Goal: Task Accomplishment & Management: Complete application form

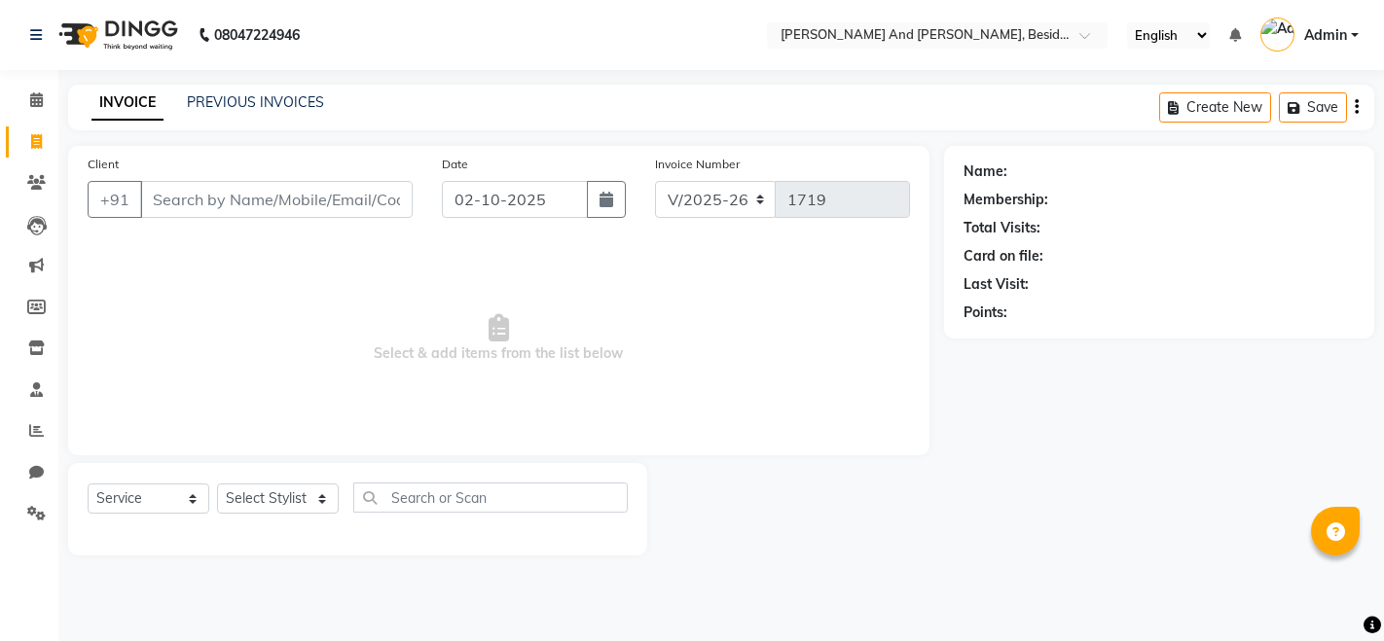
select select "4907"
select select "service"
click at [325, 497] on select "Select Stylist [PERSON_NAME] [PERSON_NAME] mngr [PERSON_NAME] Sanib [PERSON_NAM…" at bounding box center [278, 499] width 122 height 30
select select "69664"
click at [217, 484] on select "Select Stylist [PERSON_NAME] [PERSON_NAME] mngr [PERSON_NAME] Sanib [PERSON_NAM…" at bounding box center [278, 499] width 122 height 30
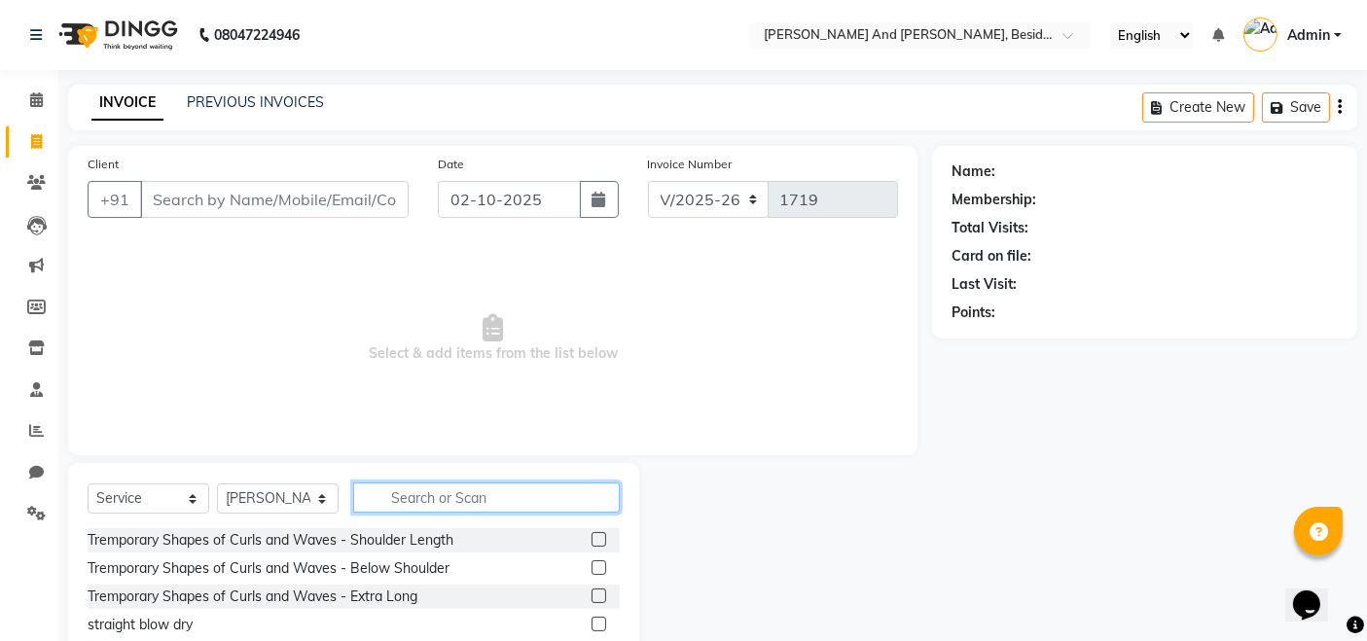
click at [378, 491] on input "text" at bounding box center [486, 498] width 267 height 30
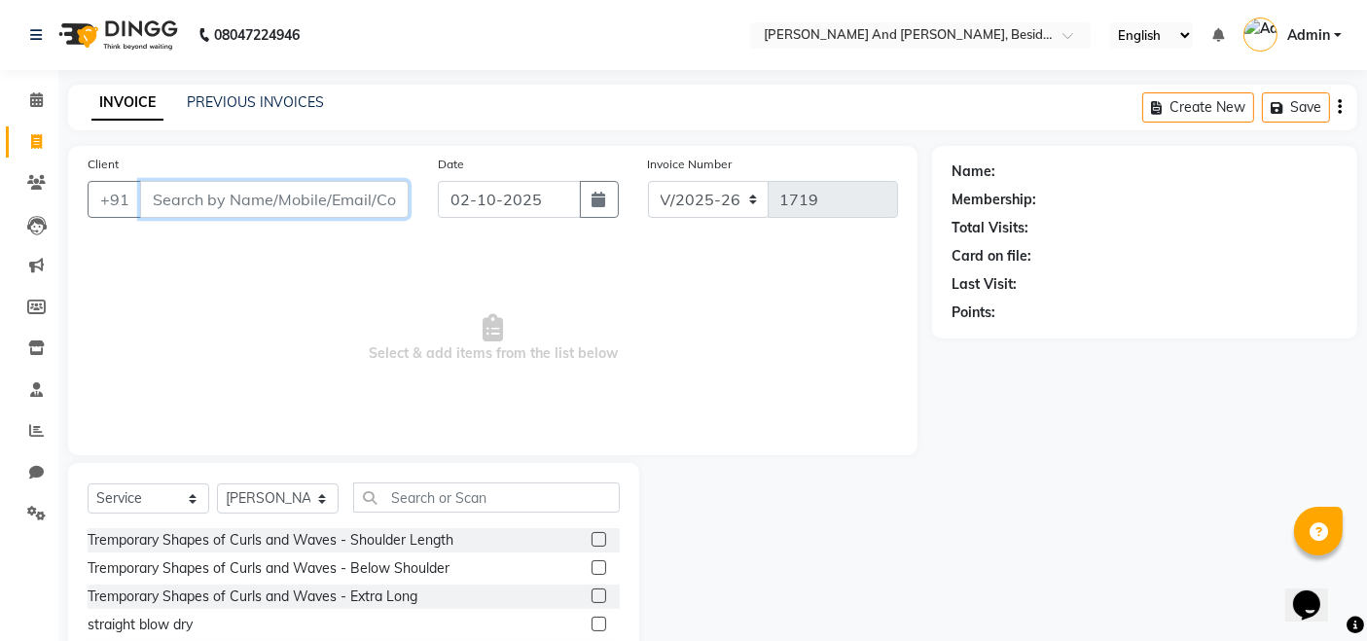
click at [152, 199] on input "Client" at bounding box center [274, 199] width 269 height 37
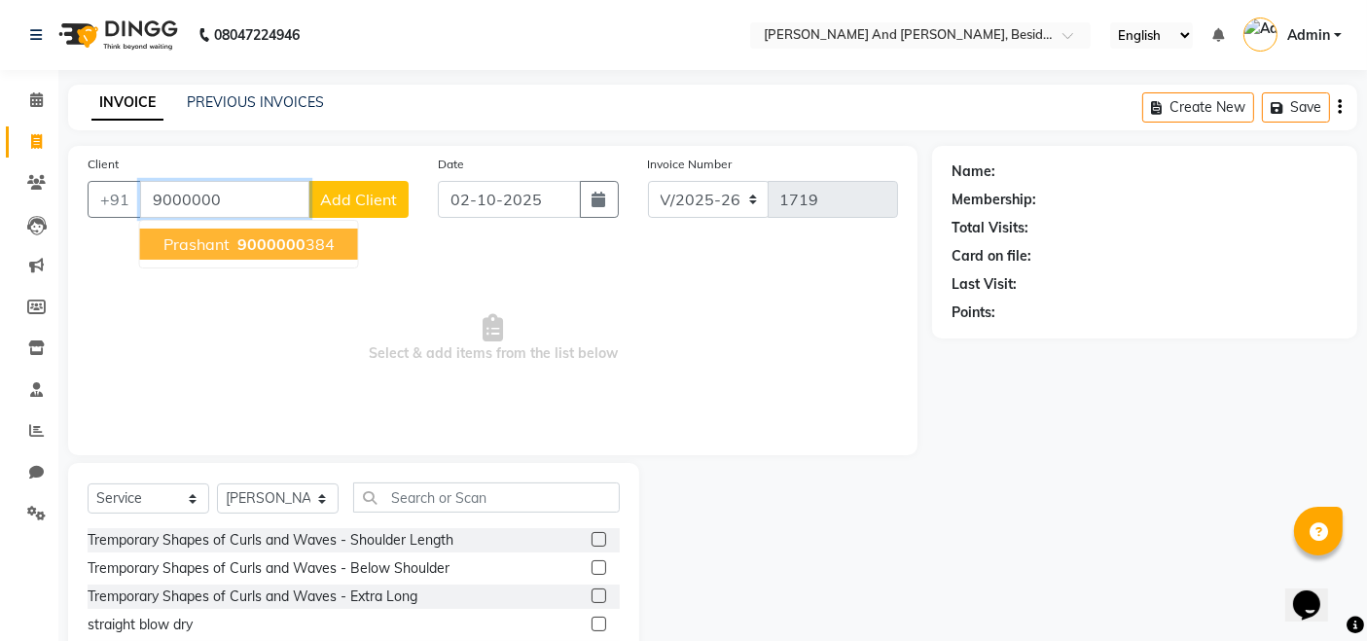
click at [189, 245] on span "prashant" at bounding box center [196, 244] width 66 height 19
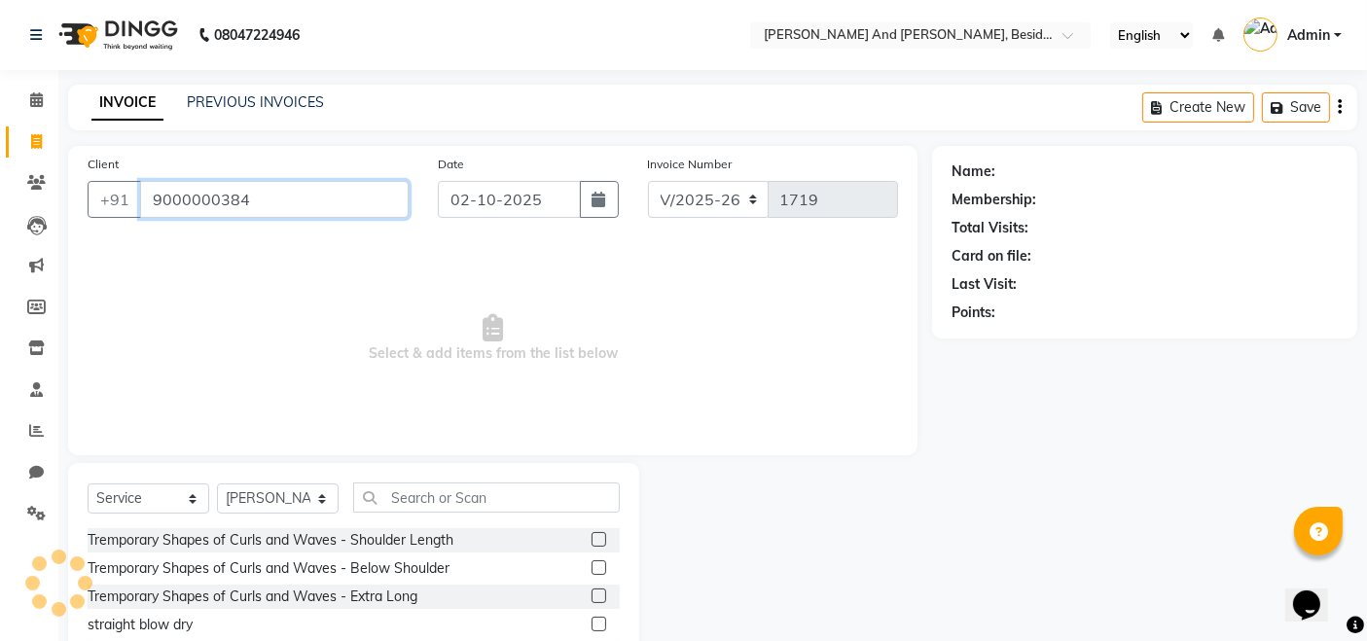
type input "9000000384"
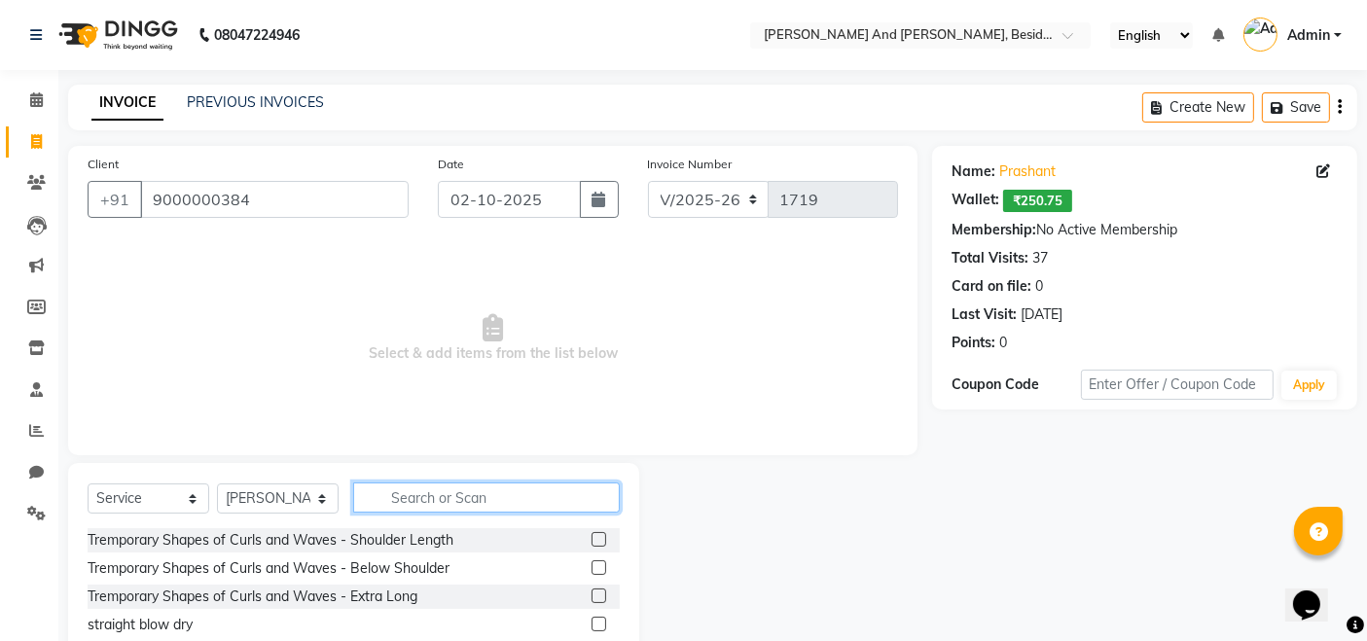
click at [375, 497] on input "text" at bounding box center [486, 498] width 267 height 30
click at [264, 100] on link "PREVIOUS INVOICES" at bounding box center [255, 102] width 137 height 18
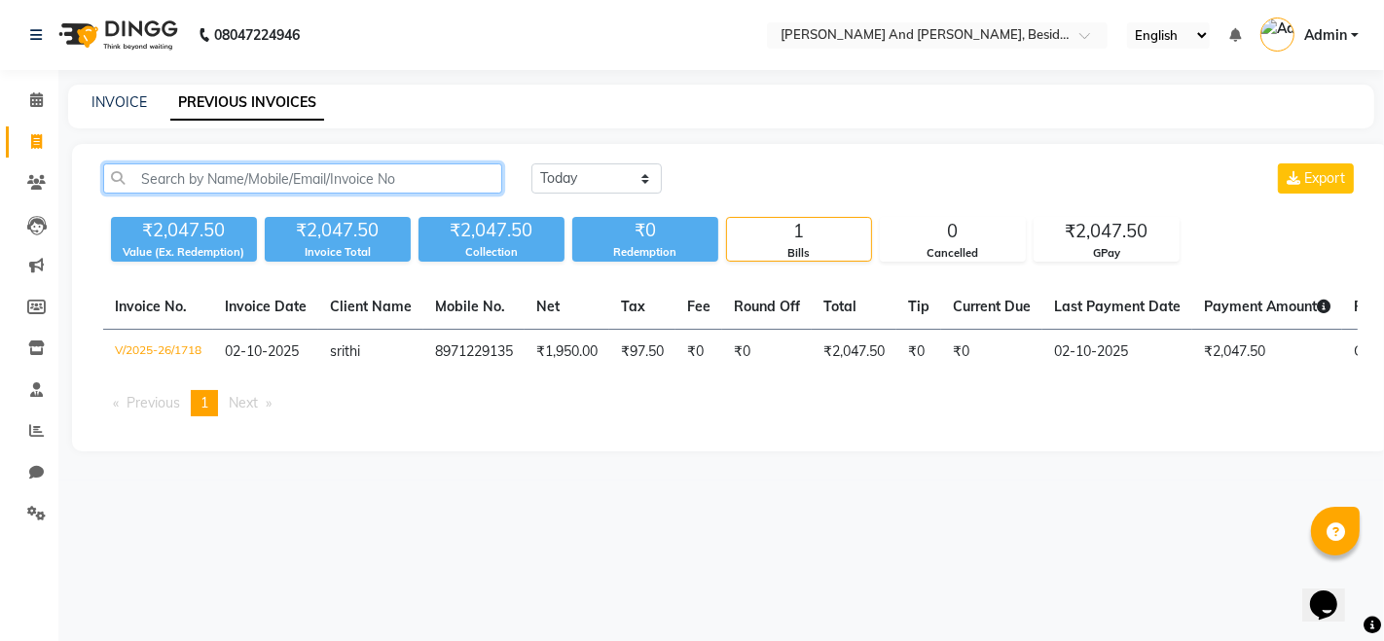
click at [383, 184] on input "text" at bounding box center [302, 178] width 399 height 30
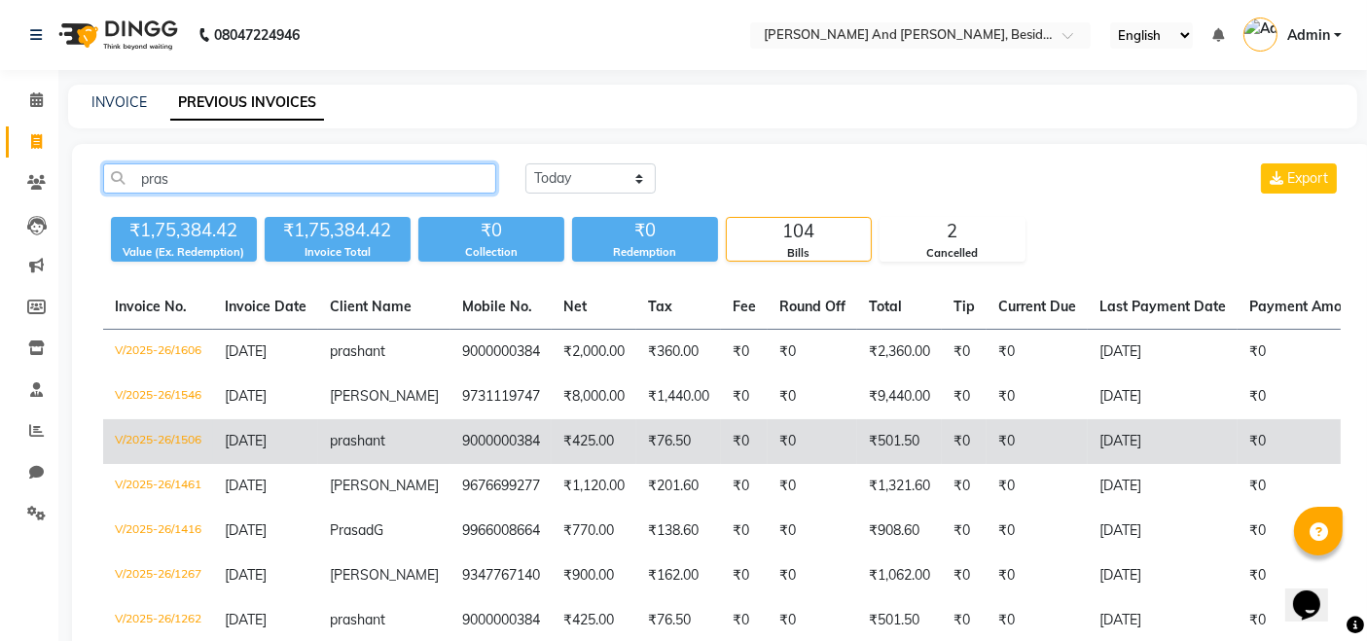
type input "pras"
click at [491, 434] on td "9000000384" at bounding box center [501, 441] width 101 height 45
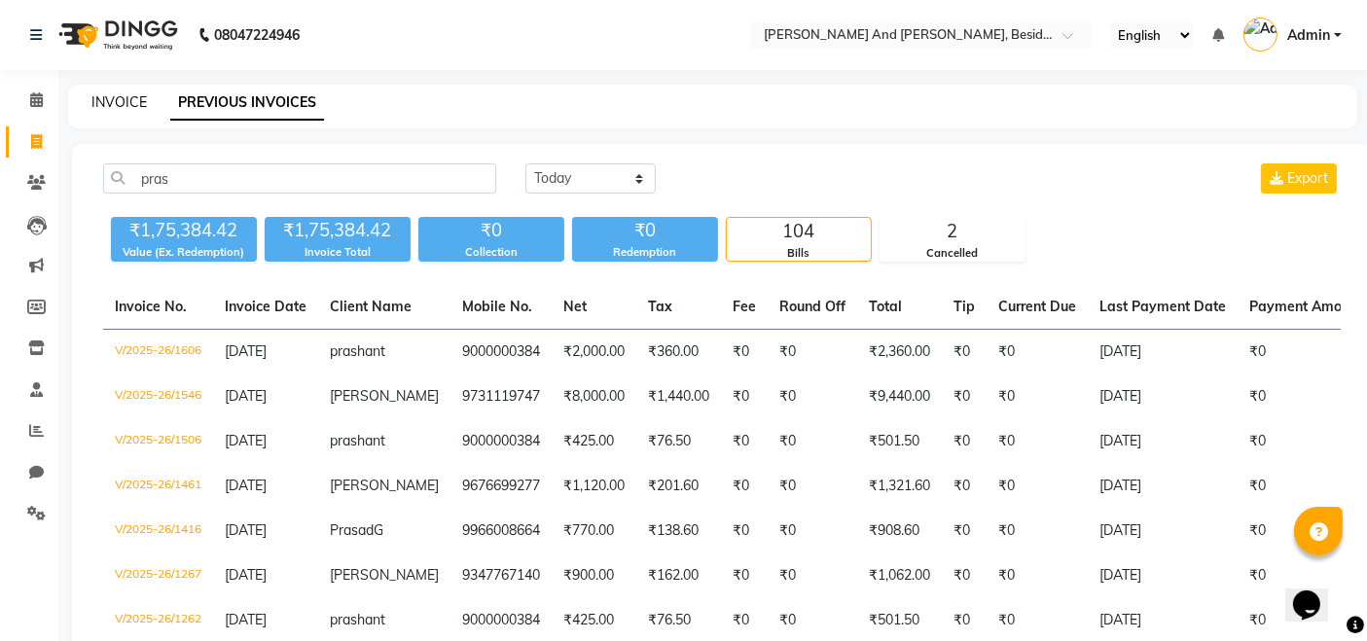
click at [124, 101] on link "INVOICE" at bounding box center [118, 102] width 55 height 18
select select "4907"
select select "service"
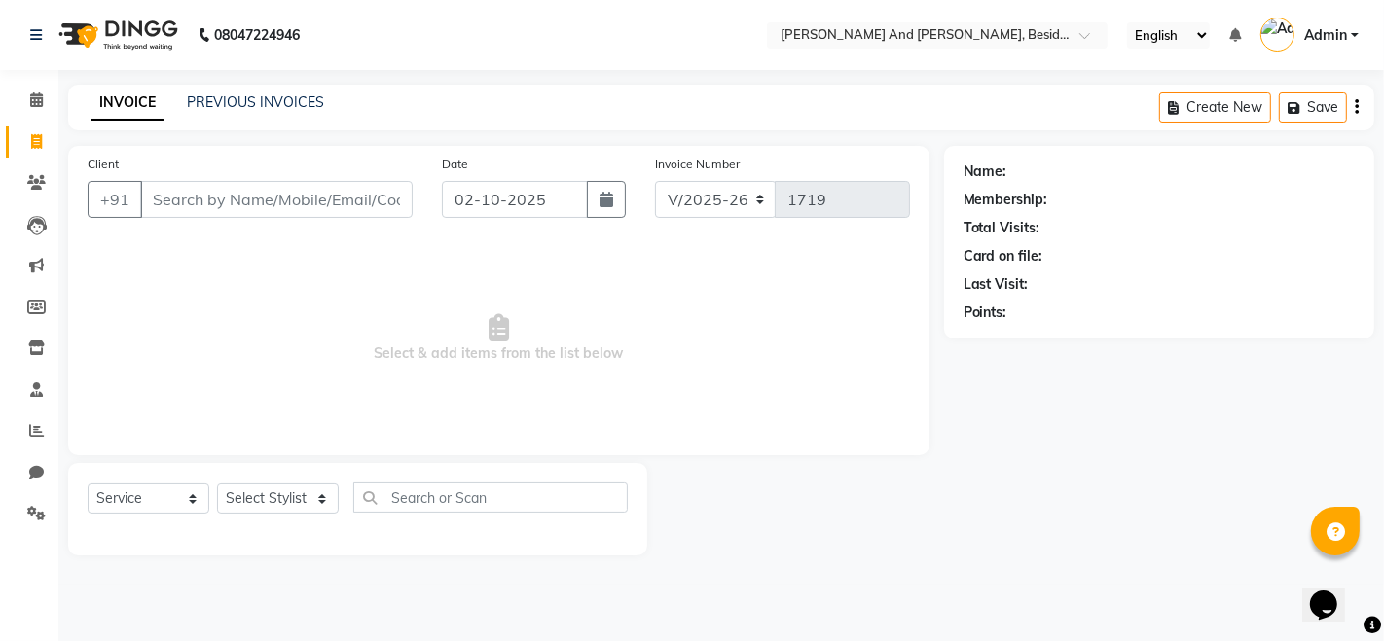
click at [163, 188] on input "Client" at bounding box center [276, 199] width 272 height 37
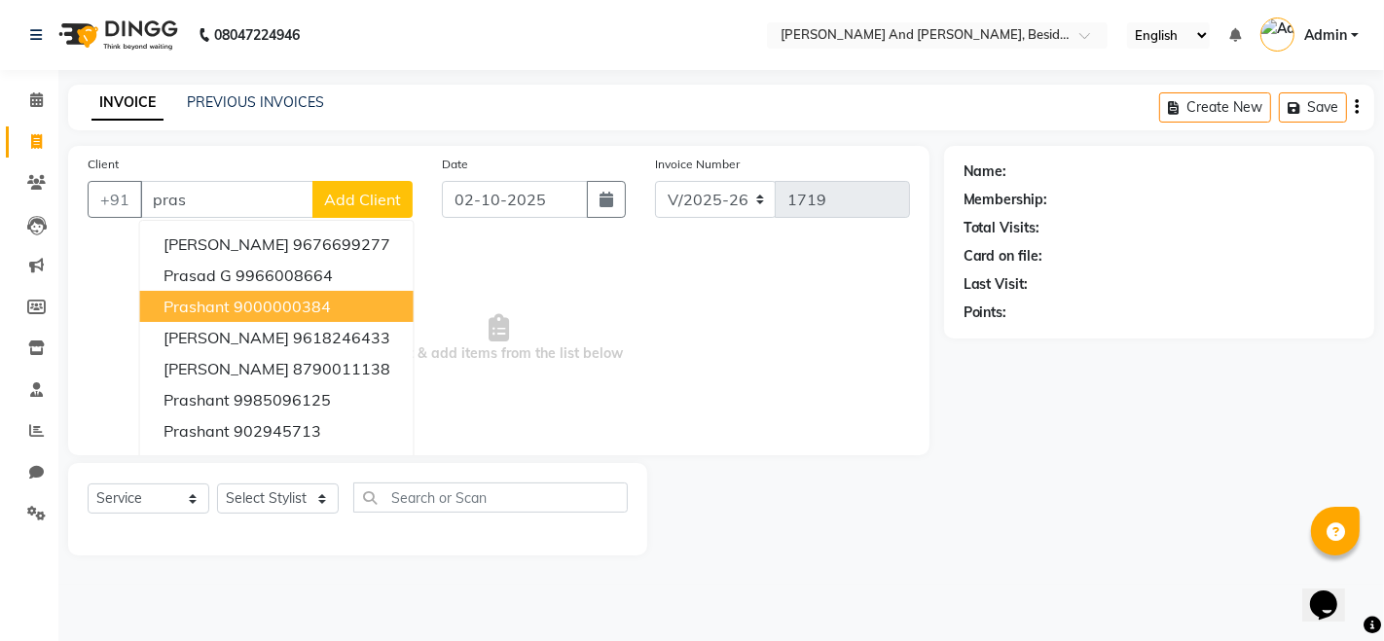
click at [200, 310] on span "prashant" at bounding box center [196, 306] width 66 height 19
type input "9000000384"
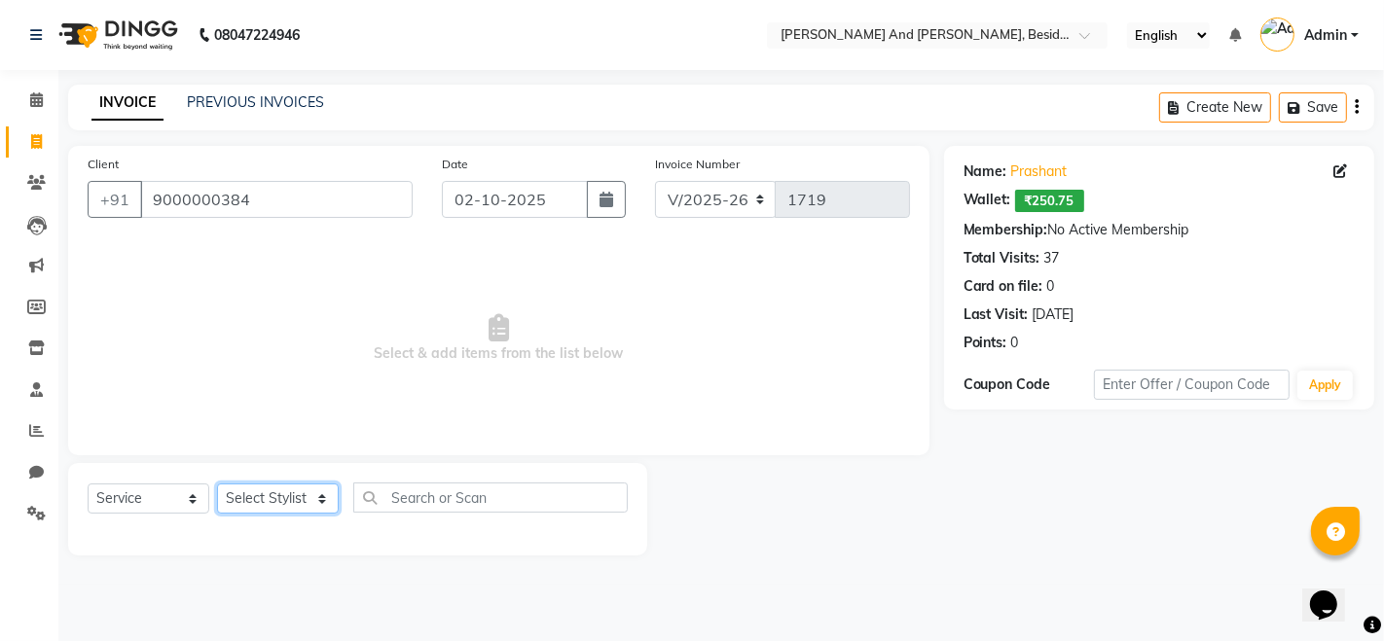
click at [277, 499] on select "Select Stylist [PERSON_NAME] [PERSON_NAME] mngr [PERSON_NAME] Sanib [PERSON_NAM…" at bounding box center [278, 499] width 122 height 30
select select "69664"
click at [217, 484] on select "Select Stylist [PERSON_NAME] [PERSON_NAME] mngr [PERSON_NAME] Sanib [PERSON_NAM…" at bounding box center [278, 499] width 122 height 30
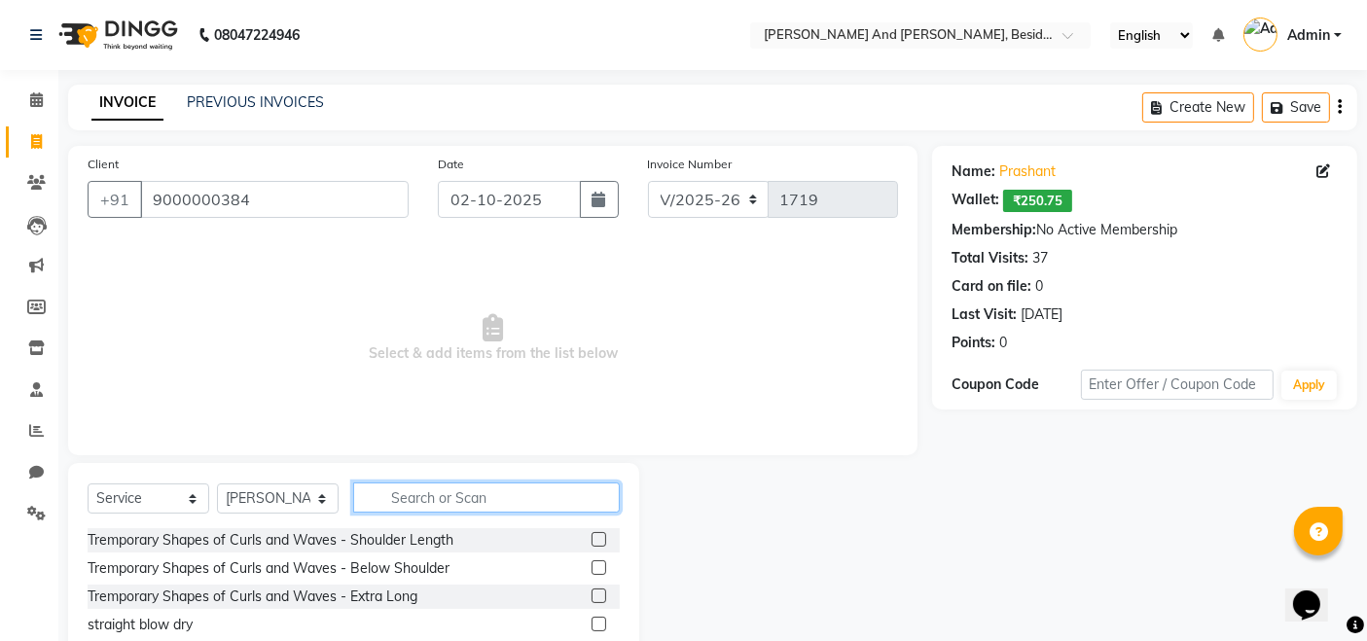
click at [428, 493] on input "text" at bounding box center [486, 498] width 267 height 30
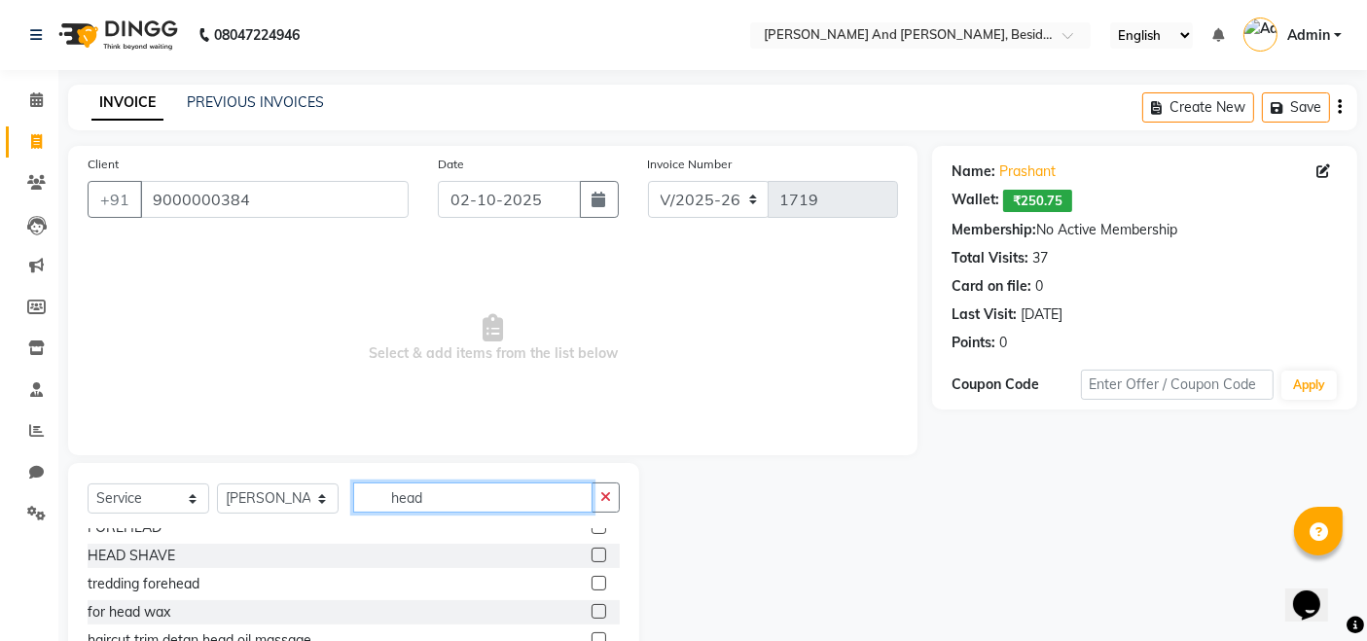
scroll to position [268, 0]
type input "head"
click at [592, 556] on label at bounding box center [599, 554] width 15 height 15
click at [592, 556] on input "checkbox" at bounding box center [598, 555] width 13 height 13
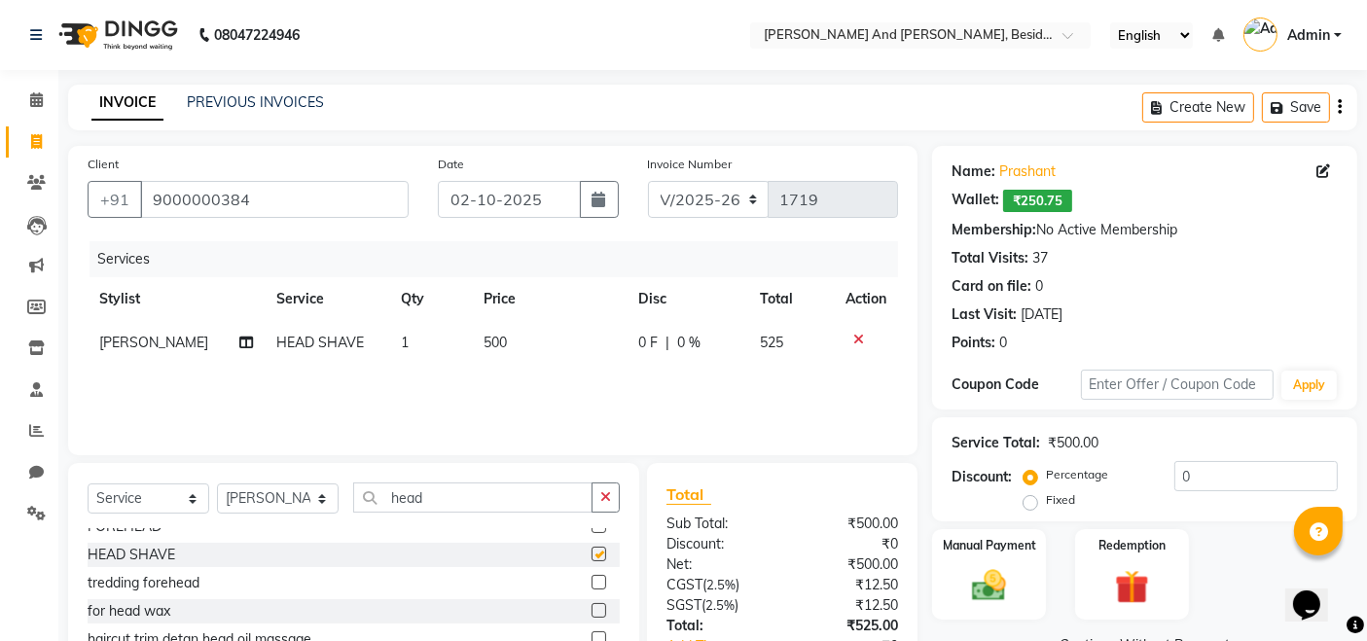
checkbox input "false"
click at [544, 503] on input "head" at bounding box center [472, 498] width 239 height 30
type input "h"
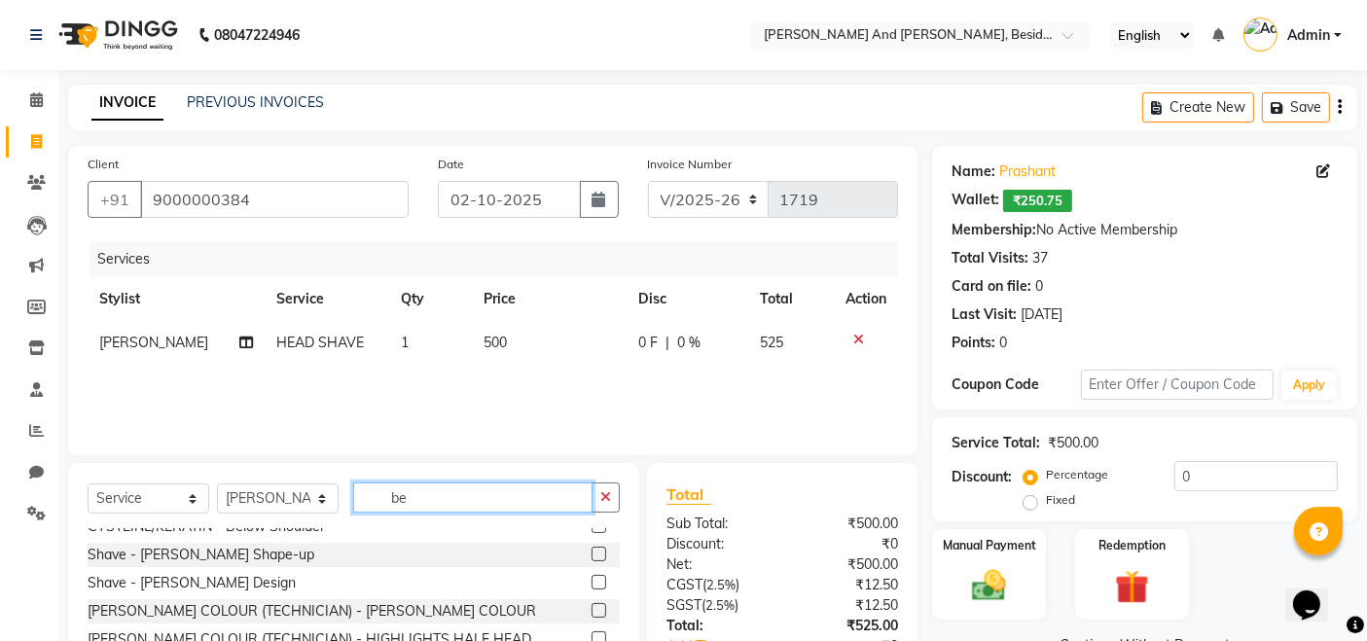
scroll to position [0, 0]
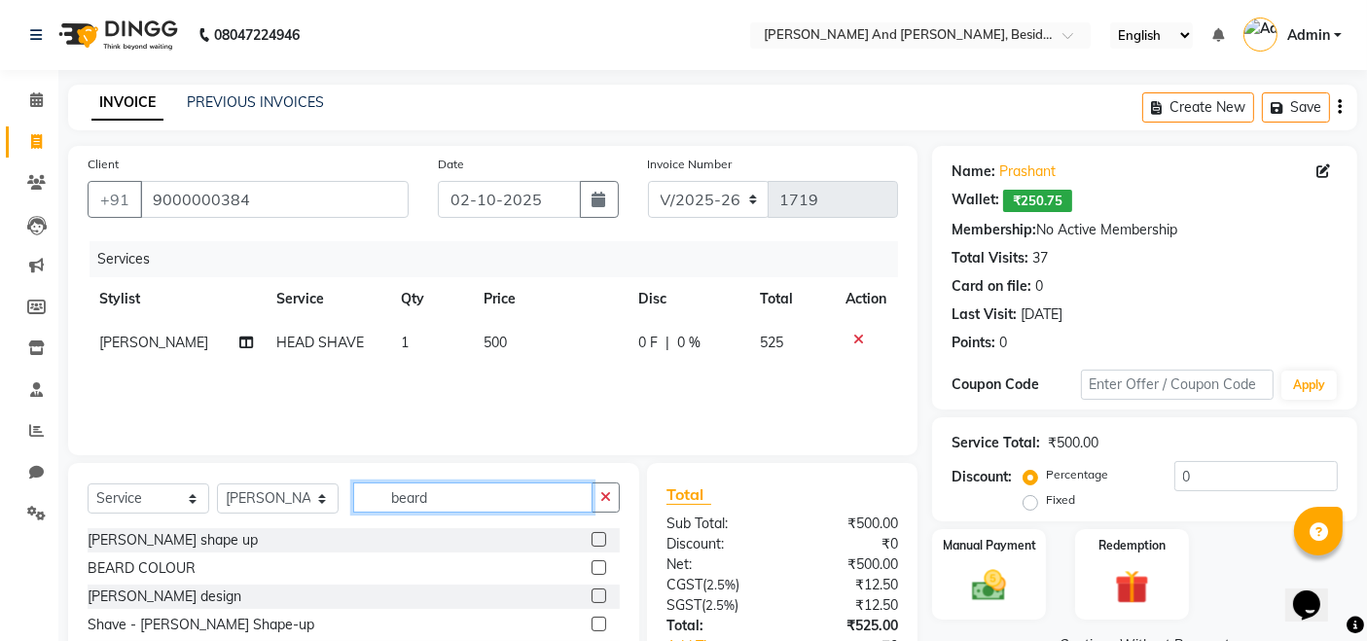
type input "beard"
click at [592, 538] on label at bounding box center [599, 539] width 15 height 15
click at [592, 538] on input "checkbox" at bounding box center [598, 540] width 13 height 13
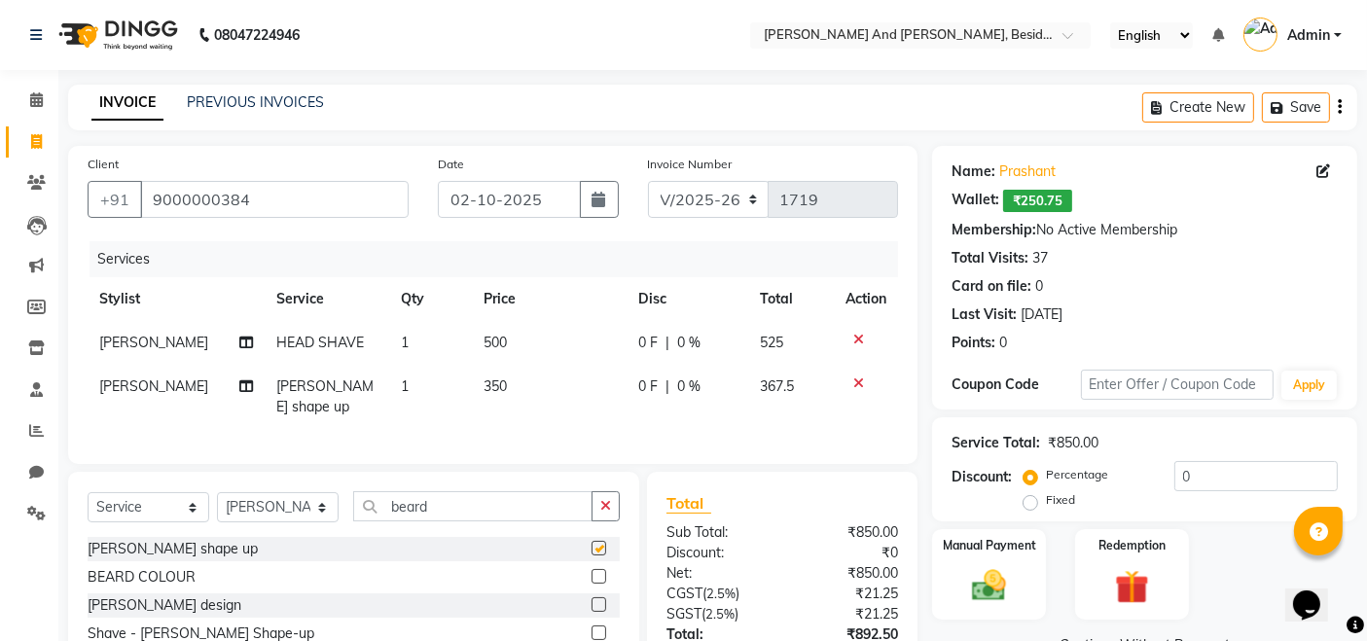
checkbox input "false"
click at [1190, 471] on input "0" at bounding box center [1256, 476] width 163 height 30
click at [737, 412] on div "Services Stylist Service Qty Price Disc Total Action Ali HEAD SHAVE 1 500 250 F…" at bounding box center [493, 342] width 811 height 203
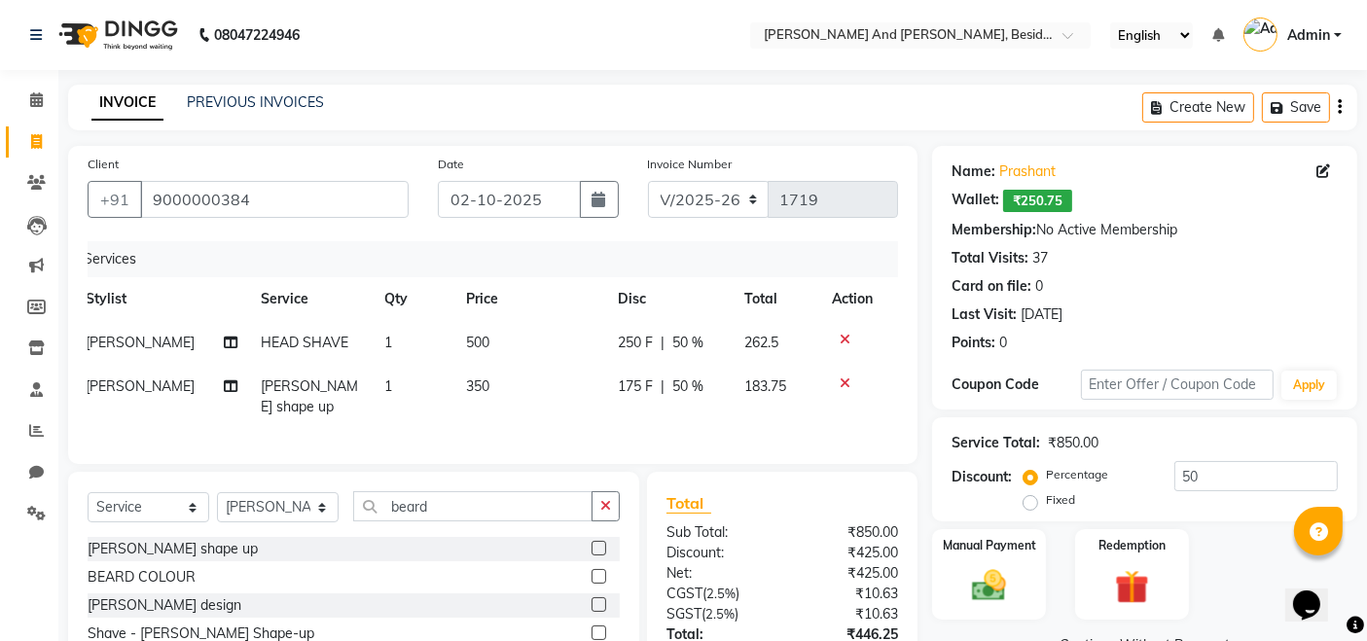
scroll to position [142, 0]
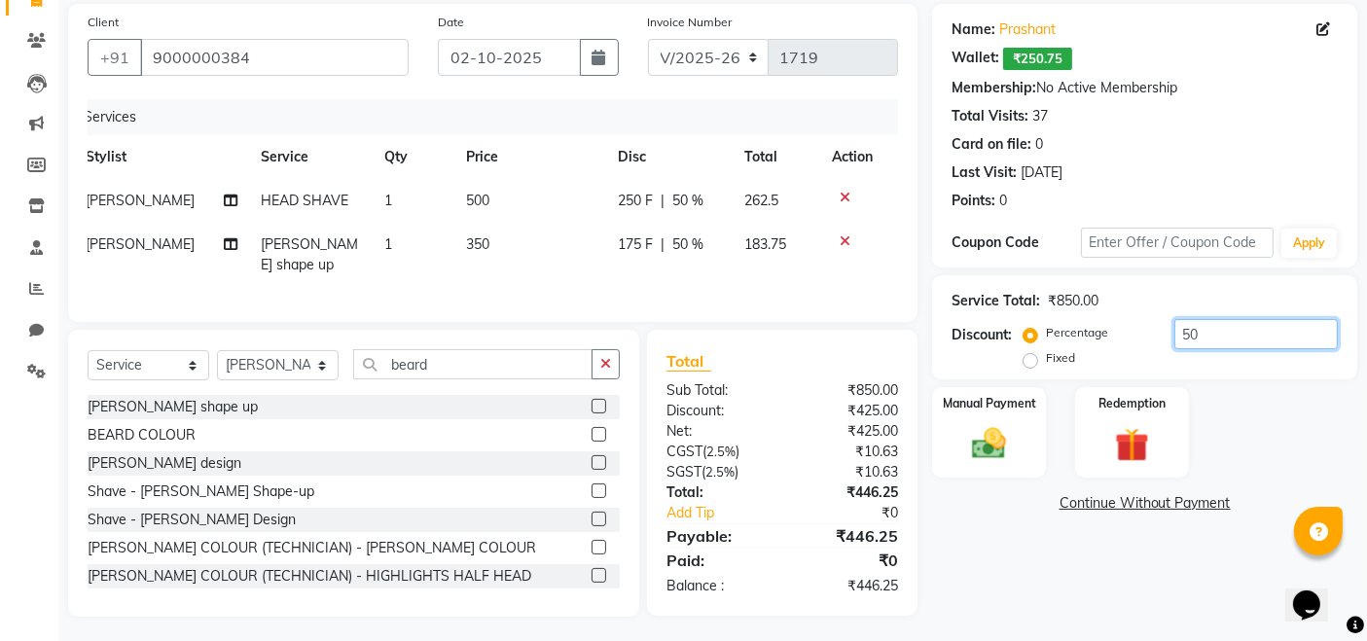
click at [1217, 326] on input "50" at bounding box center [1256, 334] width 163 height 30
type input "5"
click at [1239, 338] on input "40" at bounding box center [1256, 334] width 163 height 30
type input "4"
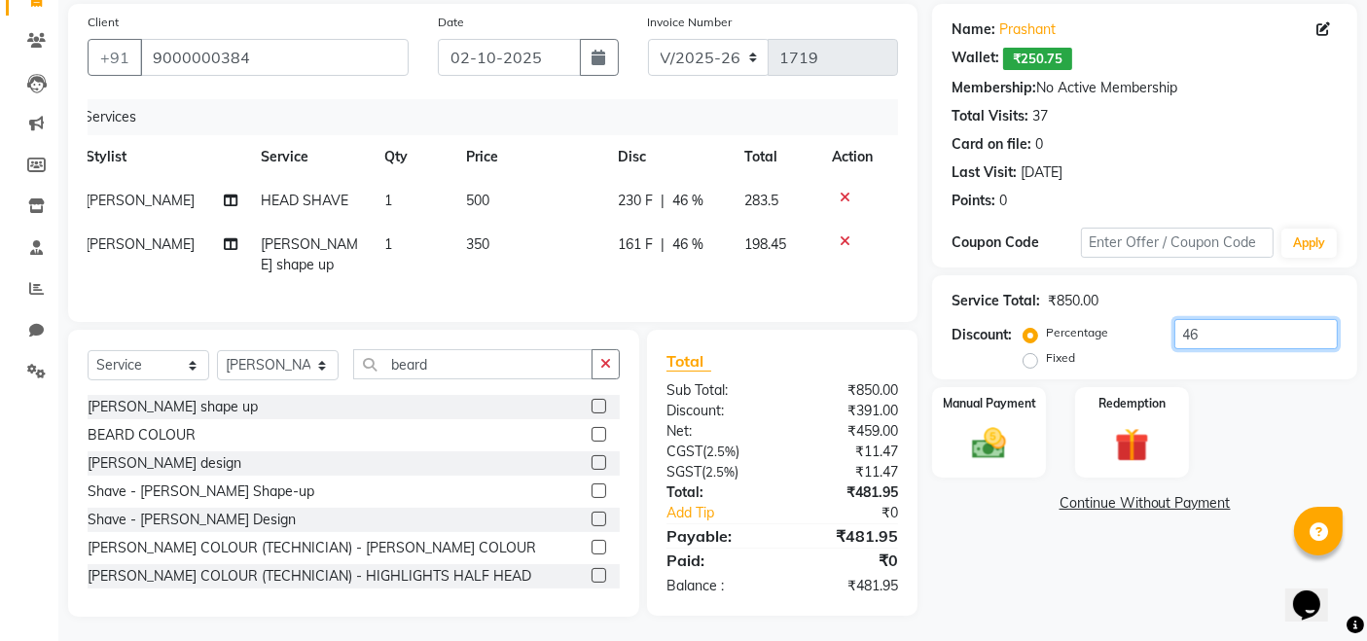
type input "4"
click at [568, 254] on td "350" at bounding box center [528, 255] width 151 height 64
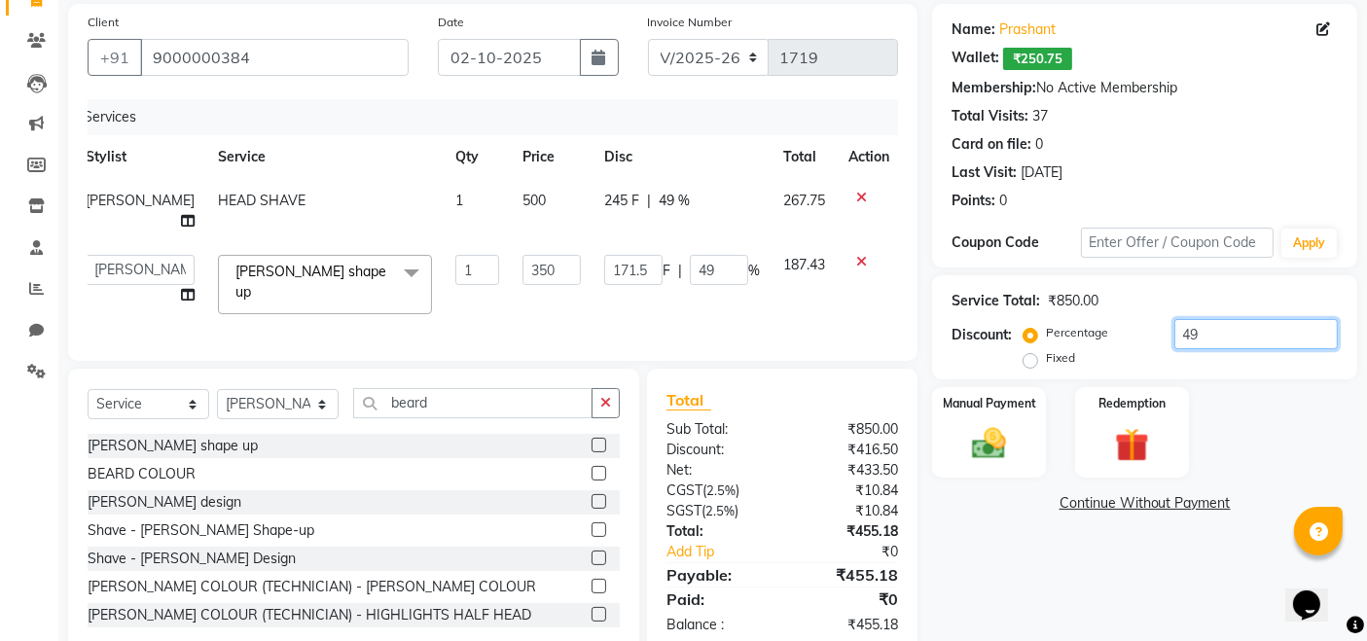
click at [1246, 339] on input "49" at bounding box center [1256, 334] width 163 height 30
type input "4"
type input "14"
type input "4"
type input "0"
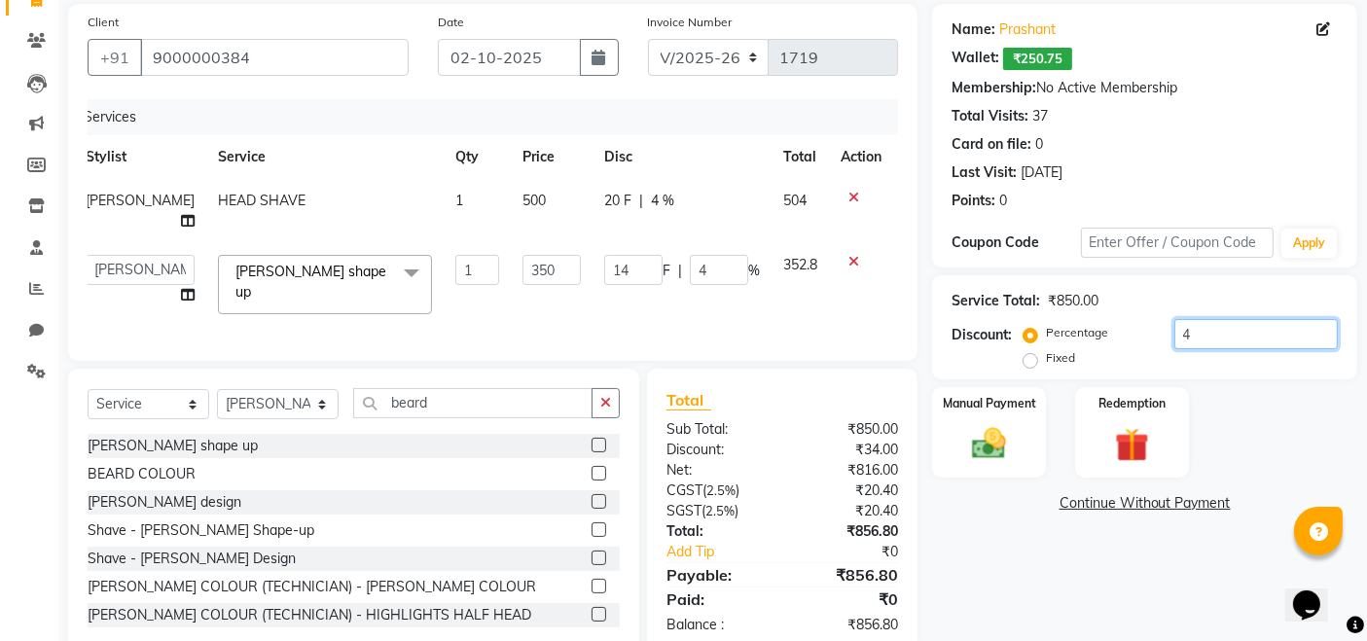
type input "0"
type input "5"
type input "17.5"
type input "5"
type input "50"
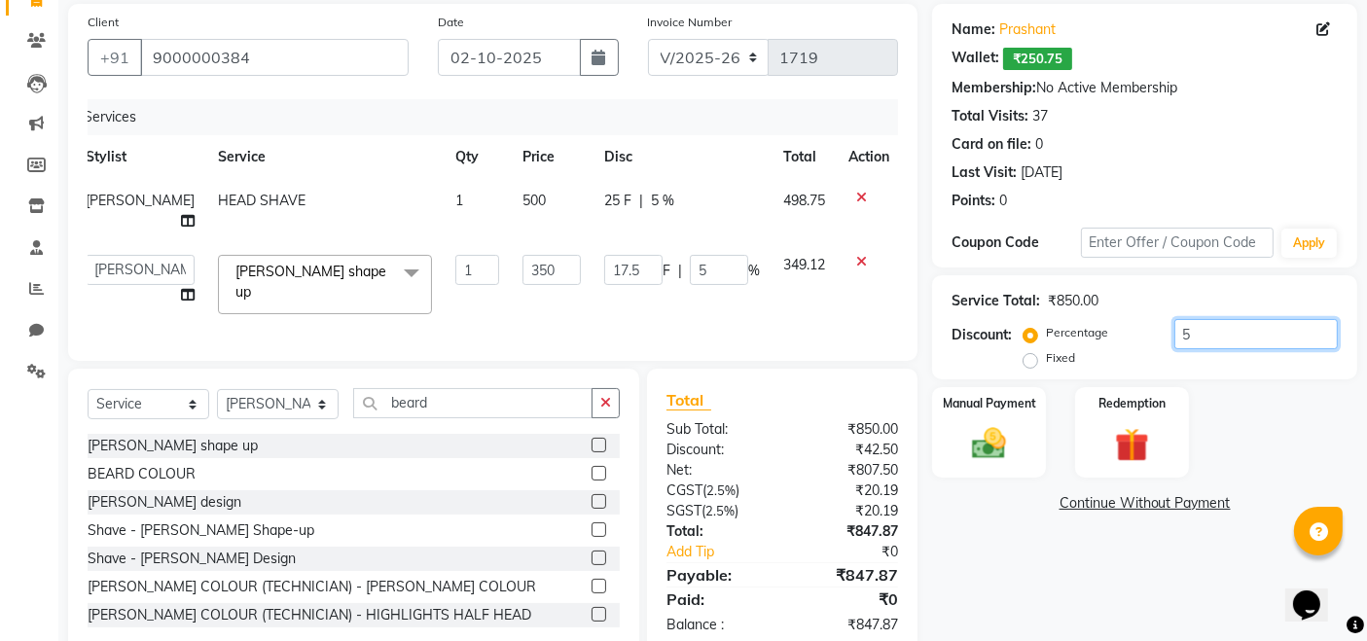
type input "175"
type input "50"
type input "5"
type input "17.5"
type input "5"
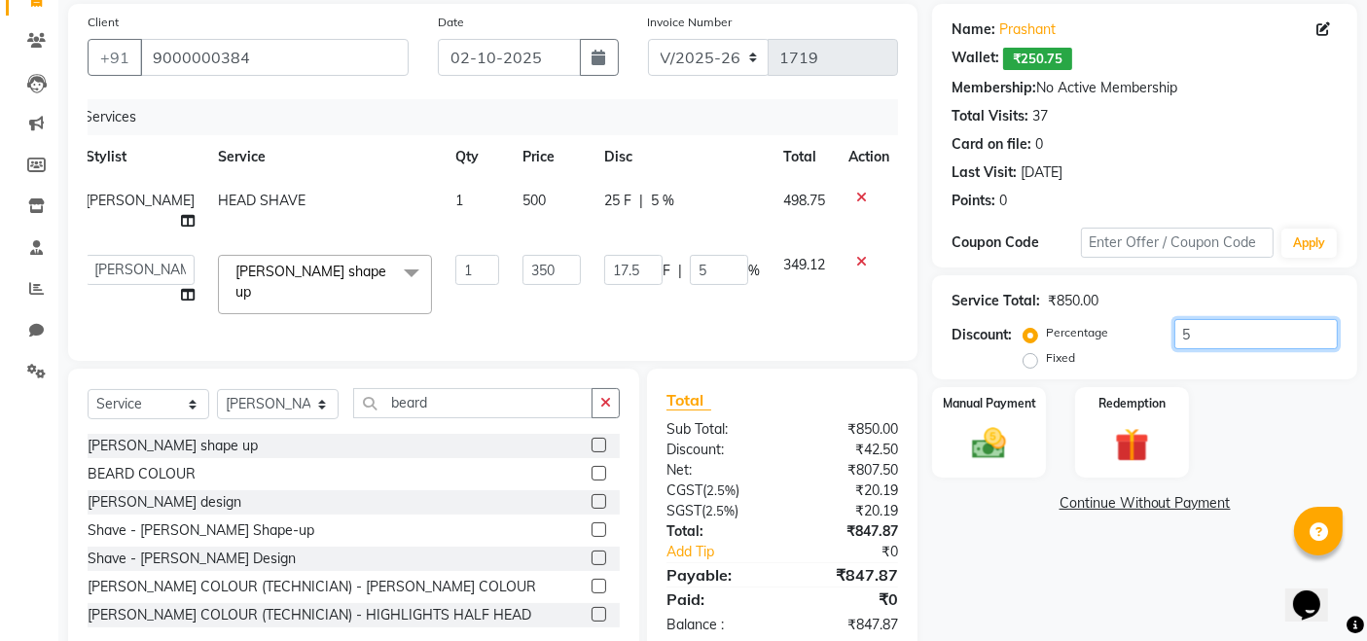
type input "0"
type input "5"
type input "17.5"
type input "5"
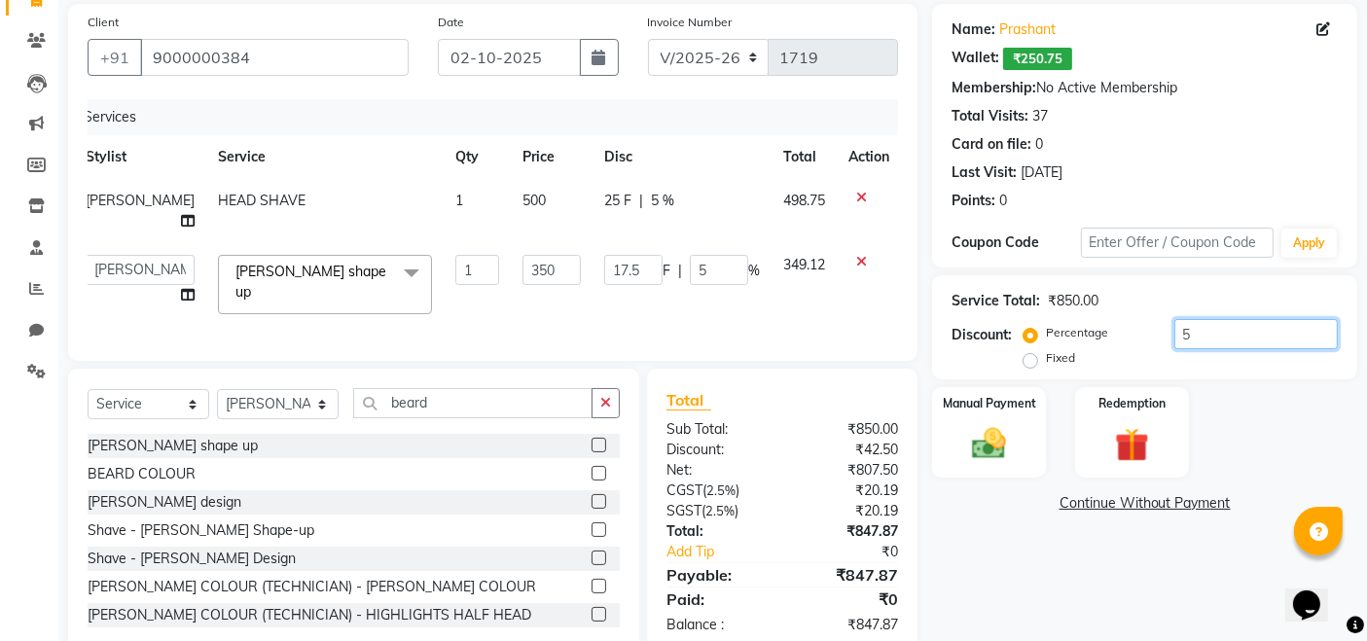
type input "51"
type input "178.5"
type input "51"
type input "5"
type input "17.5"
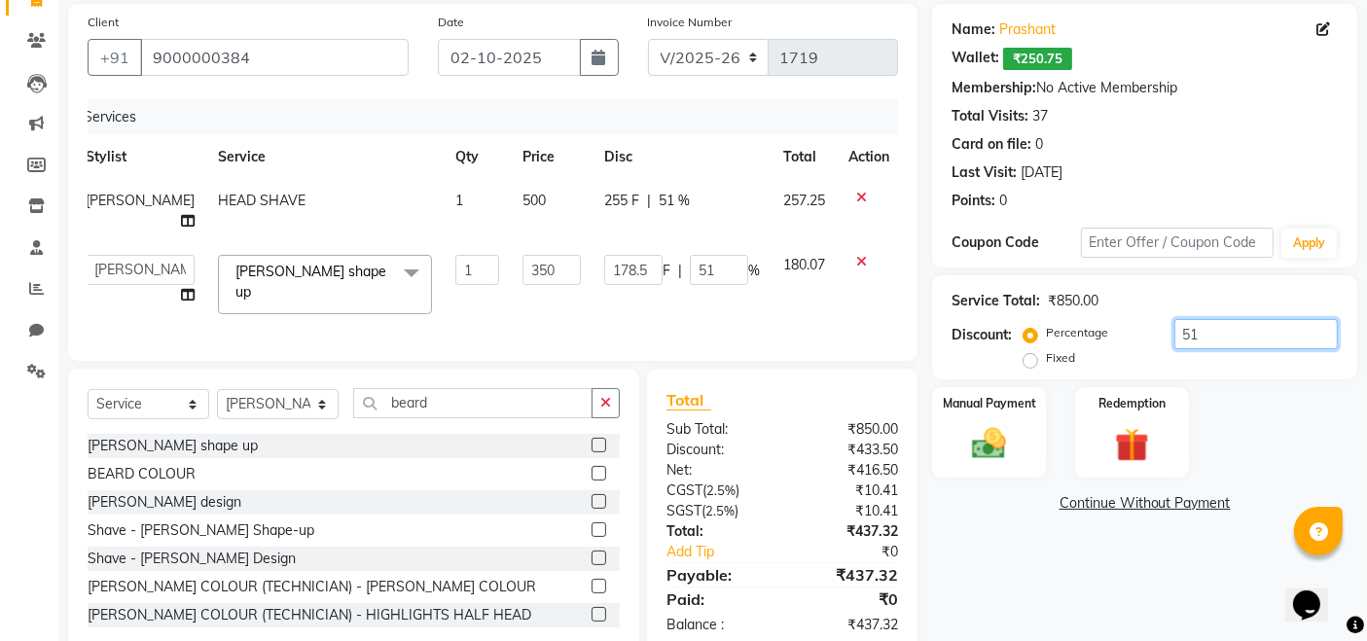
type input "5"
type input "0"
type input "3"
type input "10.5"
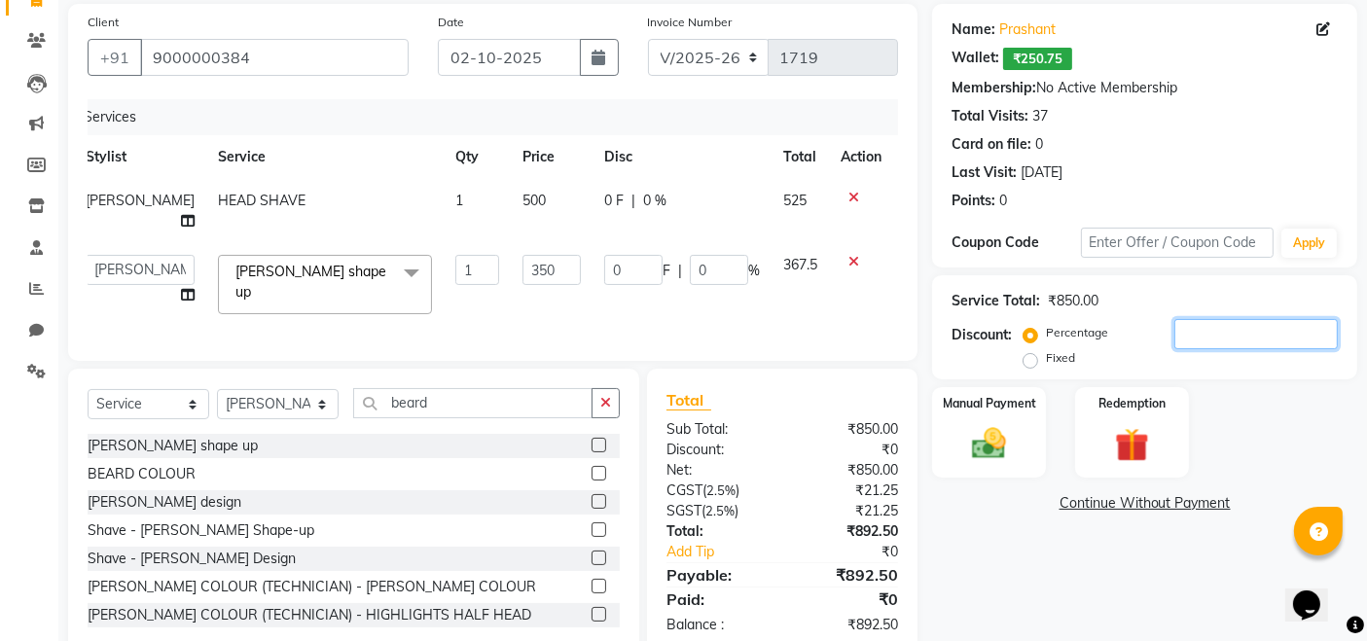
type input "3"
type input "30"
type input "105"
type input "30"
type input "3"
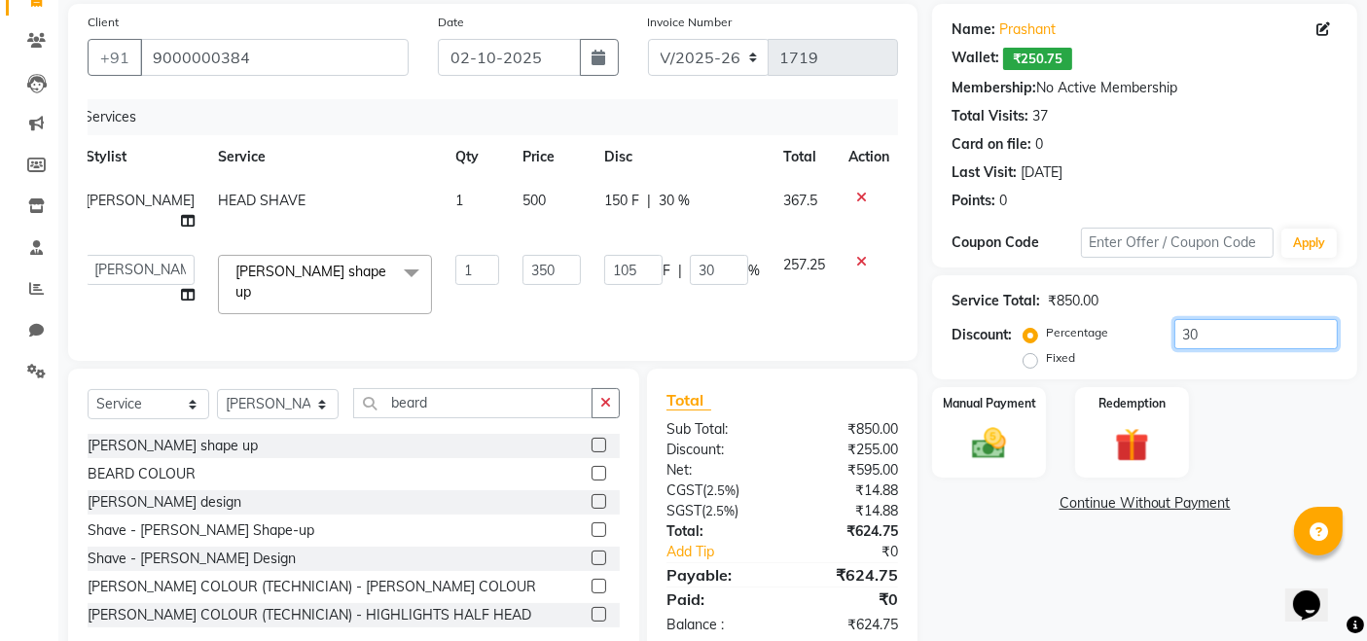
type input "10.5"
type input "3"
type input "0"
type input "3"
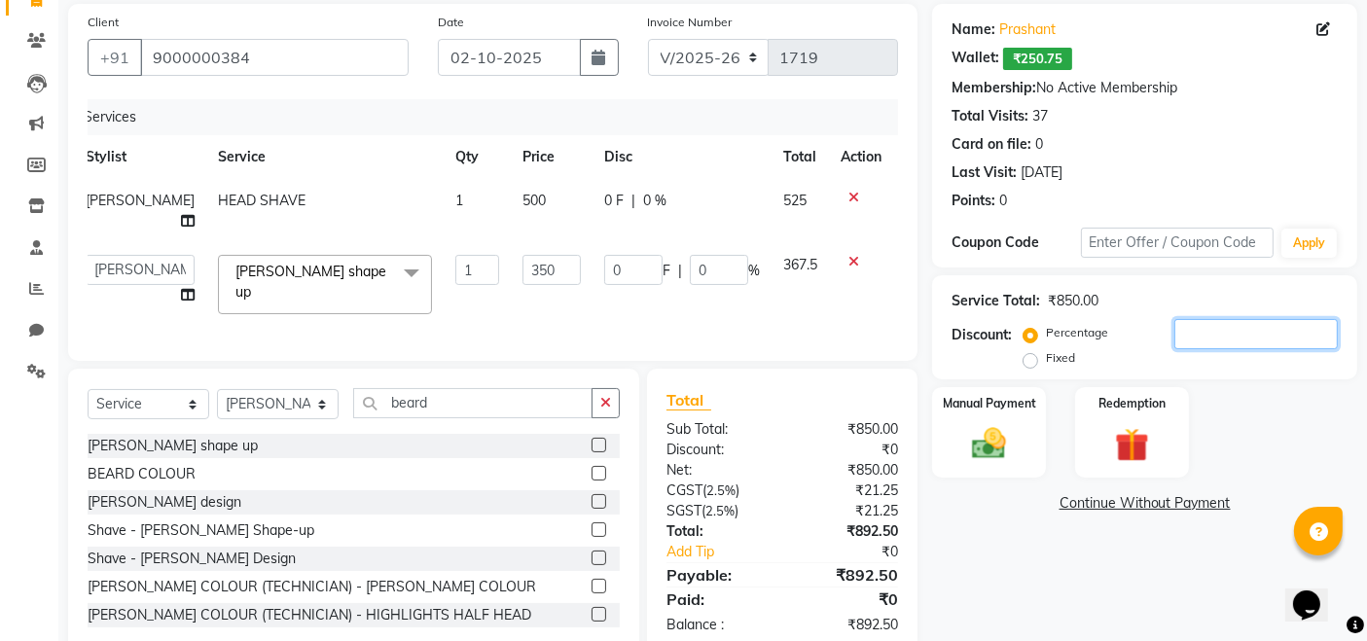
type input "10.5"
type input "3"
type input "35"
type input "122.5"
type input "35"
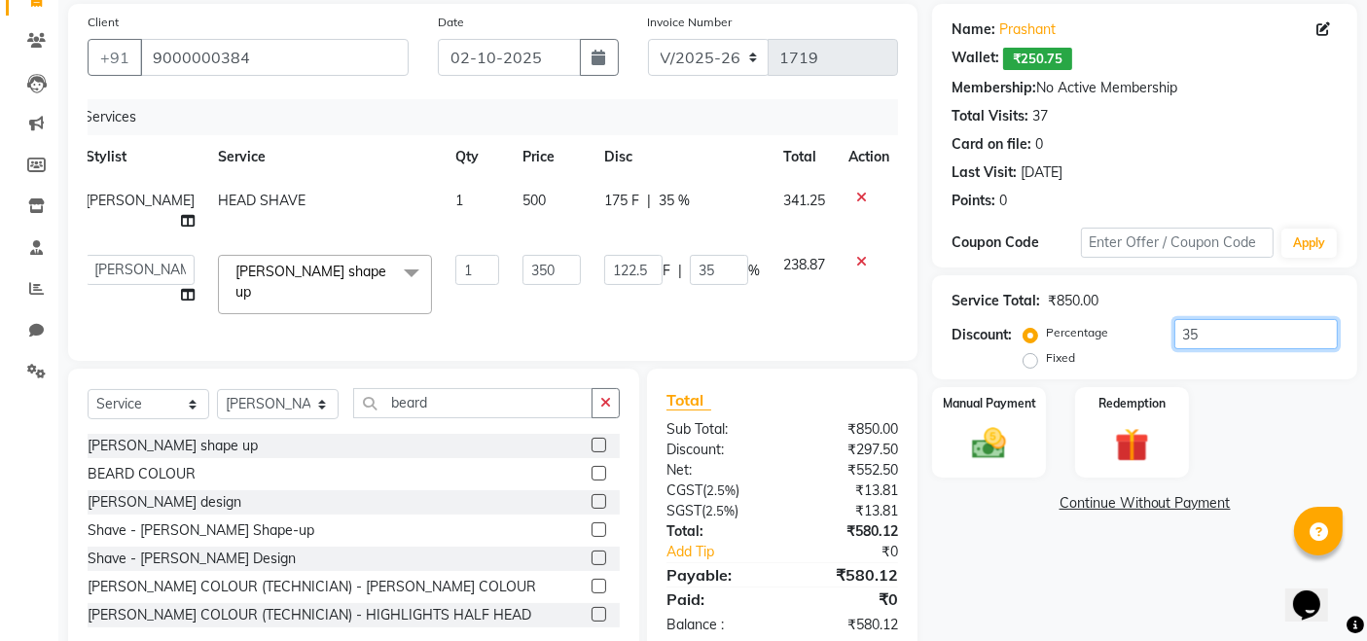
type input "3"
type input "10.5"
type input "3"
type input "0"
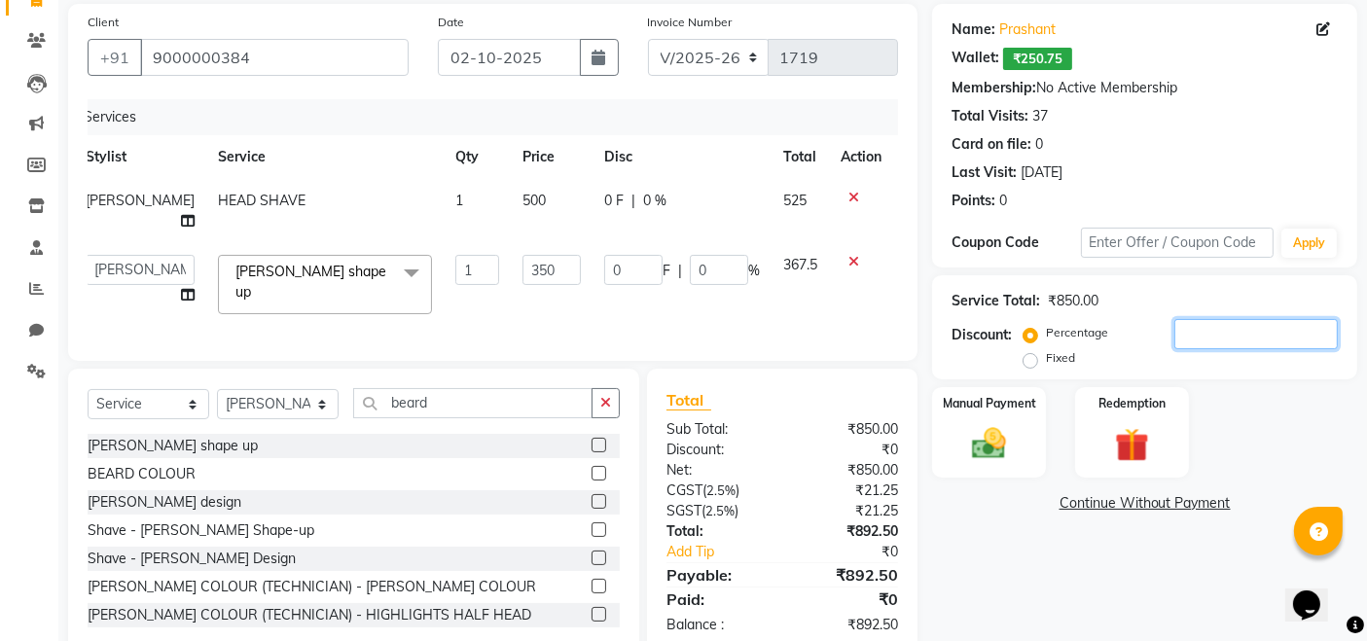
type input "4"
type input "14"
type input "4"
type input "40"
type input "140"
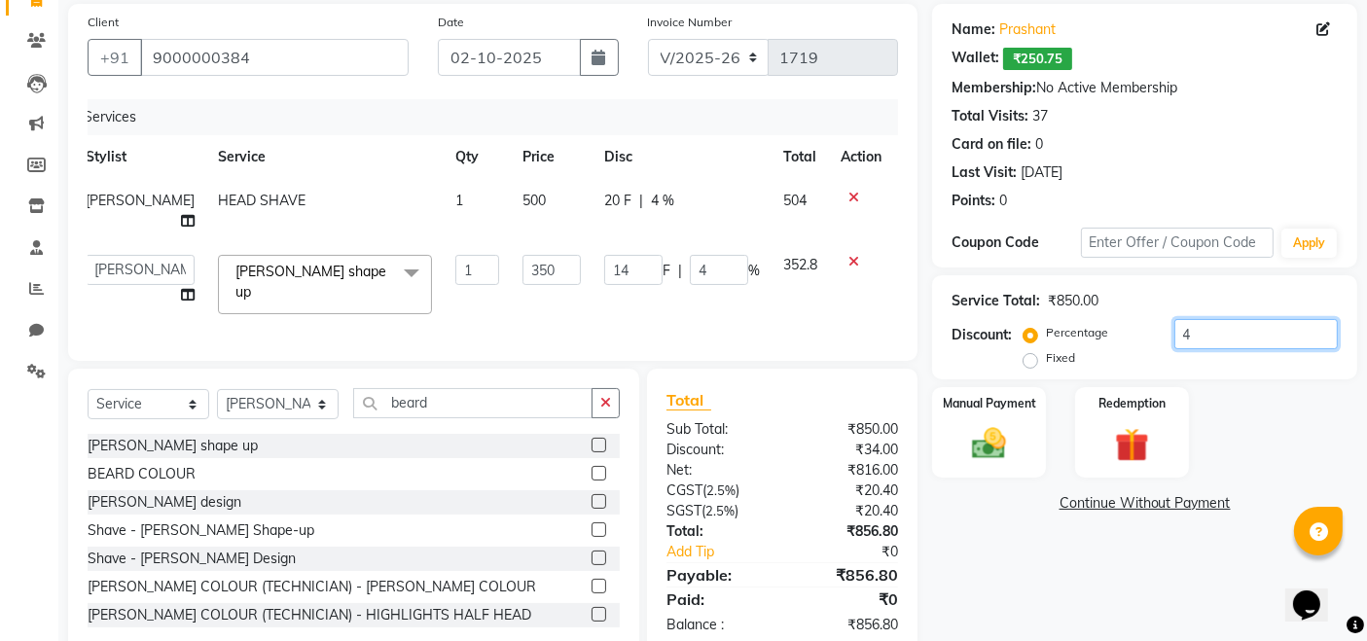
type input "40"
type input "4"
type input "14"
type input "4"
type input "0"
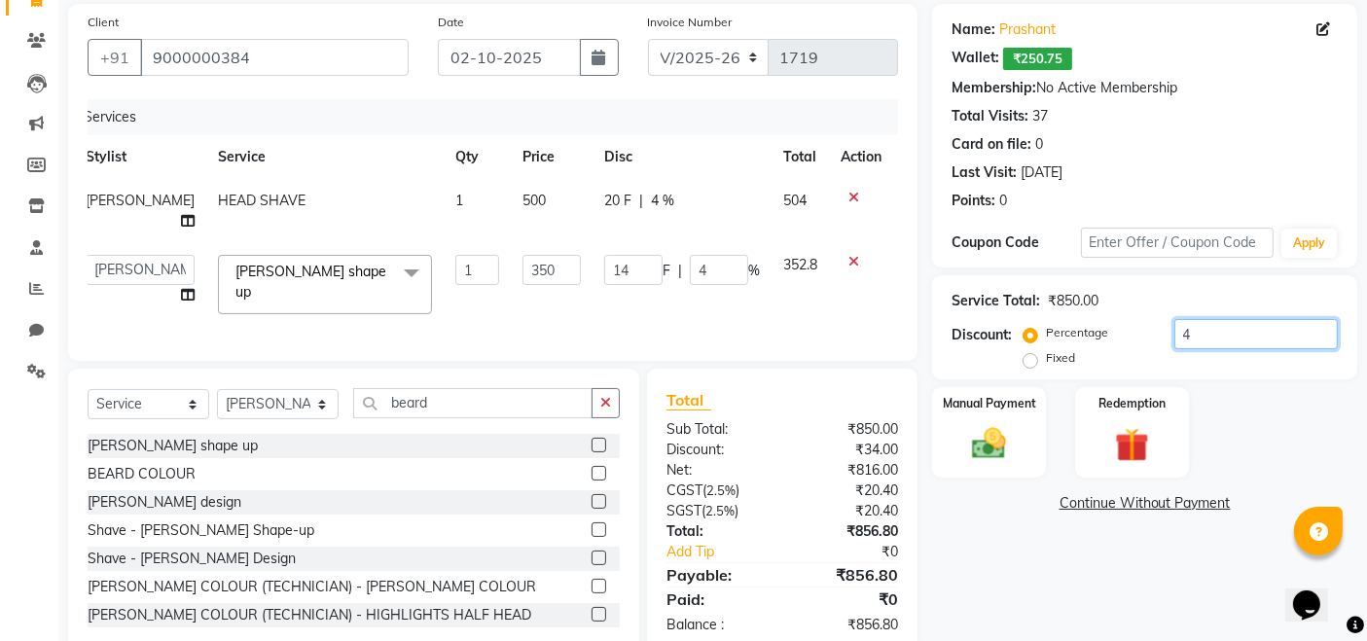
type input "0"
type input "3"
type input "10.5"
type input "3"
type input "39"
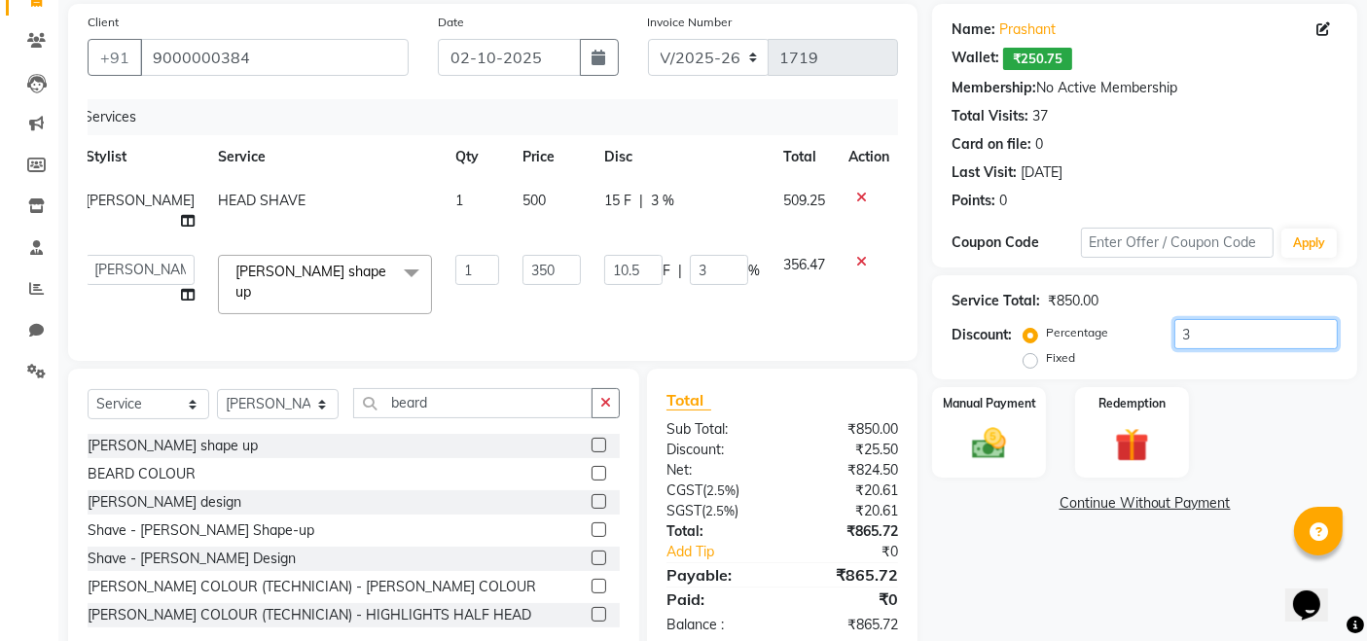
type input "136.5"
type input "39"
type input "3"
type input "10.5"
type input "3"
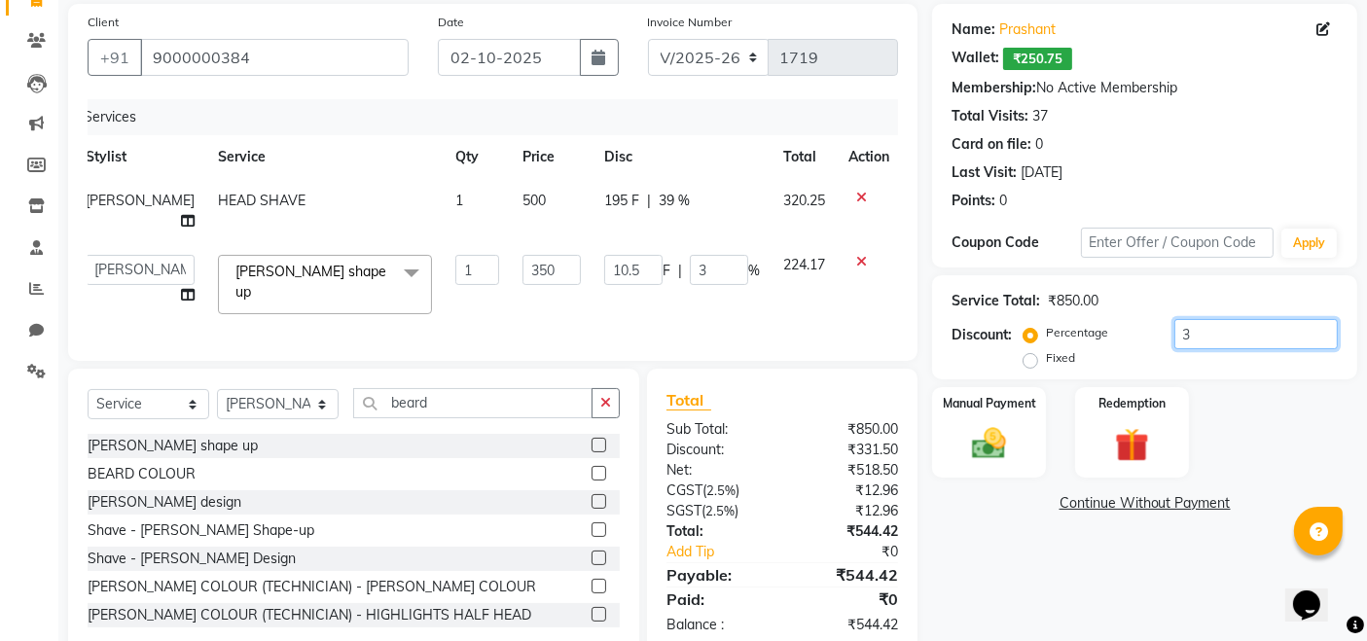
type input "0"
type input "3"
type input "10.5"
type input "3"
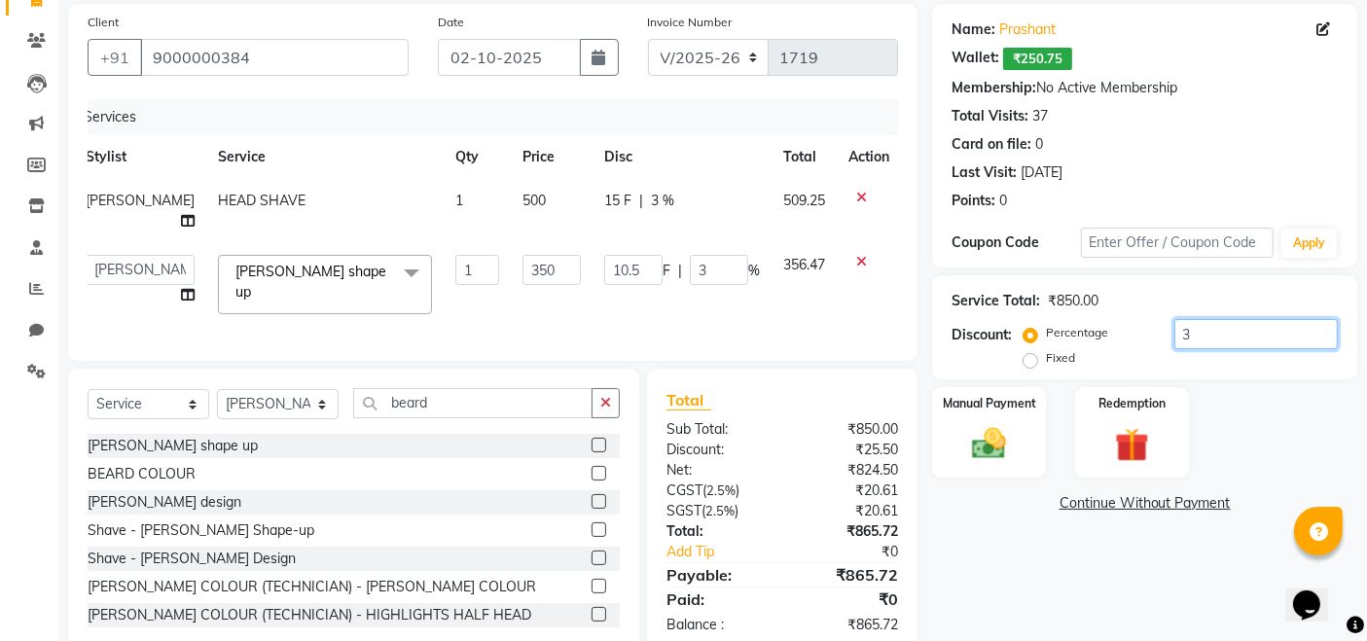
type input "38"
type input "133"
type input "38"
type input "3"
type input "10.5"
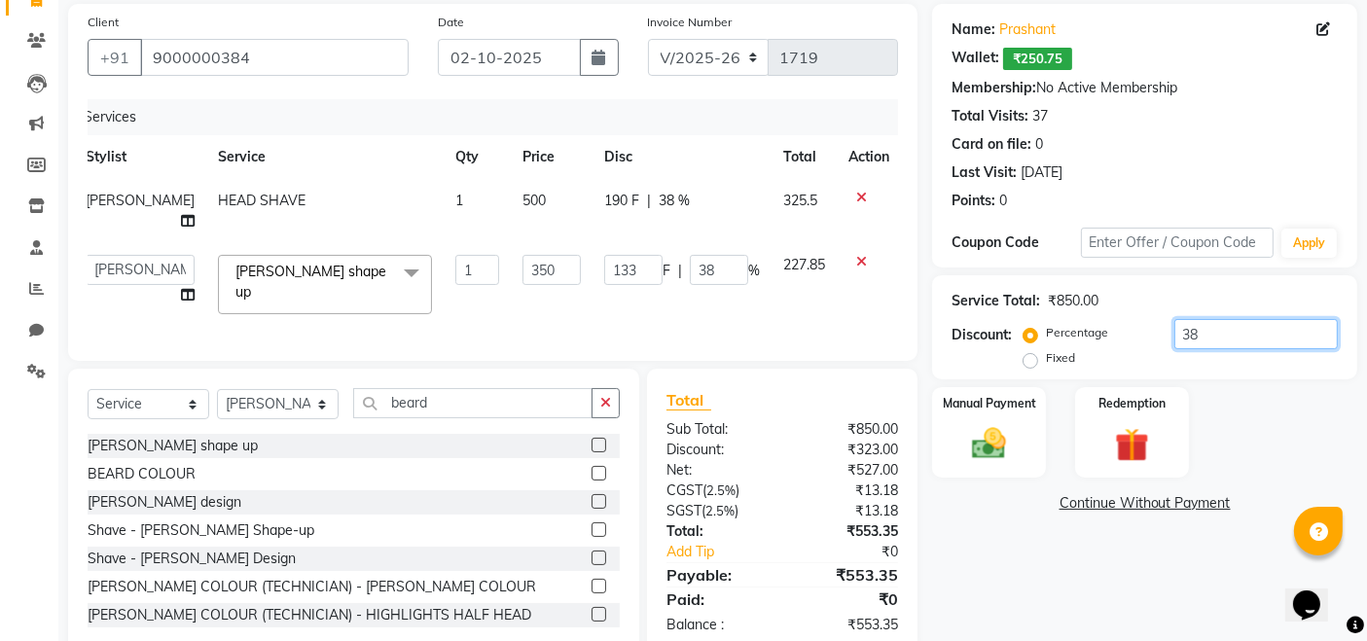
type input "3"
type input "0"
type input "3"
type input "10.5"
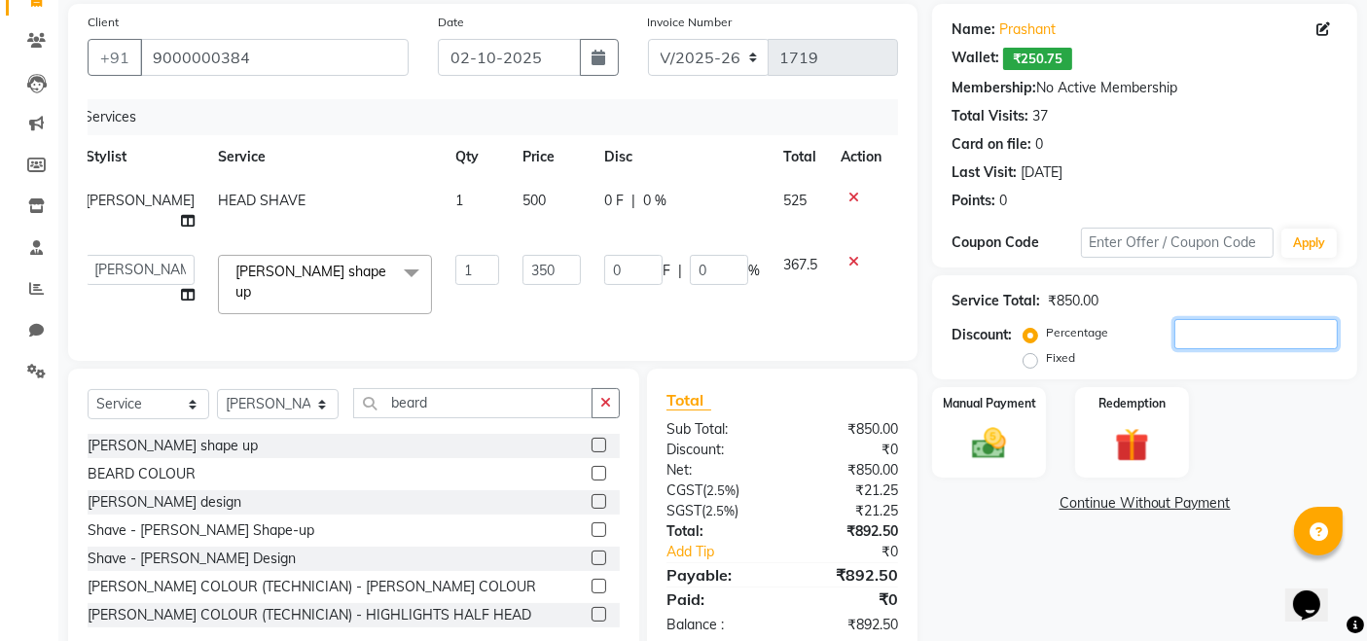
type input "3"
type input "33"
type input "115.5"
type input "33"
type input "3"
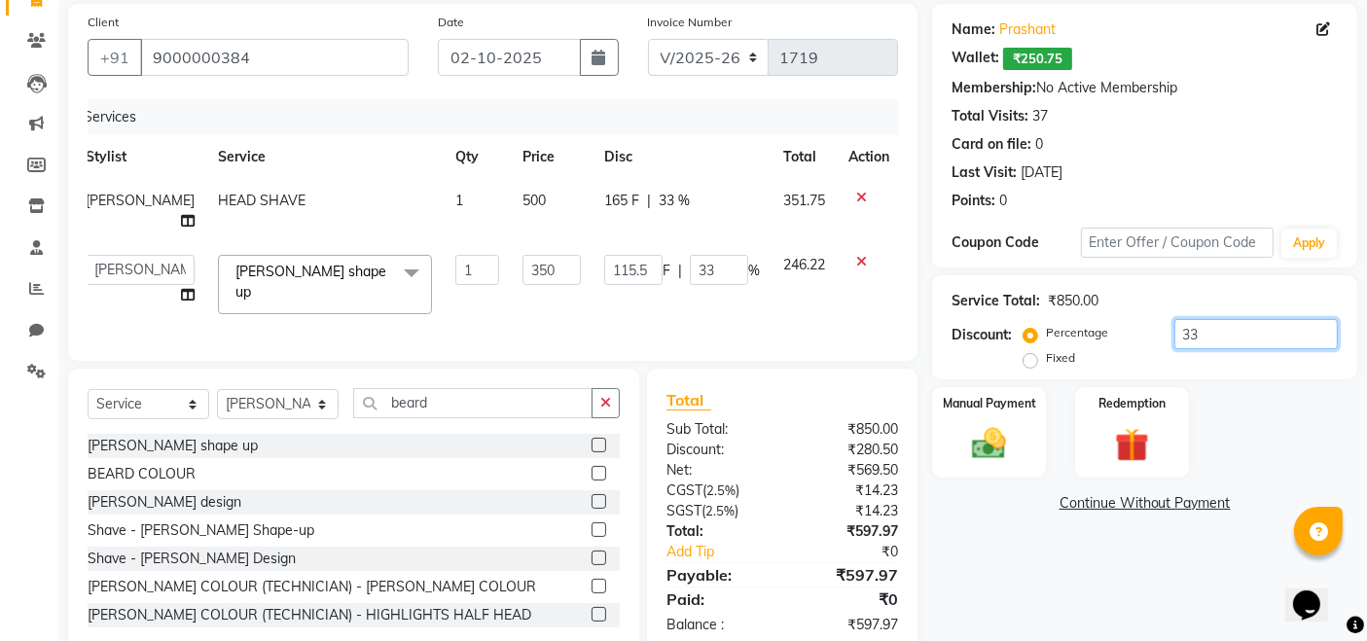
type input "10.5"
type input "3"
type input "0"
type input "3"
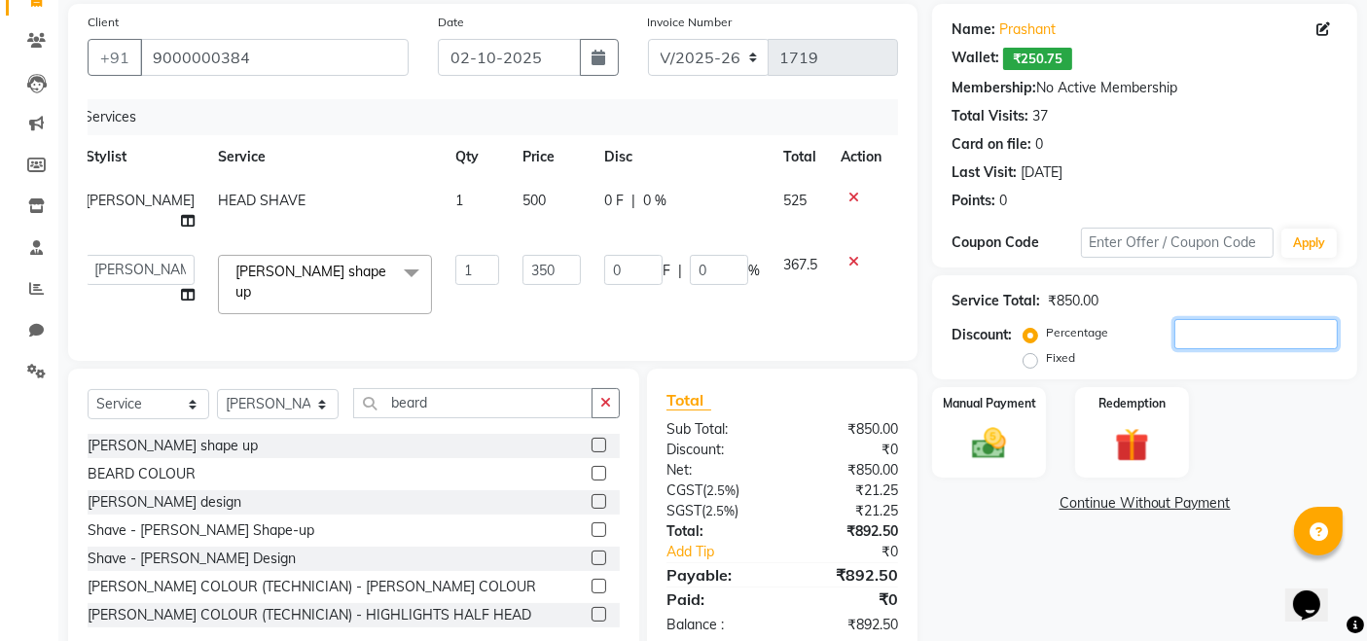
type input "10.5"
type input "3"
type input "31"
type input "108.5"
type input "31"
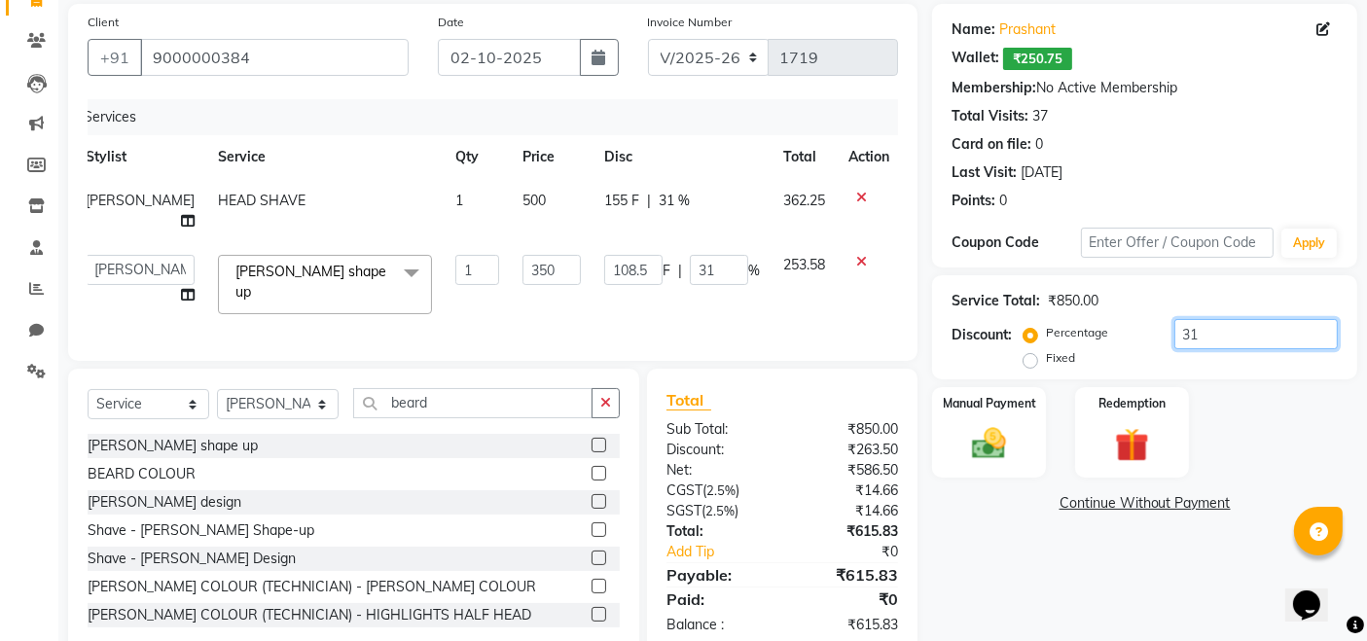
type input "3"
type input "10.5"
type input "3"
type input "0"
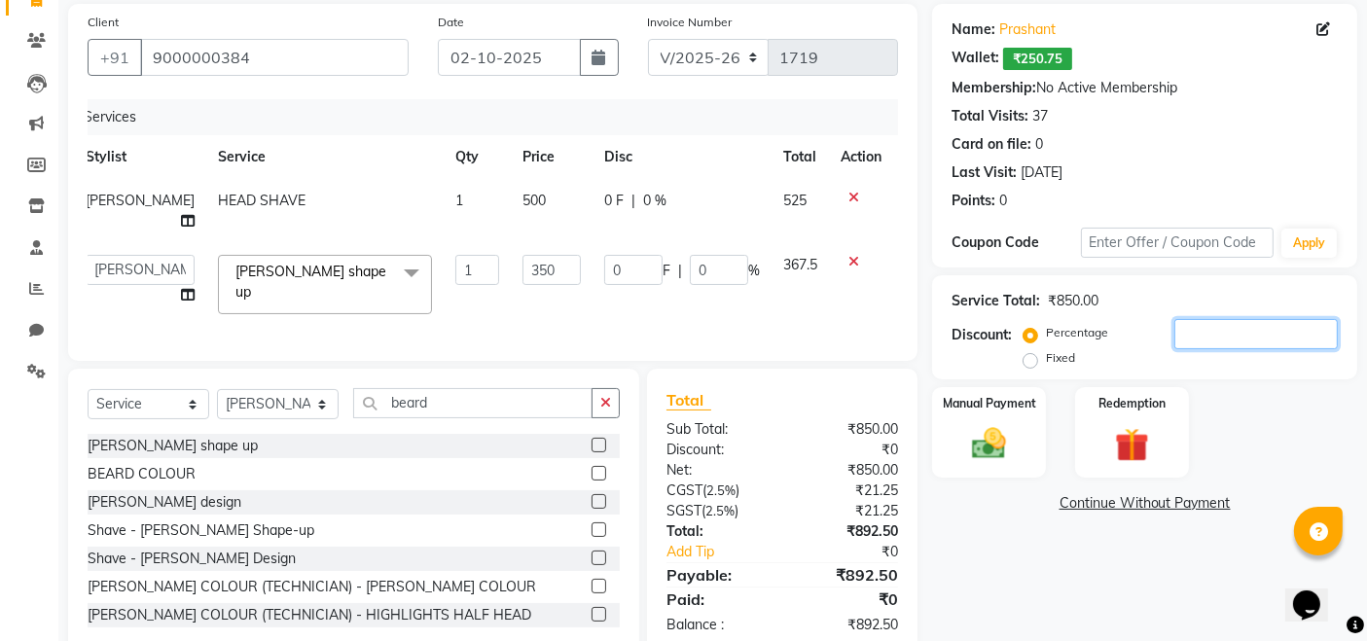
type input "3"
type input "10.5"
type input "3"
type input "39"
type input "136.5"
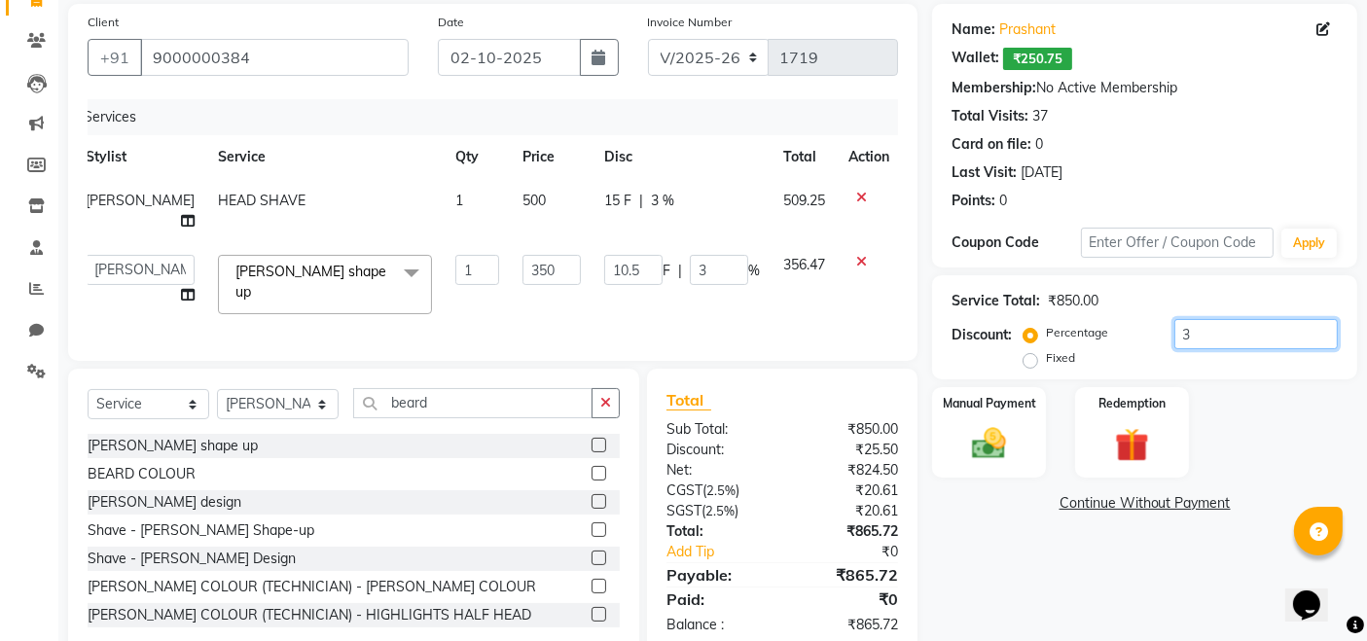
type input "39"
type input "3"
type input "10.5"
type input "3"
type input "0"
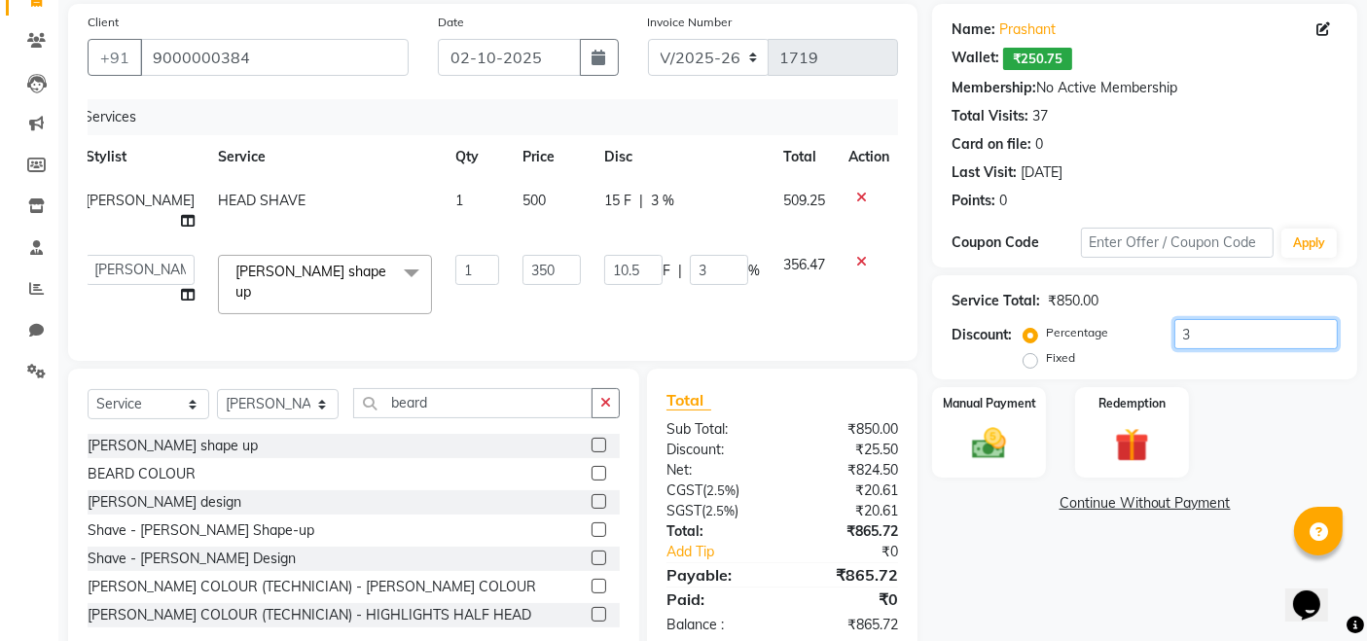
type input "0"
click at [643, 193] on span "0 %" at bounding box center [654, 201] width 23 height 20
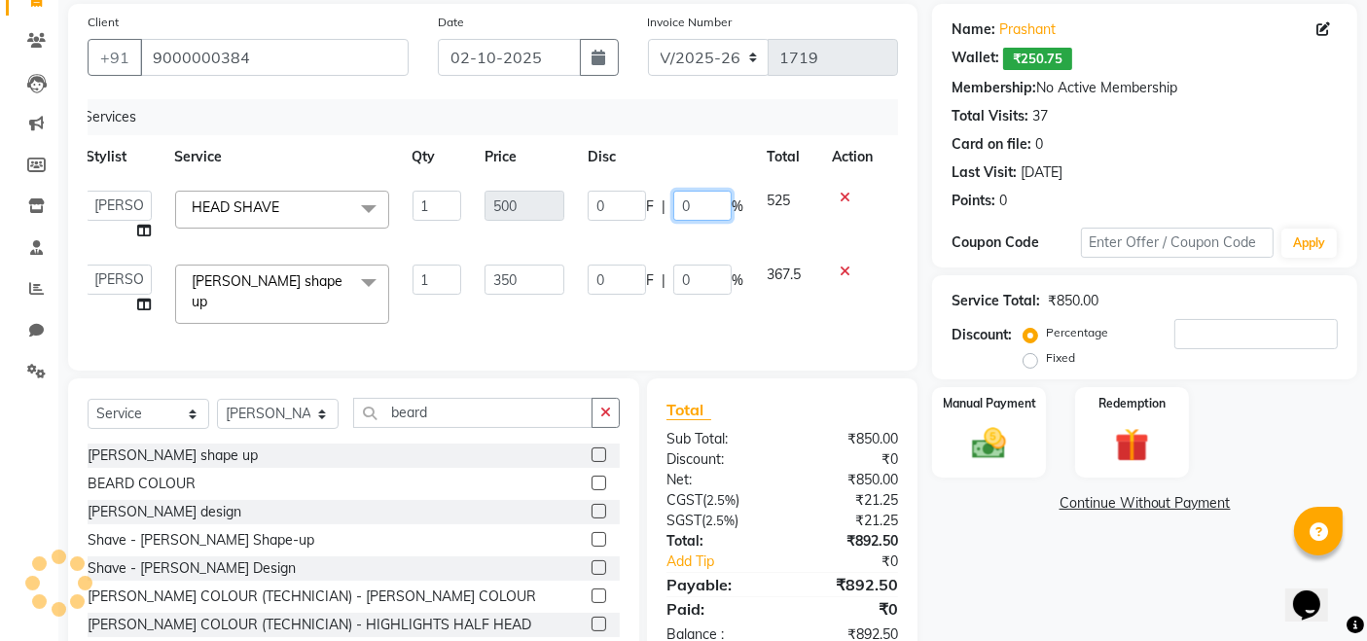
click at [701, 201] on input "0" at bounding box center [702, 206] width 58 height 30
type input "44"
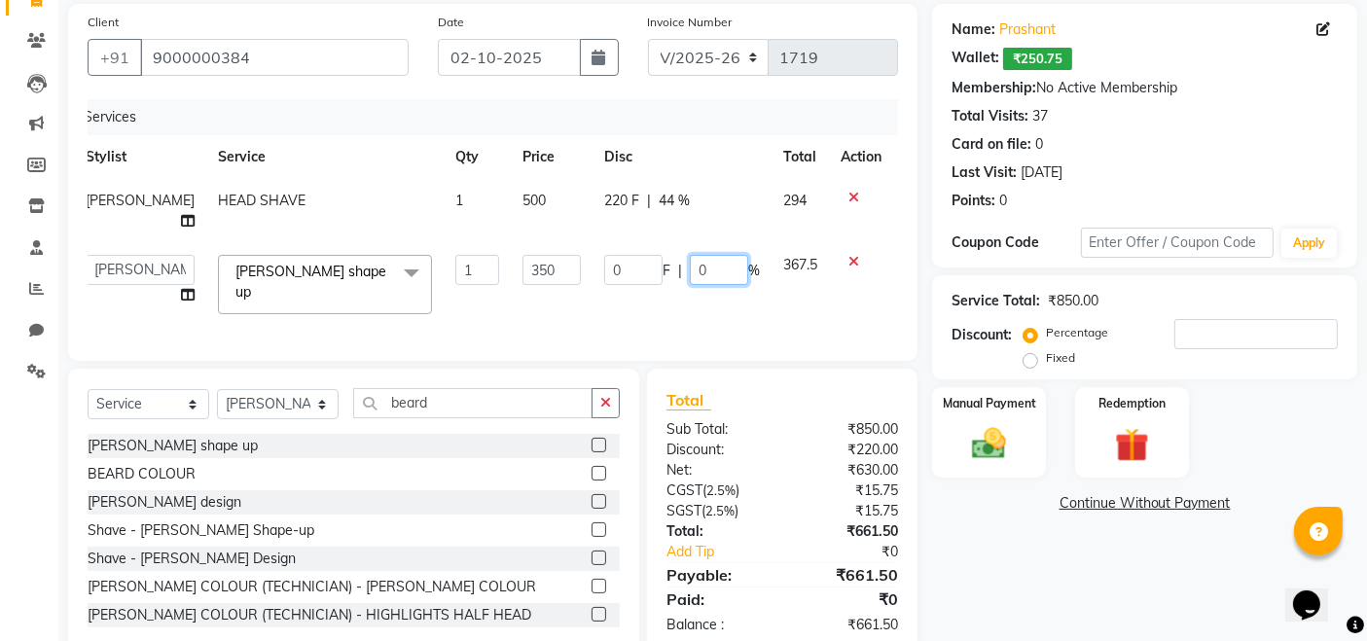
click at [708, 287] on td "0 F | 0 %" at bounding box center [682, 284] width 179 height 83
click at [717, 257] on input "0" at bounding box center [719, 270] width 58 height 30
type input "0"
type input "45"
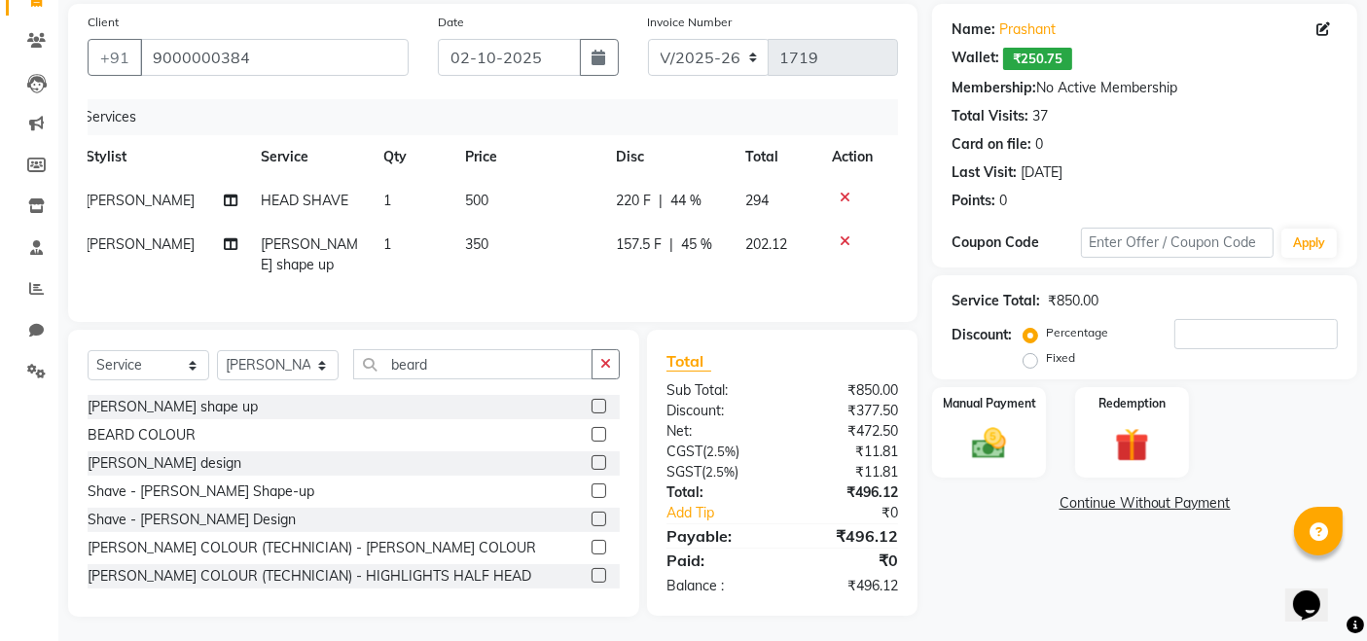
click at [717, 290] on div "Services Stylist Service Qty Price Disc Total Action Ali HEAD SHAVE 1 500 220 F…" at bounding box center [493, 200] width 811 height 203
click at [686, 199] on span "44 %" at bounding box center [685, 201] width 31 height 20
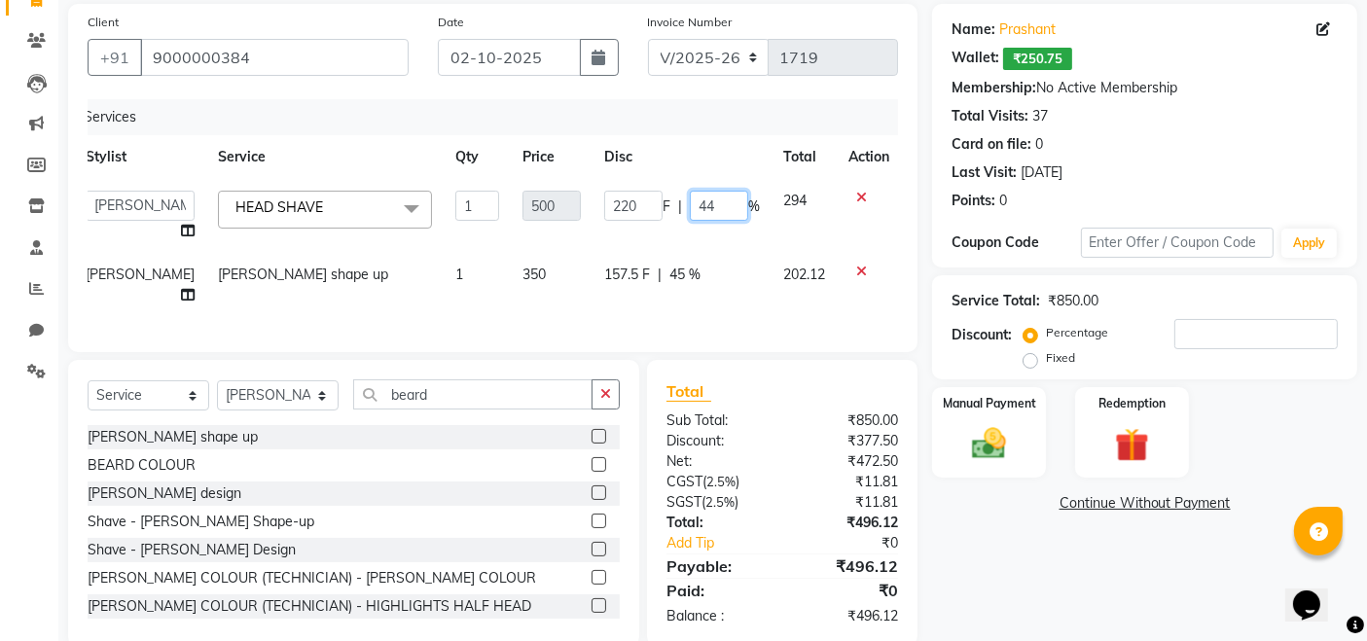
click at [698, 206] on input "44" at bounding box center [719, 206] width 58 height 30
type input "45"
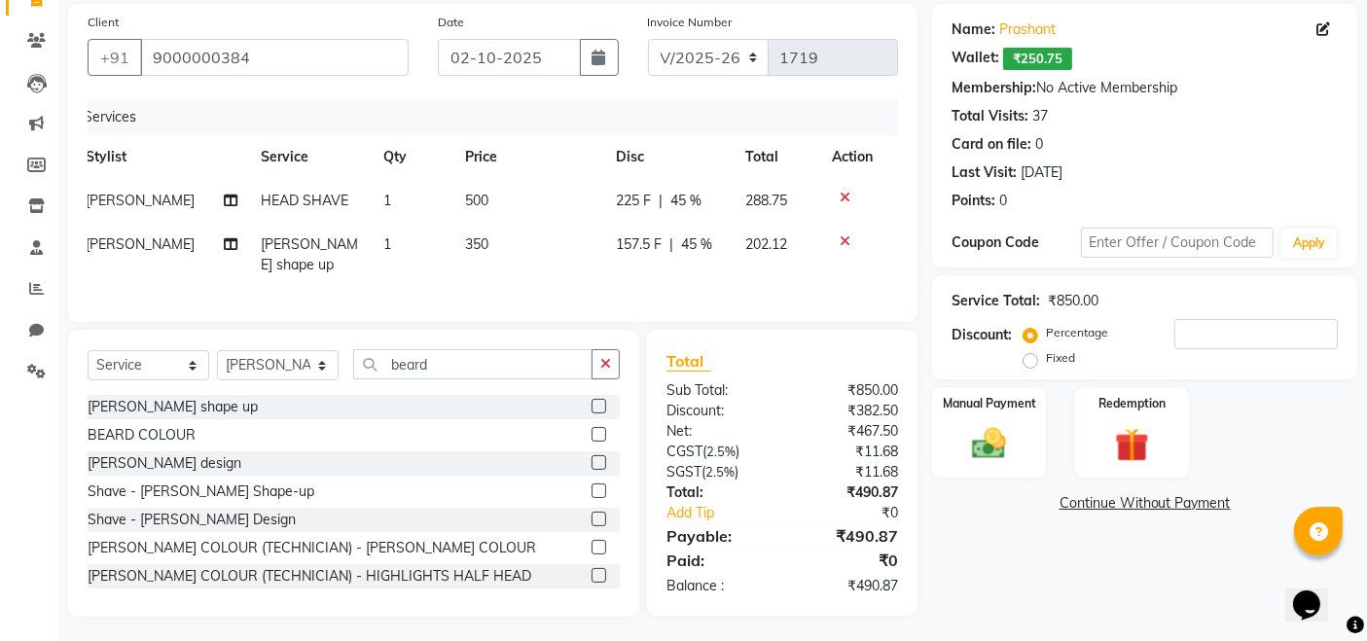
click at [698, 251] on td "157.5 F | 45 %" at bounding box center [668, 255] width 129 height 64
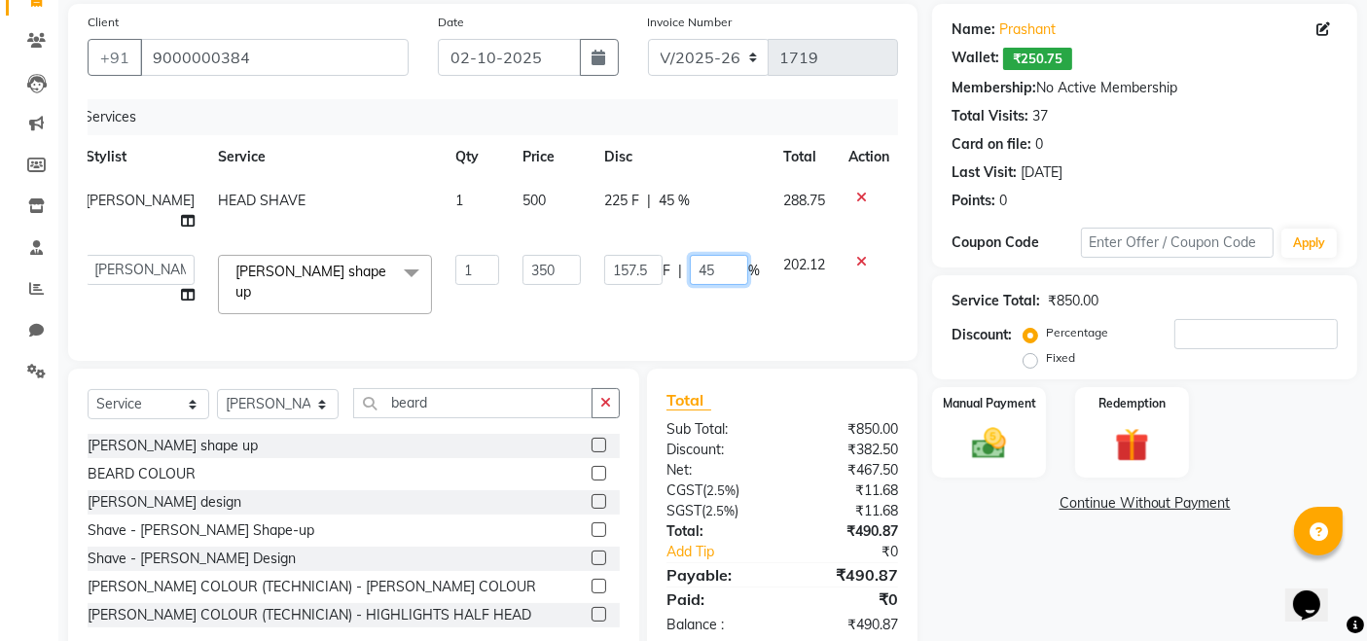
click at [701, 255] on input "45" at bounding box center [719, 270] width 58 height 30
type input "46"
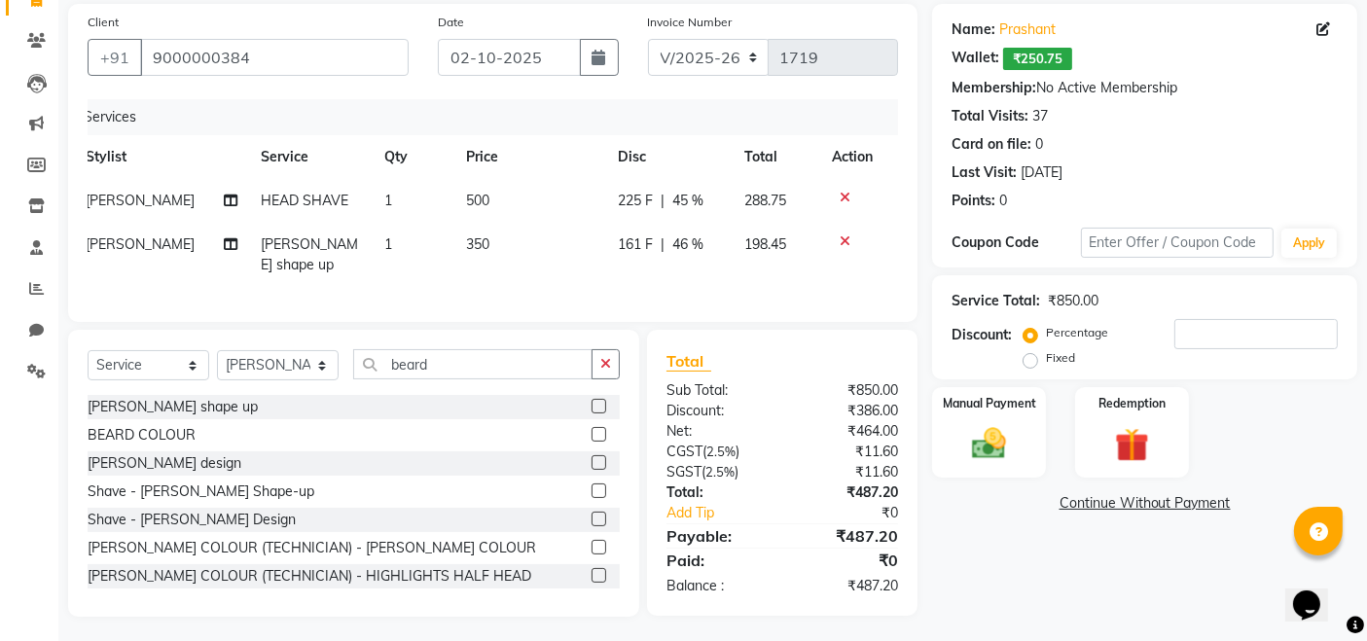
click at [725, 307] on div "Client [PHONE_NUMBER] Date [DATE] Invoice Number V/2025 V/[PHONE_NUMBER] Servic…" at bounding box center [493, 163] width 850 height 318
click at [680, 239] on span "46 %" at bounding box center [687, 245] width 31 height 20
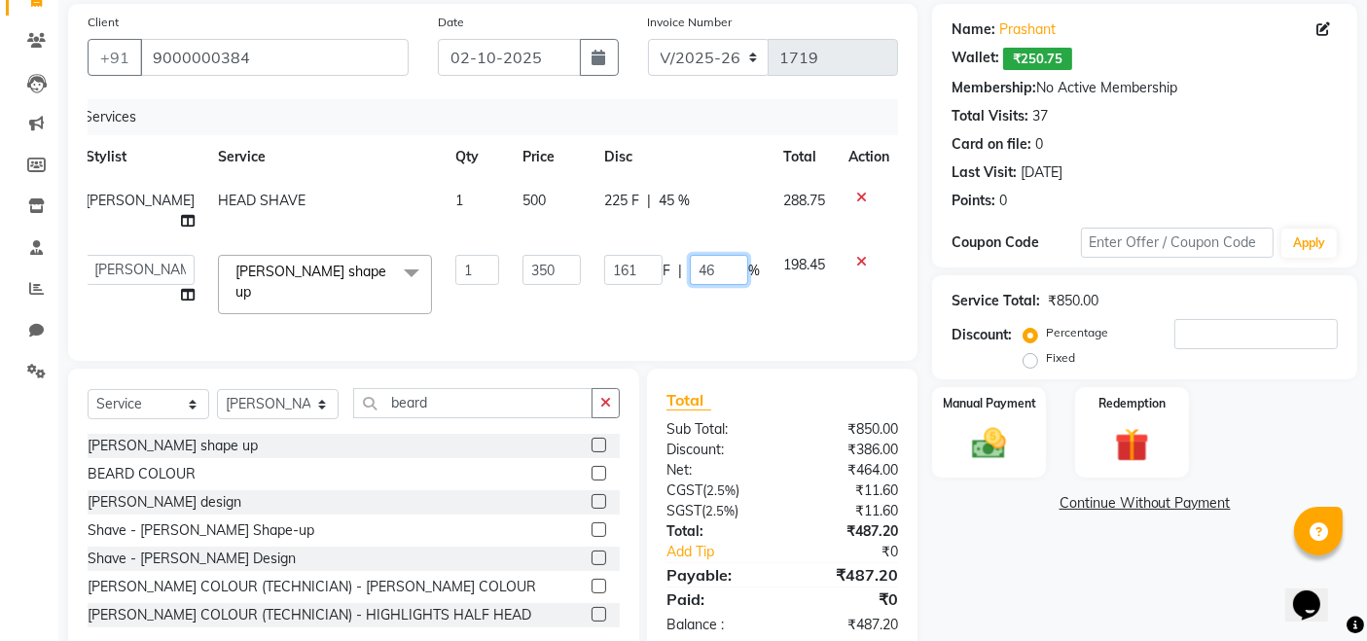
click at [692, 255] on input "46" at bounding box center [719, 270] width 58 height 30
type input "47"
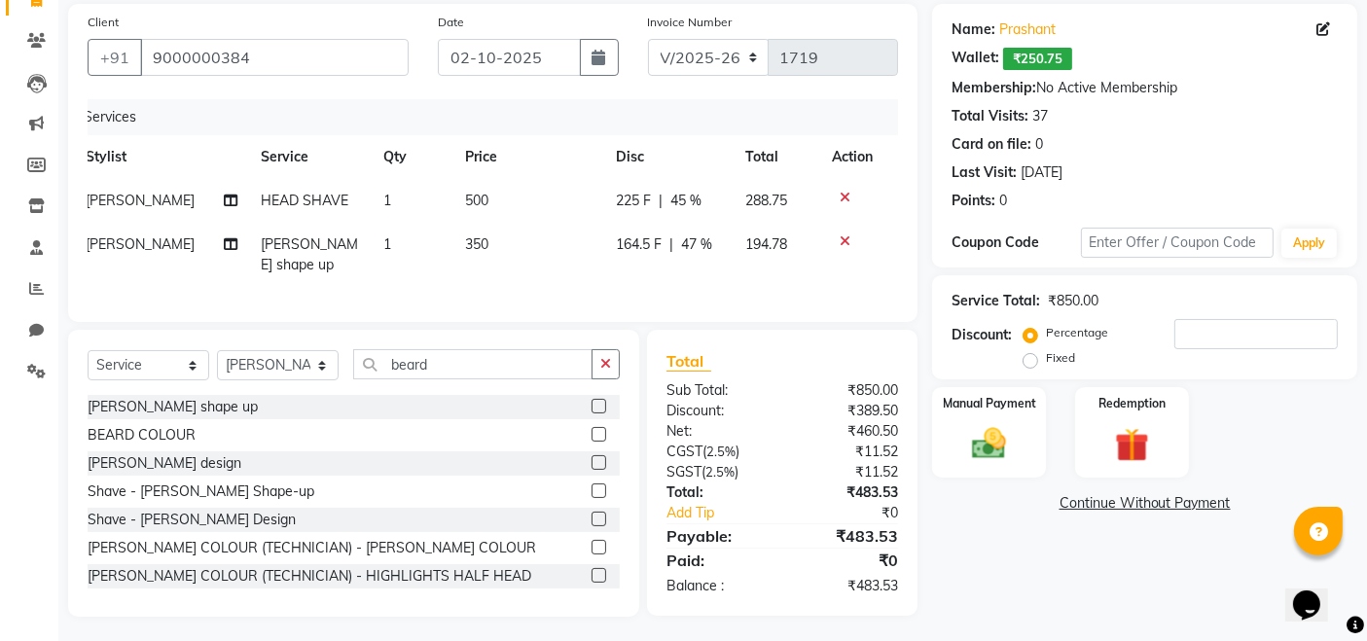
click at [698, 296] on div "Services Stylist Service Qty Price Disc Total Action Ali HEAD SHAVE 1 500 225 F…" at bounding box center [493, 200] width 811 height 203
click at [680, 196] on span "45 %" at bounding box center [685, 201] width 31 height 20
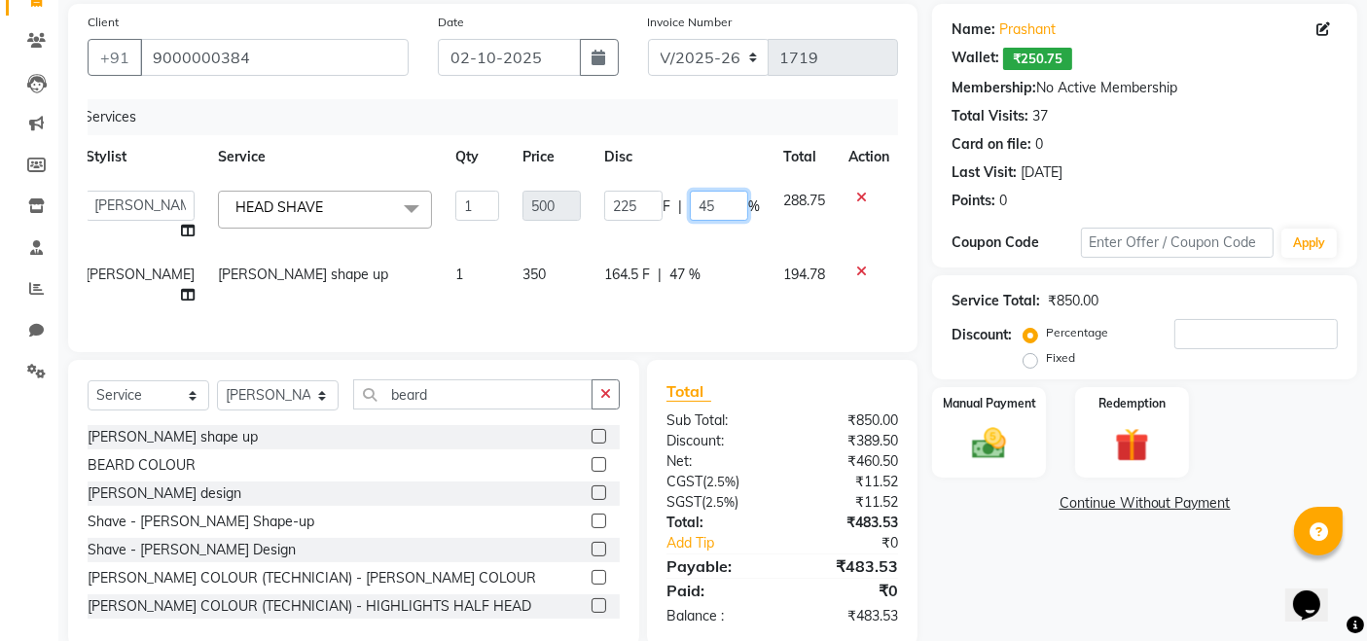
click at [692, 204] on input "45" at bounding box center [719, 206] width 58 height 30
type input "447"
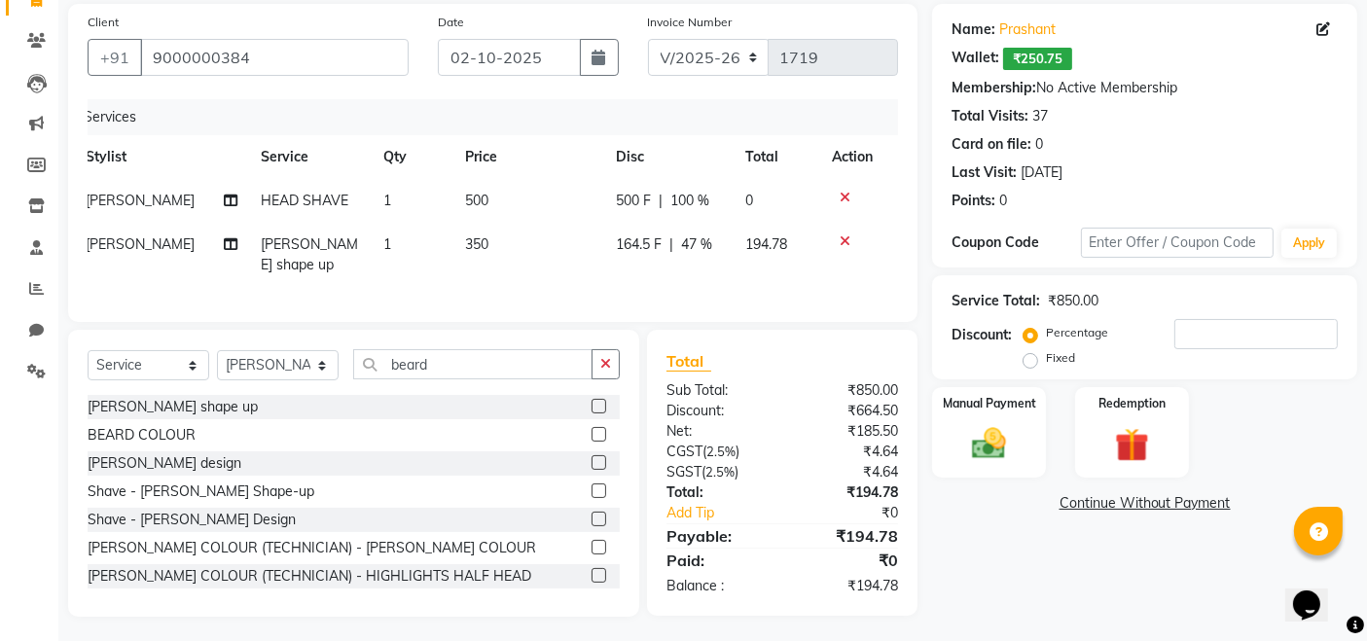
click at [706, 248] on tbody "Ali HEAD SHAVE 1 500 500 F | 100 % 0 [PERSON_NAME] shape up 1 350 164.5 F | 47 …" at bounding box center [479, 233] width 811 height 108
click at [686, 194] on span "100 %" at bounding box center [689, 201] width 39 height 20
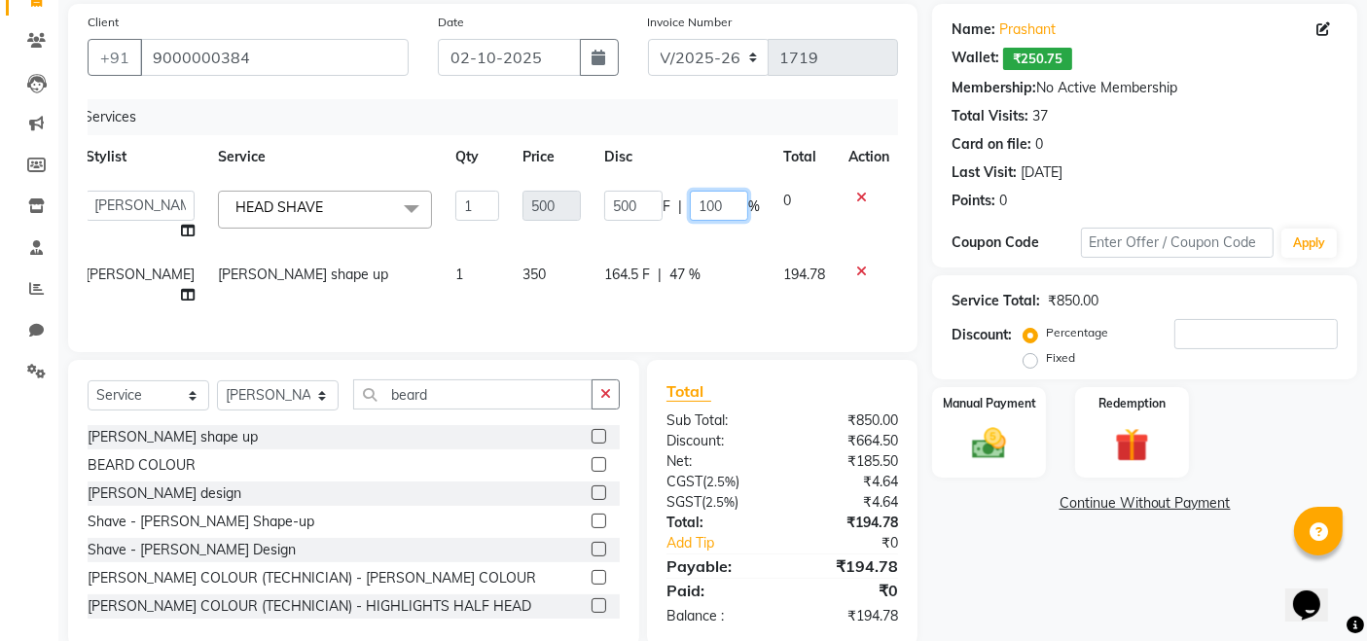
click at [711, 204] on input "100" at bounding box center [719, 206] width 58 height 30
type input "1"
click at [690, 204] on input "number" at bounding box center [719, 206] width 58 height 30
type input "48"
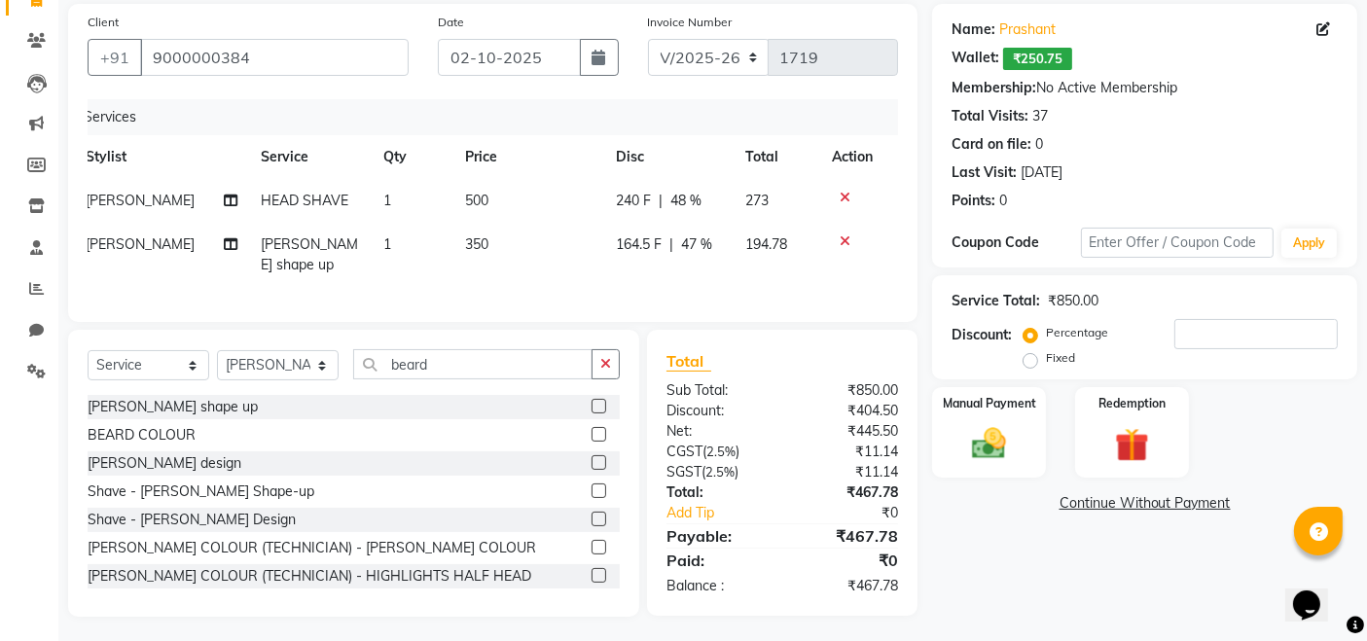
click at [708, 275] on div "Services Stylist Service Qty Price Disc Total Action Ali HEAD SHAVE 1 500 240 F…" at bounding box center [493, 200] width 811 height 203
click at [708, 243] on div "164.5 F | 47 %" at bounding box center [669, 245] width 106 height 20
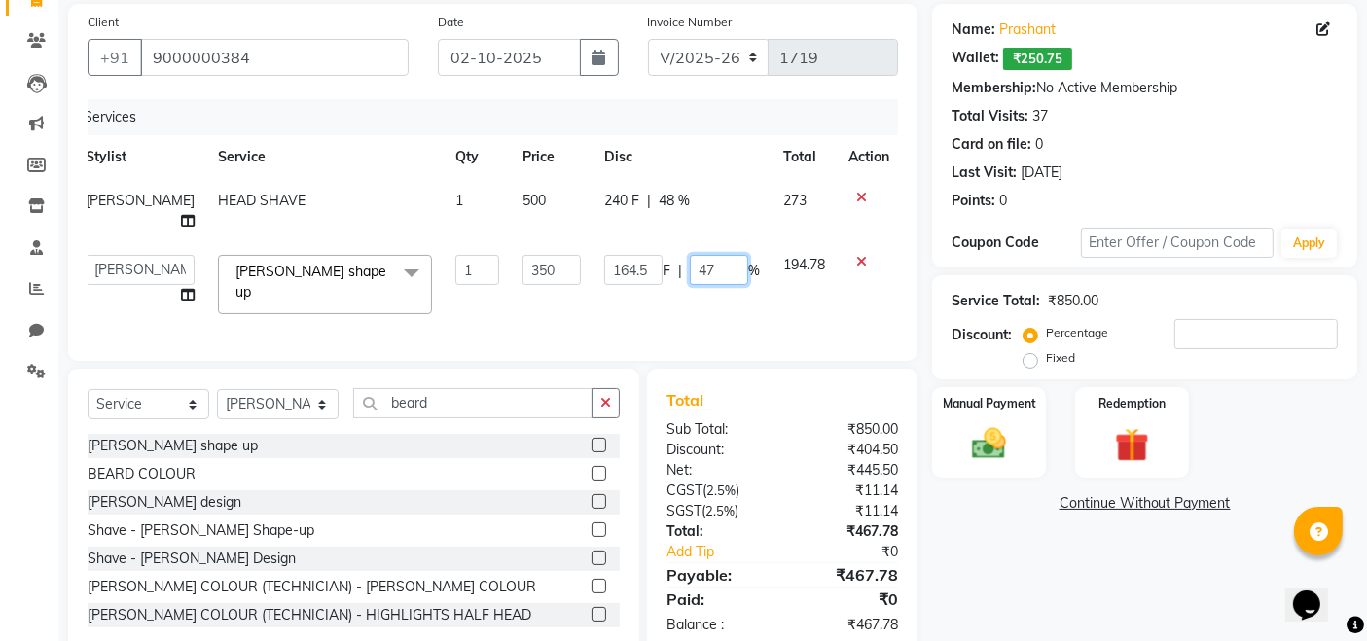
click at [695, 255] on input "47" at bounding box center [719, 270] width 58 height 30
type input "4"
type input "48"
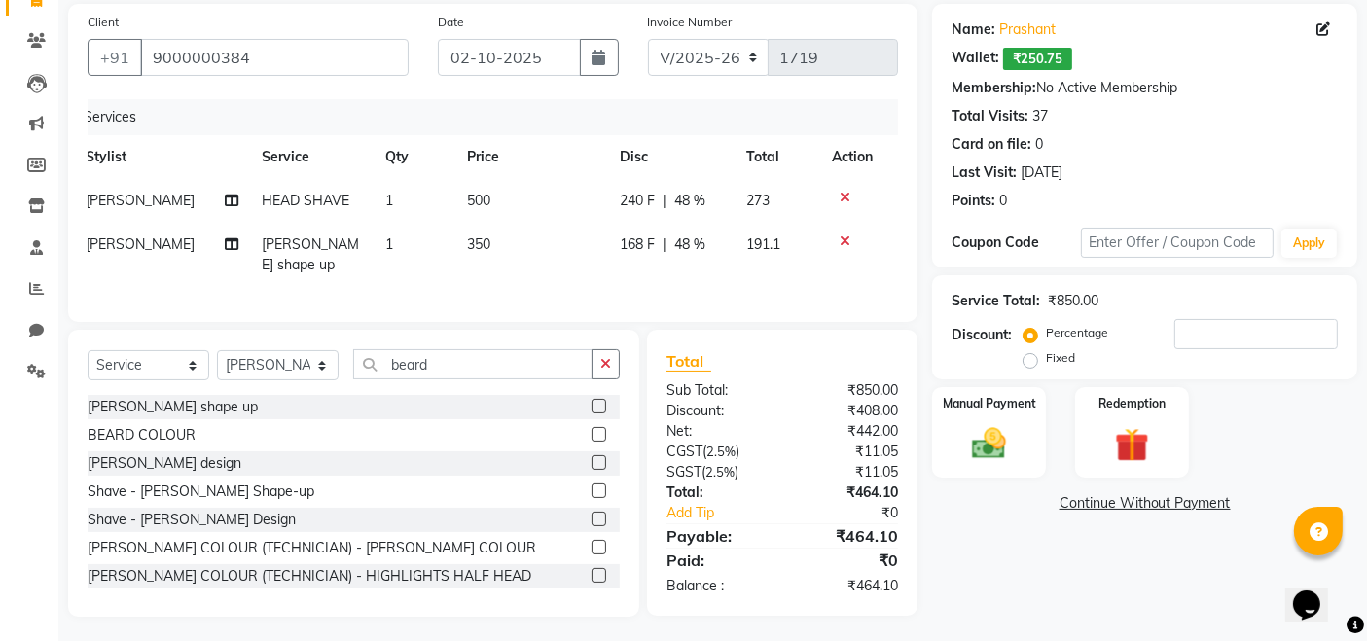
click at [736, 287] on div "Services Stylist Service Qty Price Disc Total Action Ali HEAD SHAVE 1 500 240 F…" at bounding box center [493, 200] width 811 height 203
click at [702, 193] on div "240 F | 48 %" at bounding box center [671, 201] width 103 height 20
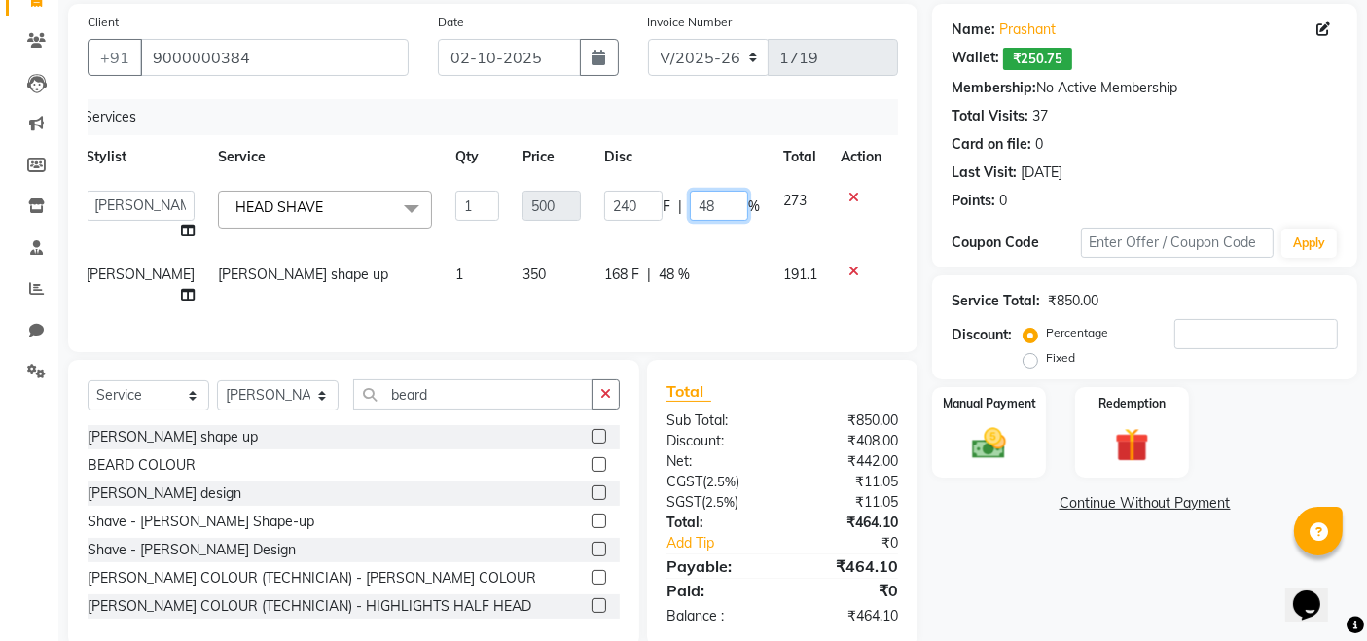
click at [706, 206] on input "48" at bounding box center [719, 206] width 58 height 30
type input "46"
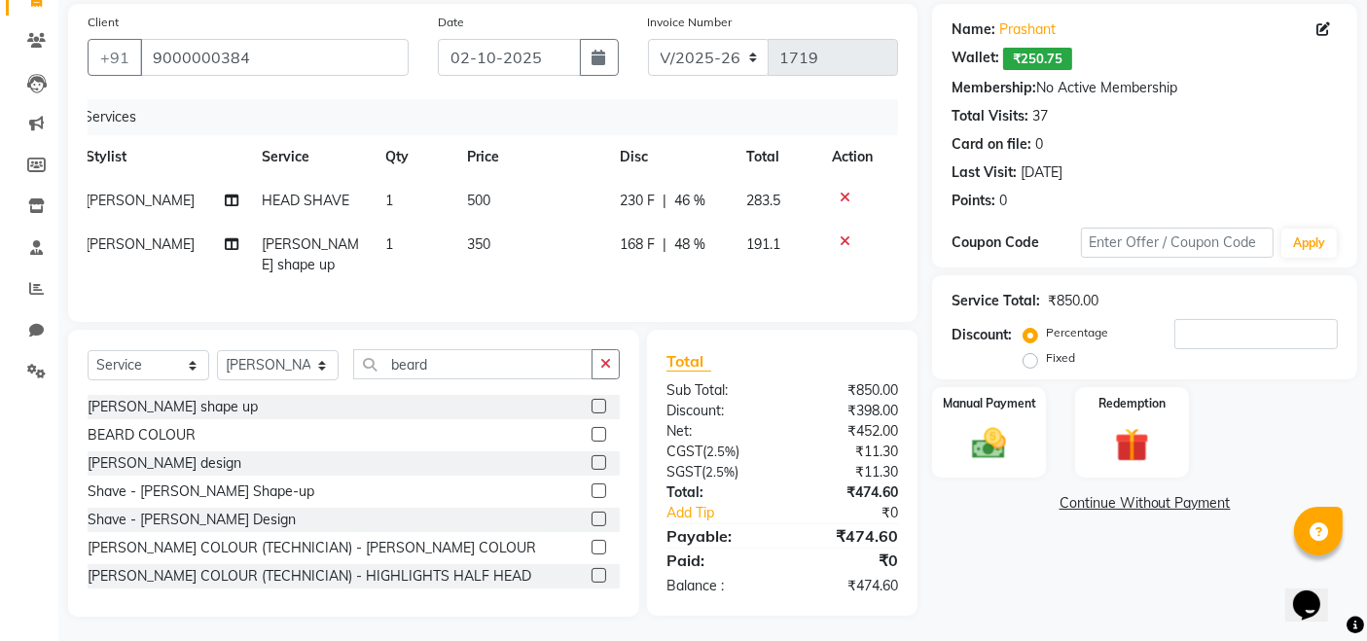
click at [678, 271] on div "Services Stylist Service Qty Price Disc Total Action Ali HEAD SHAVE 1 500 230 F…" at bounding box center [493, 200] width 811 height 203
click at [699, 240] on span "48 %" at bounding box center [689, 245] width 31 height 20
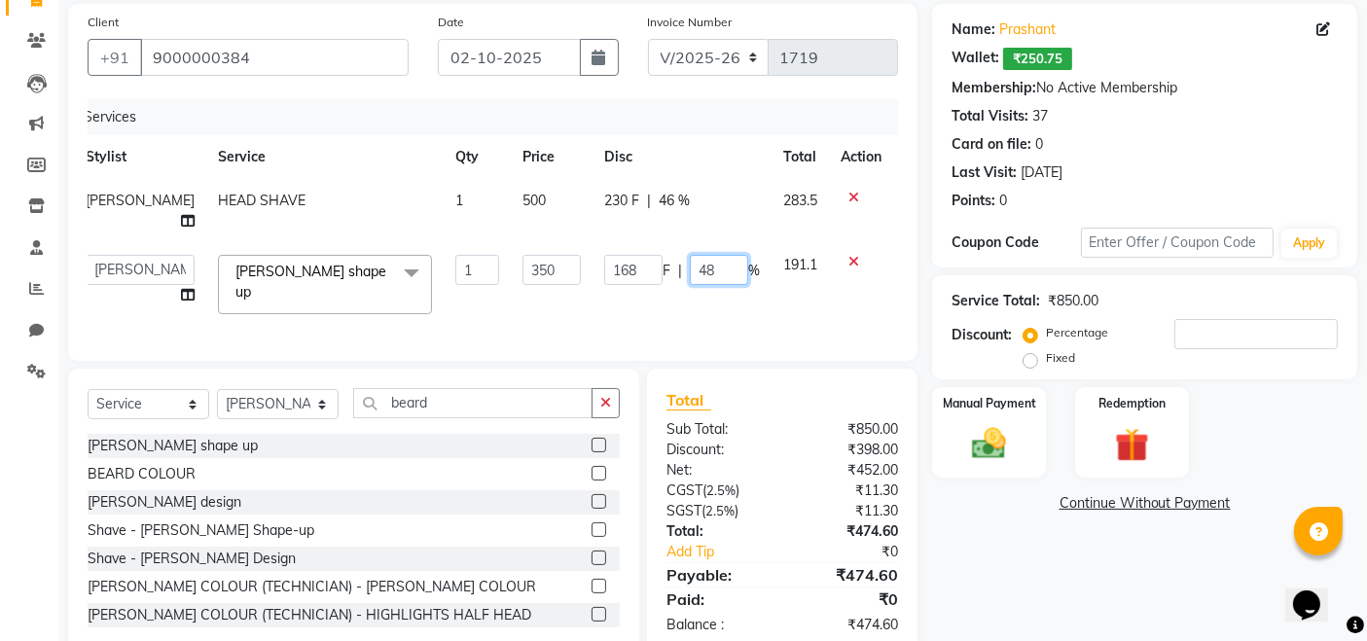
click at [704, 255] on input "48" at bounding box center [719, 270] width 58 height 30
click at [698, 255] on input "46" at bounding box center [719, 270] width 58 height 30
type input "4"
type input "45"
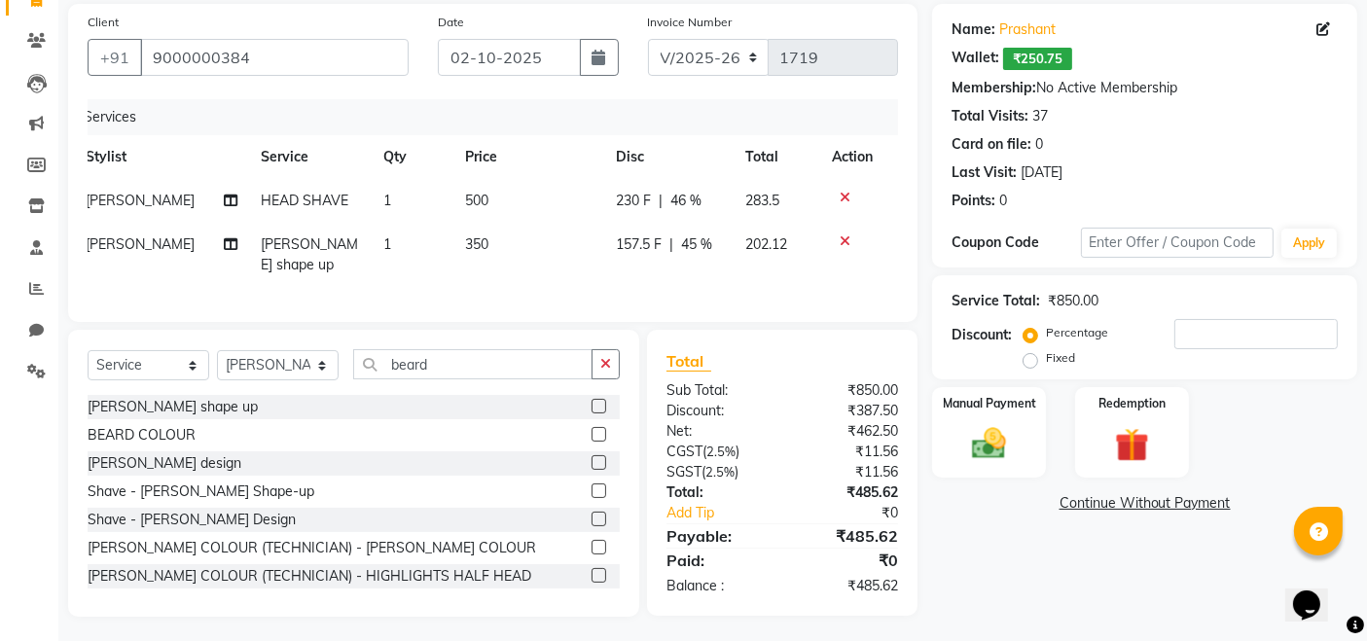
click at [715, 276] on div "Services Stylist Service Qty Price Disc Total Action Ali HEAD SHAVE 1 500 230 F…" at bounding box center [493, 200] width 811 height 203
click at [687, 198] on span "46 %" at bounding box center [685, 201] width 31 height 20
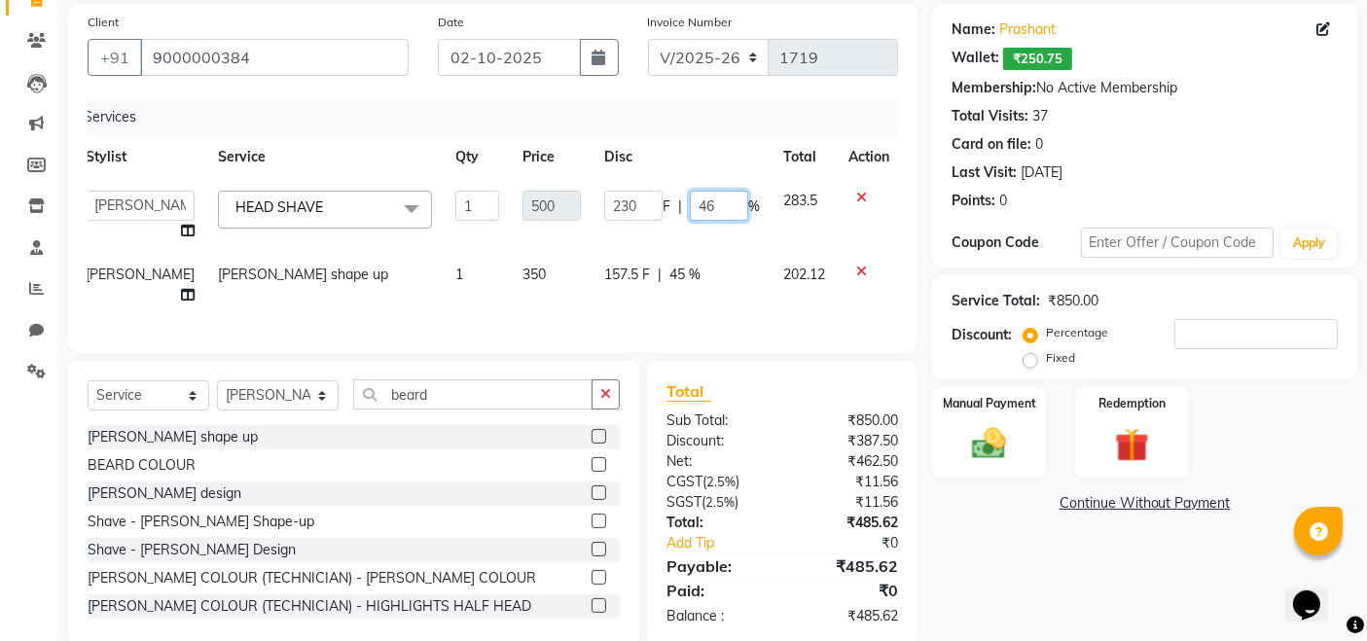
click at [695, 199] on input "46" at bounding box center [719, 206] width 58 height 30
type input "4"
type input "44"
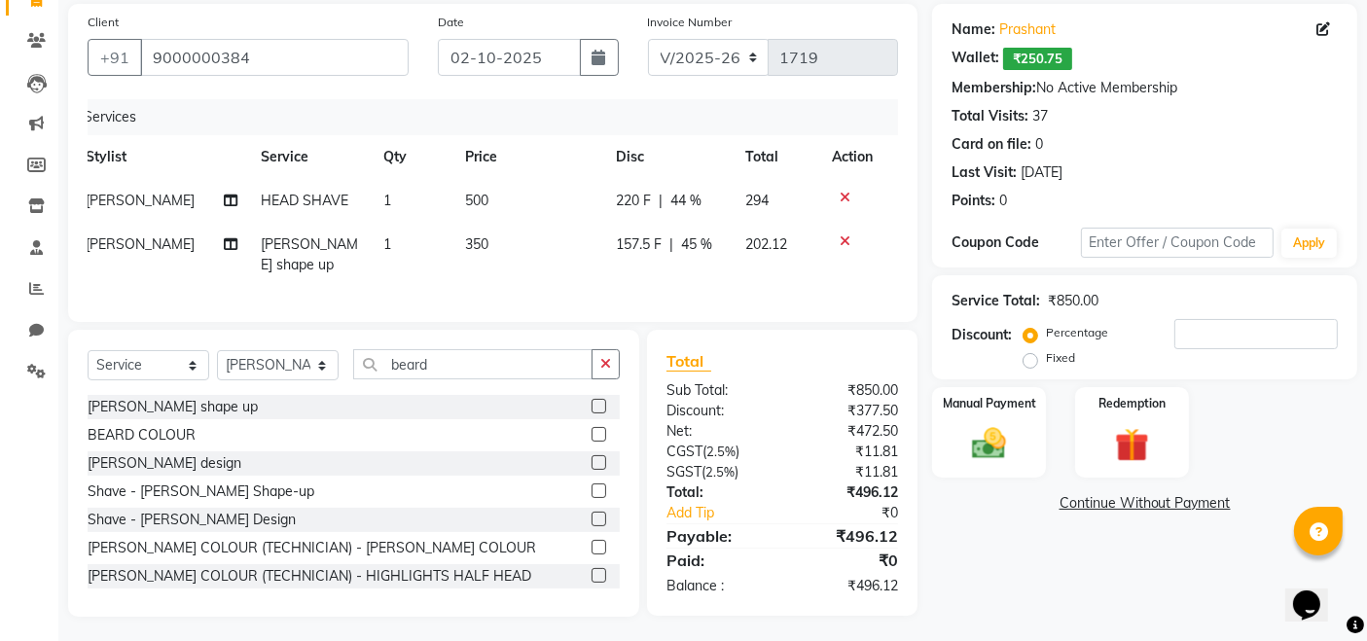
click at [712, 263] on td "157.5 F | 45 %" at bounding box center [668, 255] width 129 height 64
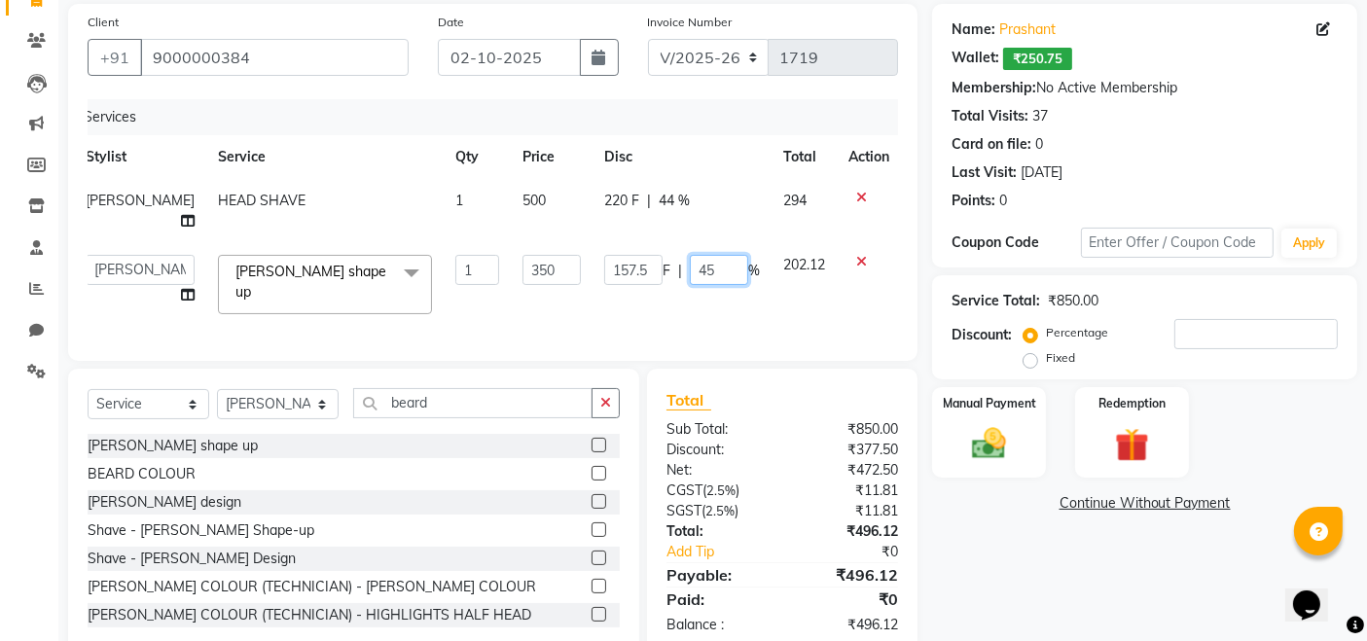
click at [699, 255] on input "45" at bounding box center [719, 270] width 58 height 30
type input "44"
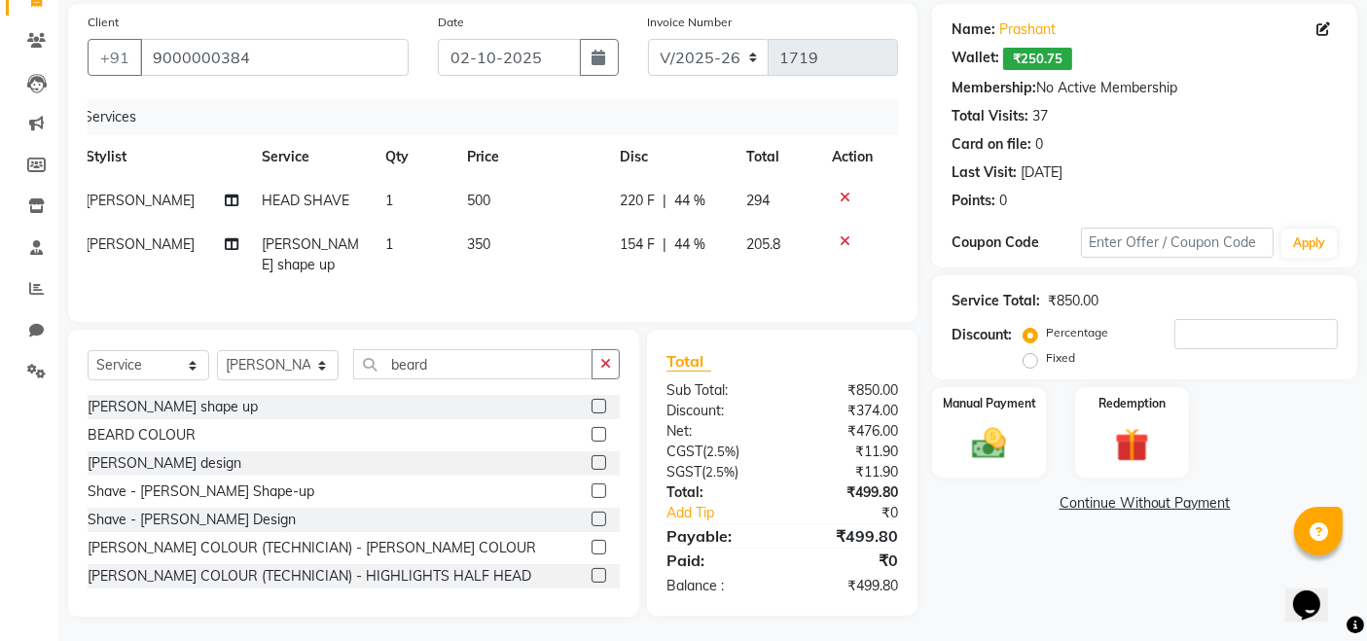
click at [728, 282] on div "Services Stylist Service Qty Price Disc Total Action Ali HEAD SHAVE 1 500 220 F…" at bounding box center [493, 200] width 811 height 203
click at [696, 242] on span "44 %" at bounding box center [689, 245] width 31 height 20
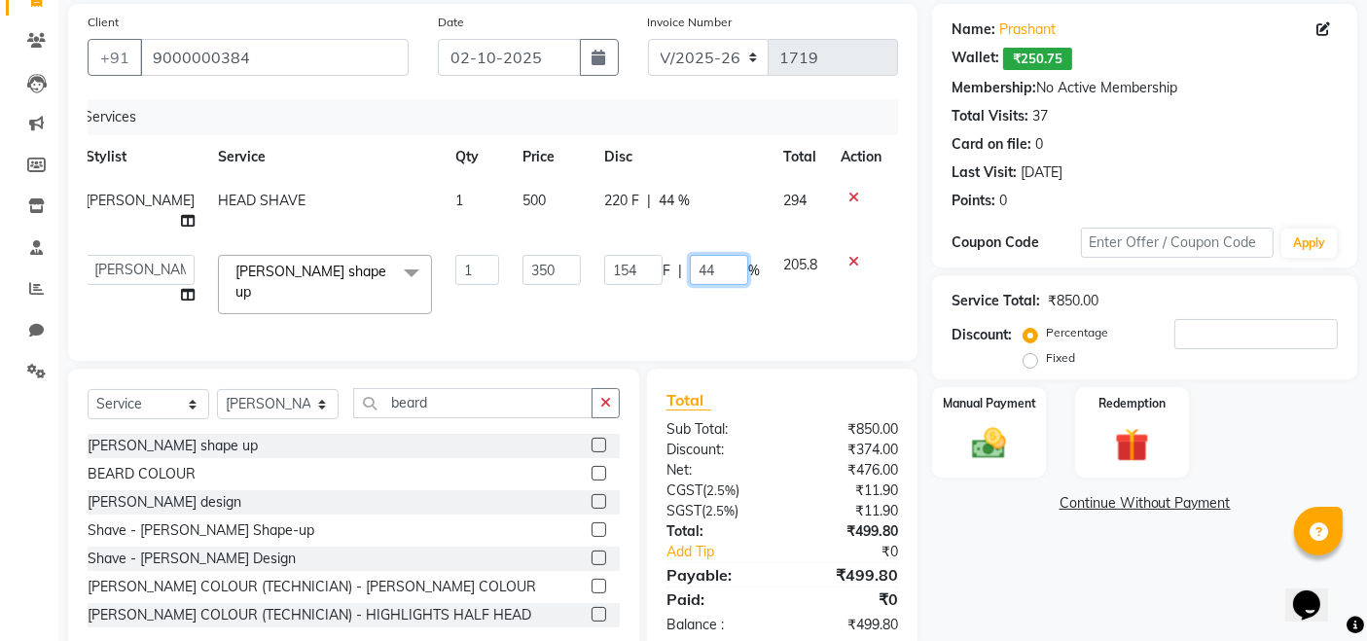
click at [703, 255] on input "44" at bounding box center [719, 270] width 58 height 30
type input "43"
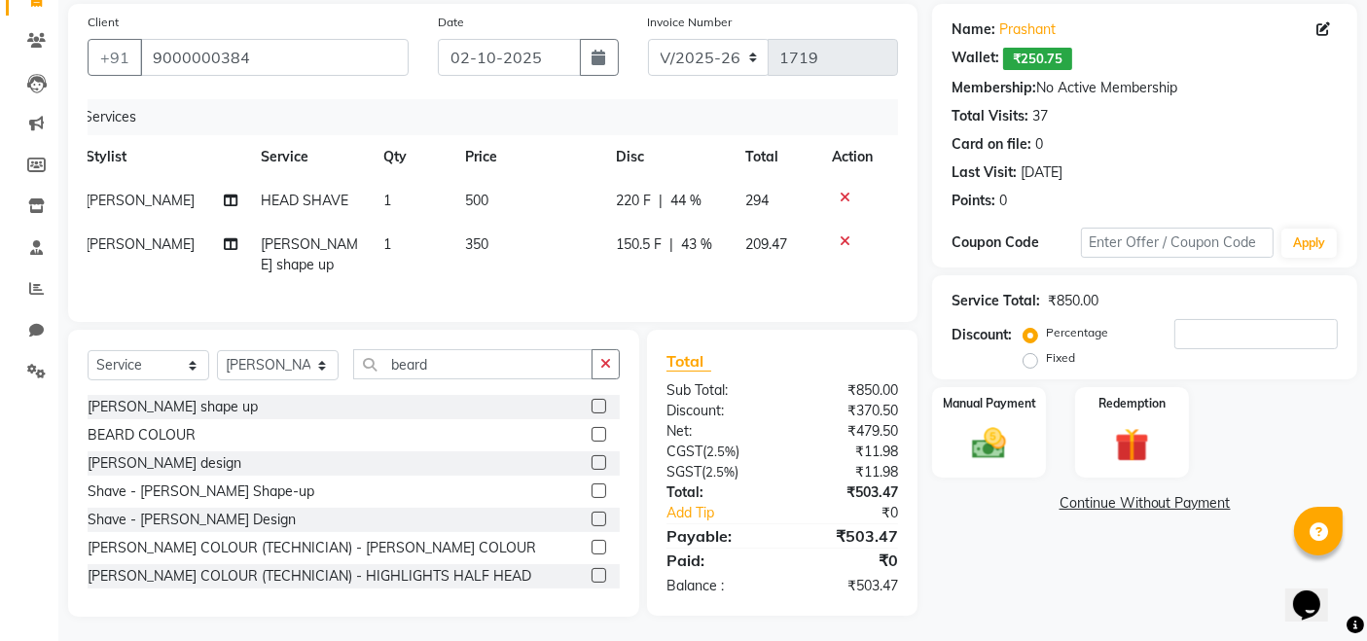
click at [776, 271] on div "Services Stylist Service Qty Price Disc Total Action Ali HEAD SHAVE 1 500 220 F…" at bounding box center [493, 200] width 811 height 203
click at [996, 427] on img at bounding box center [989, 443] width 58 height 41
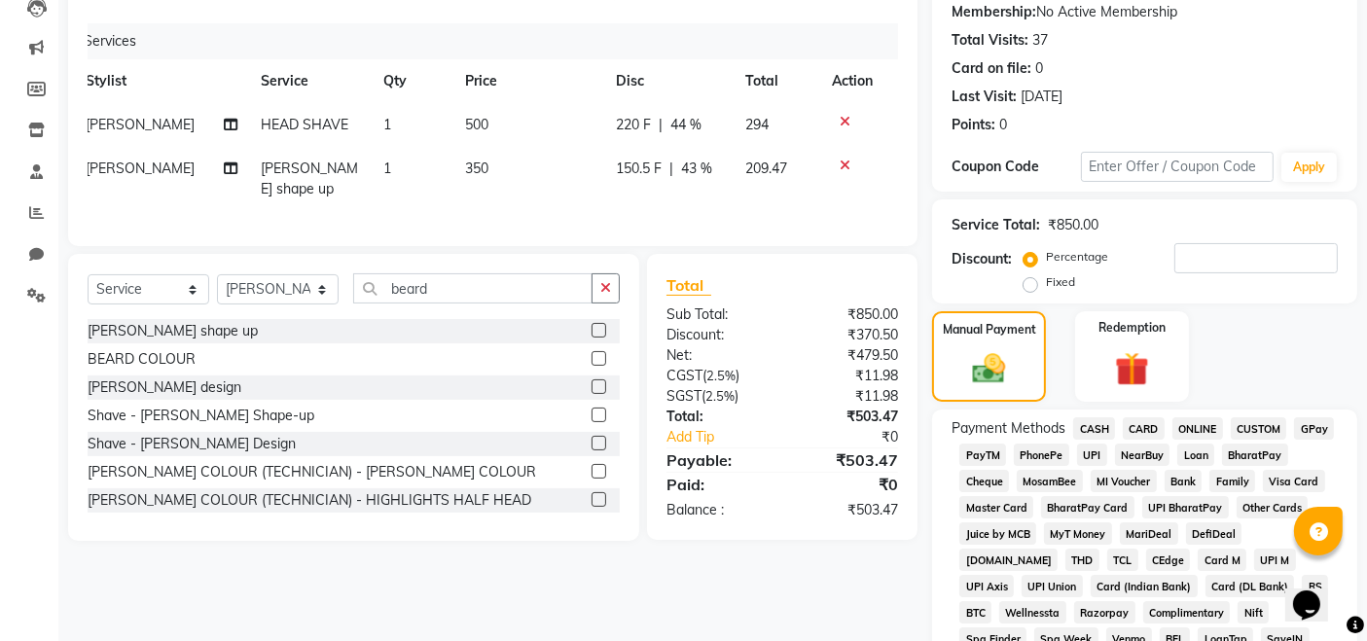
scroll to position [229, 0]
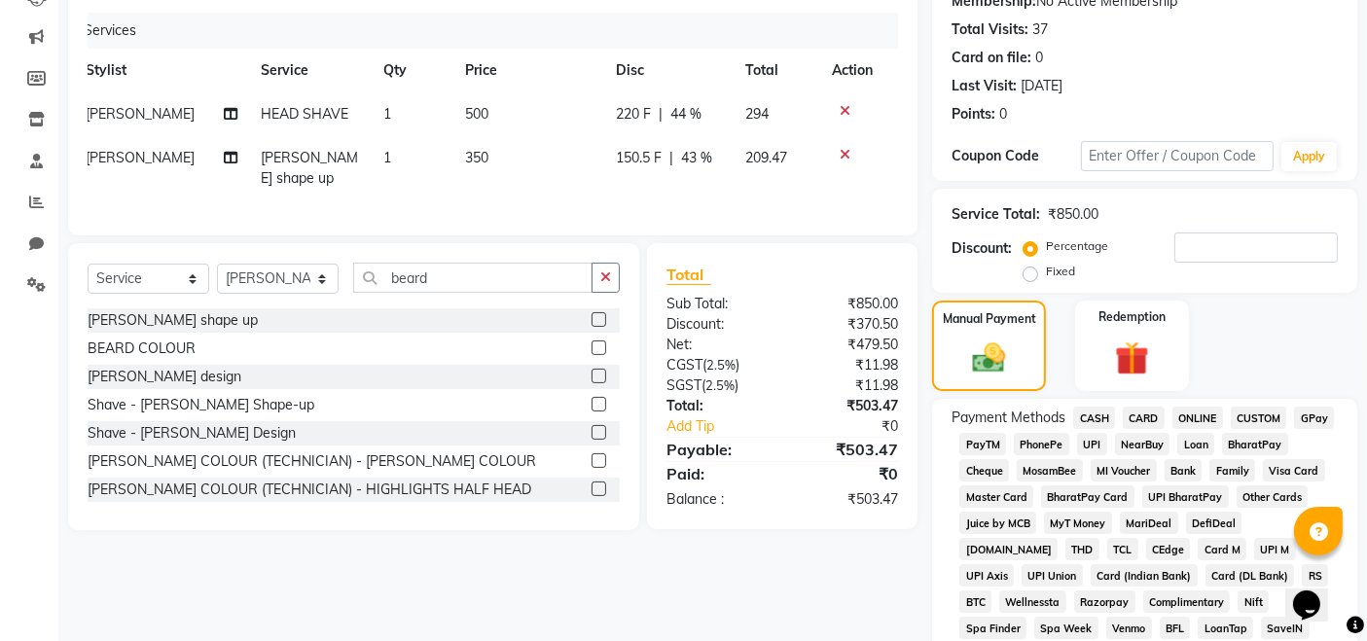
click at [1315, 424] on span "GPay" at bounding box center [1314, 418] width 40 height 22
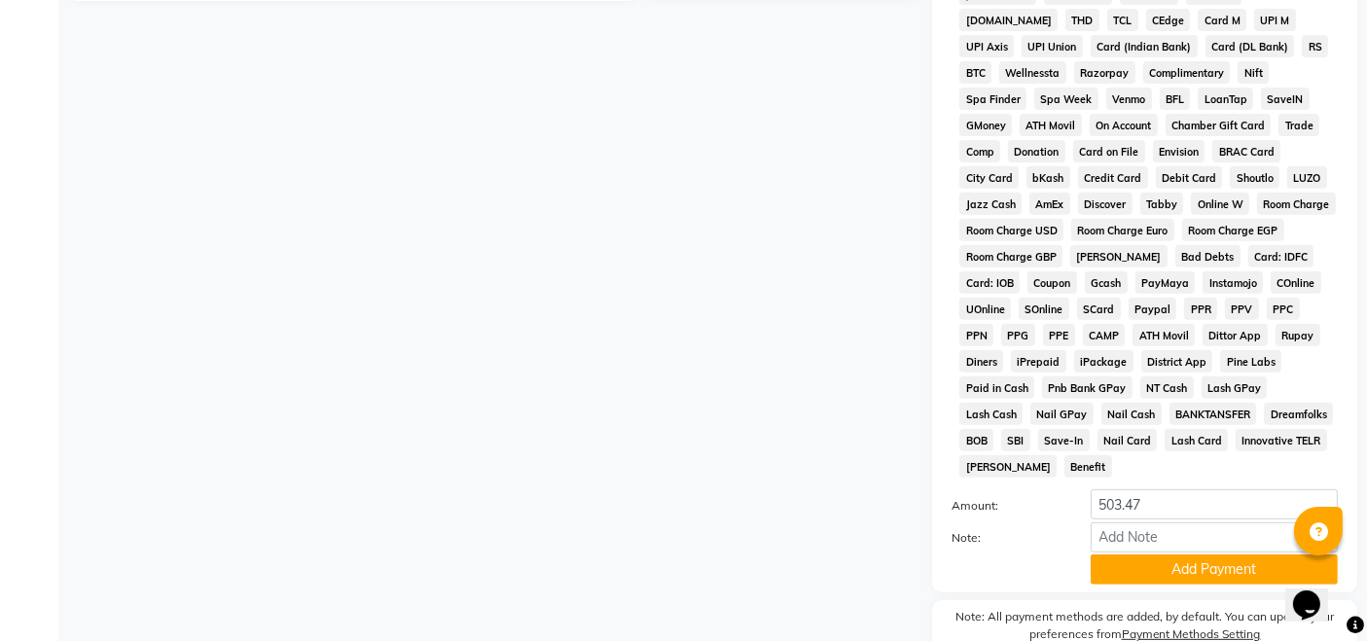
scroll to position [759, 0]
click at [1176, 556] on button "Add Payment" at bounding box center [1214, 569] width 247 height 30
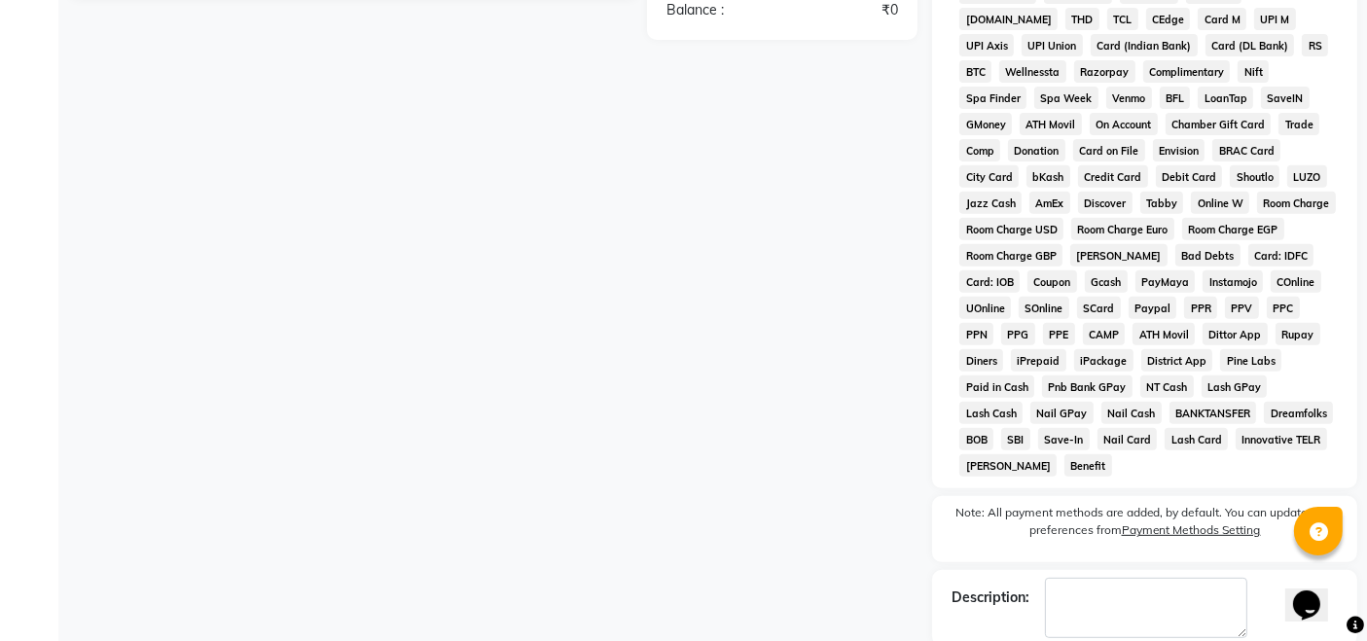
scroll to position [837, 0]
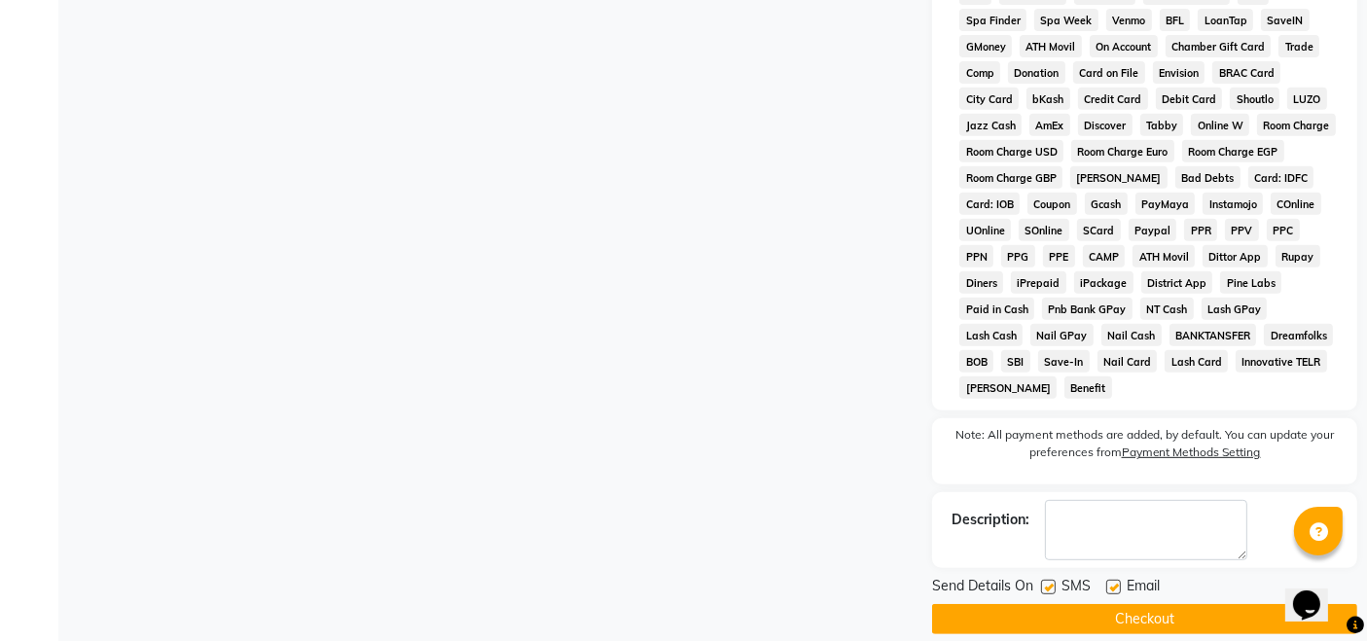
click at [1138, 604] on button "Checkout" at bounding box center [1144, 619] width 425 height 30
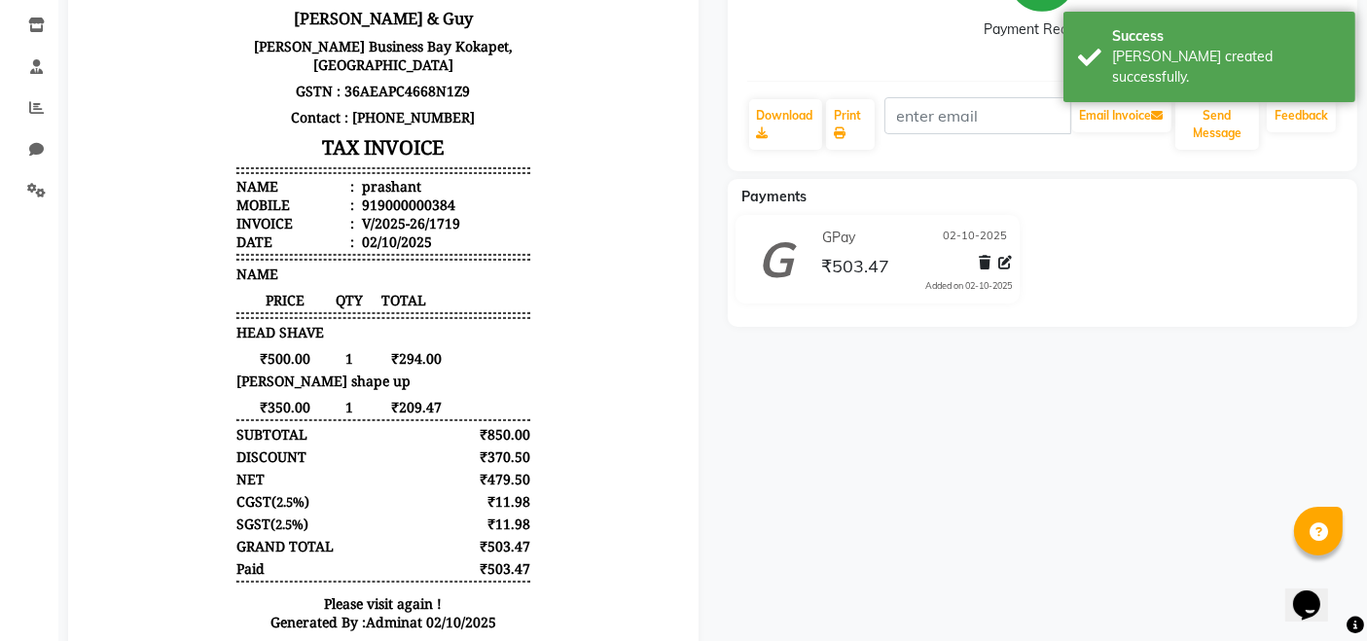
scroll to position [324, 0]
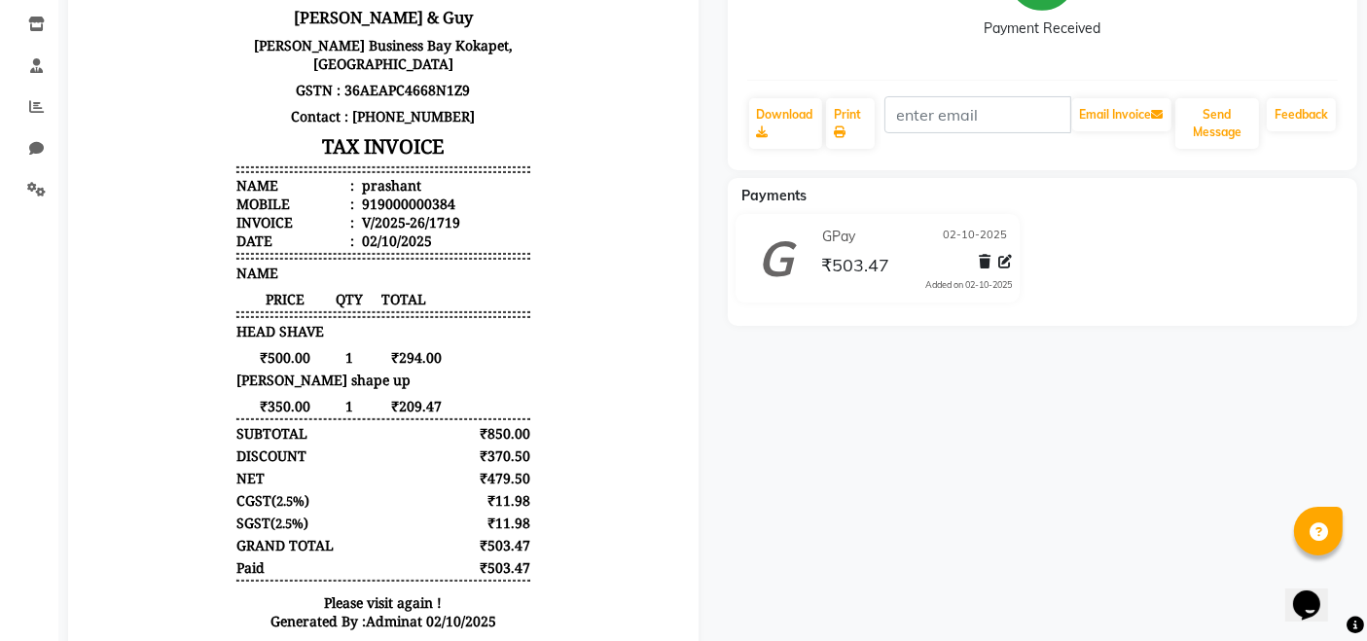
click at [729, 437] on div "prashant Prebook Payment Received Download Print Email Invoice Send Message Fee…" at bounding box center [1043, 253] width 660 height 835
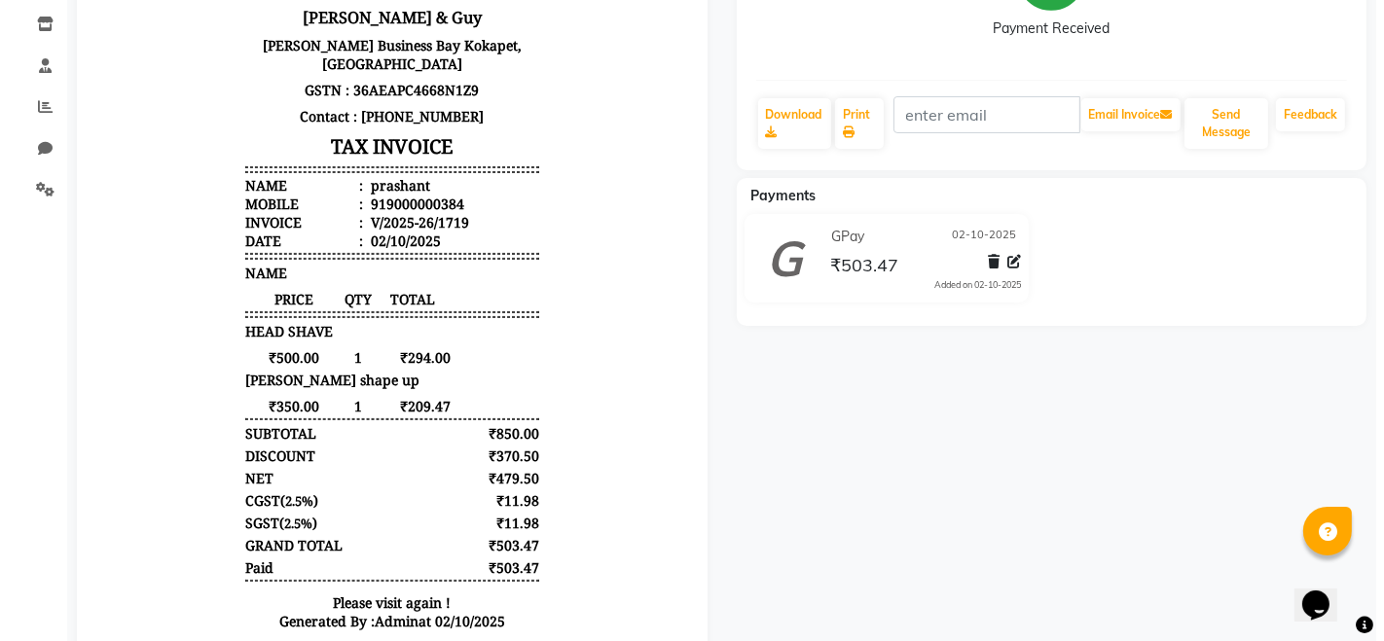
scroll to position [0, 0]
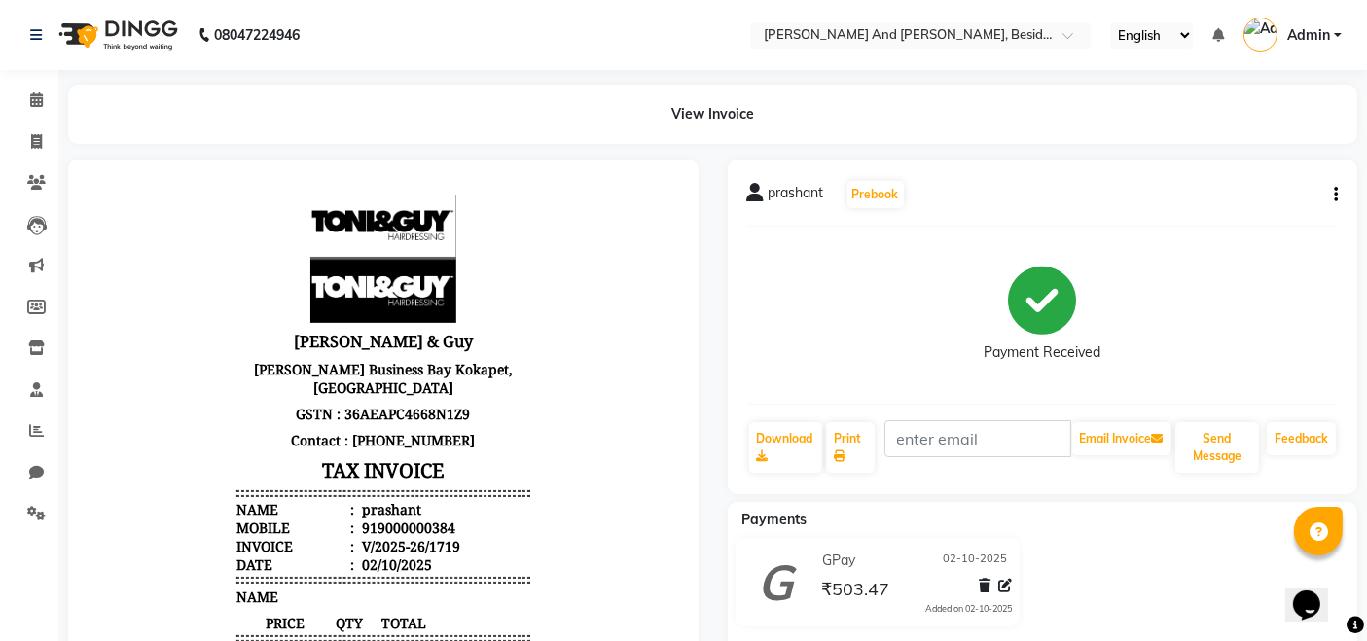
click at [54, 131] on div "View Invoice" at bounding box center [713, 114] width 1319 height 59
click at [38, 139] on icon at bounding box center [36, 141] width 11 height 15
select select "service"
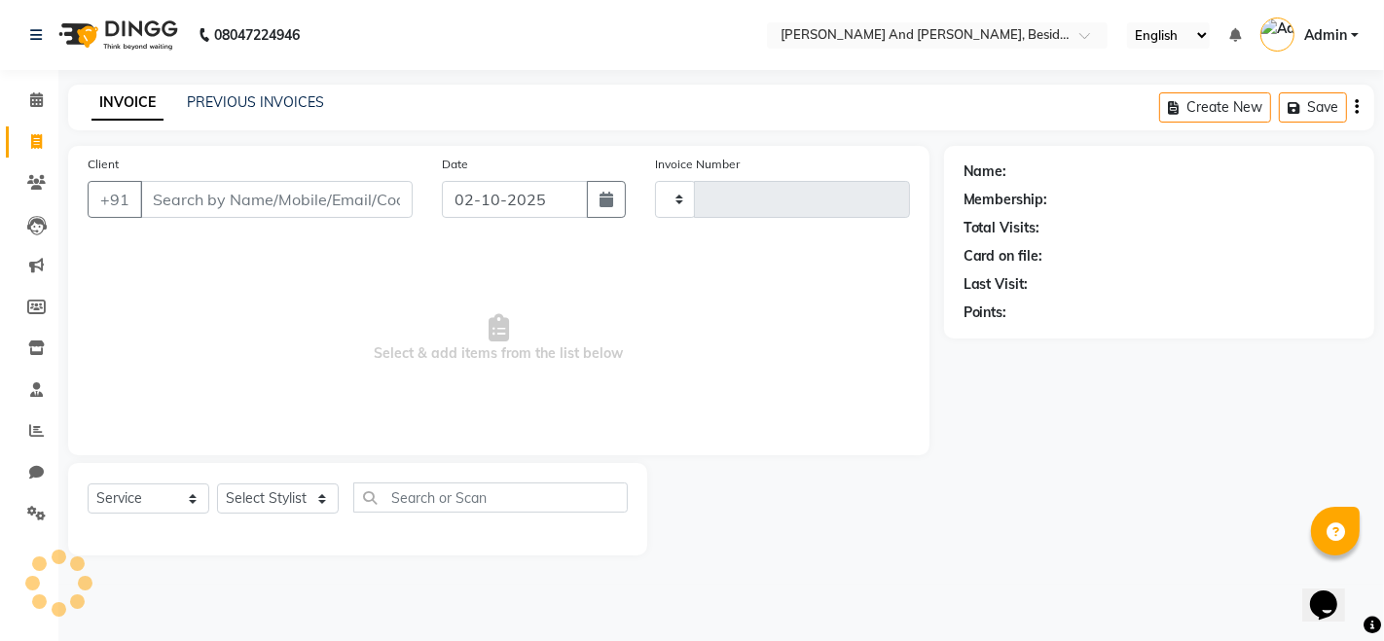
type input "1720"
select select "4907"
click at [248, 97] on link "PREVIOUS INVOICES" at bounding box center [255, 102] width 137 height 18
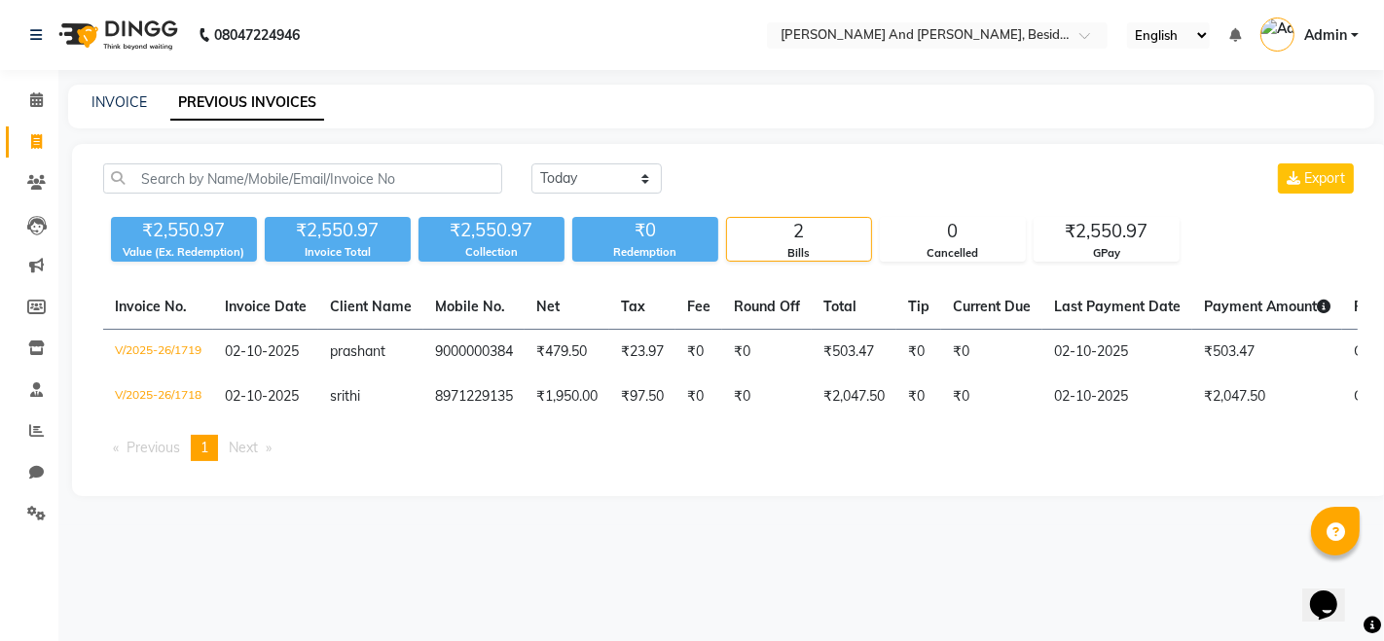
click at [158, 456] on span "Previous page" at bounding box center [154, 448] width 54 height 18
click at [119, 97] on link "INVOICE" at bounding box center [118, 102] width 55 height 18
select select "service"
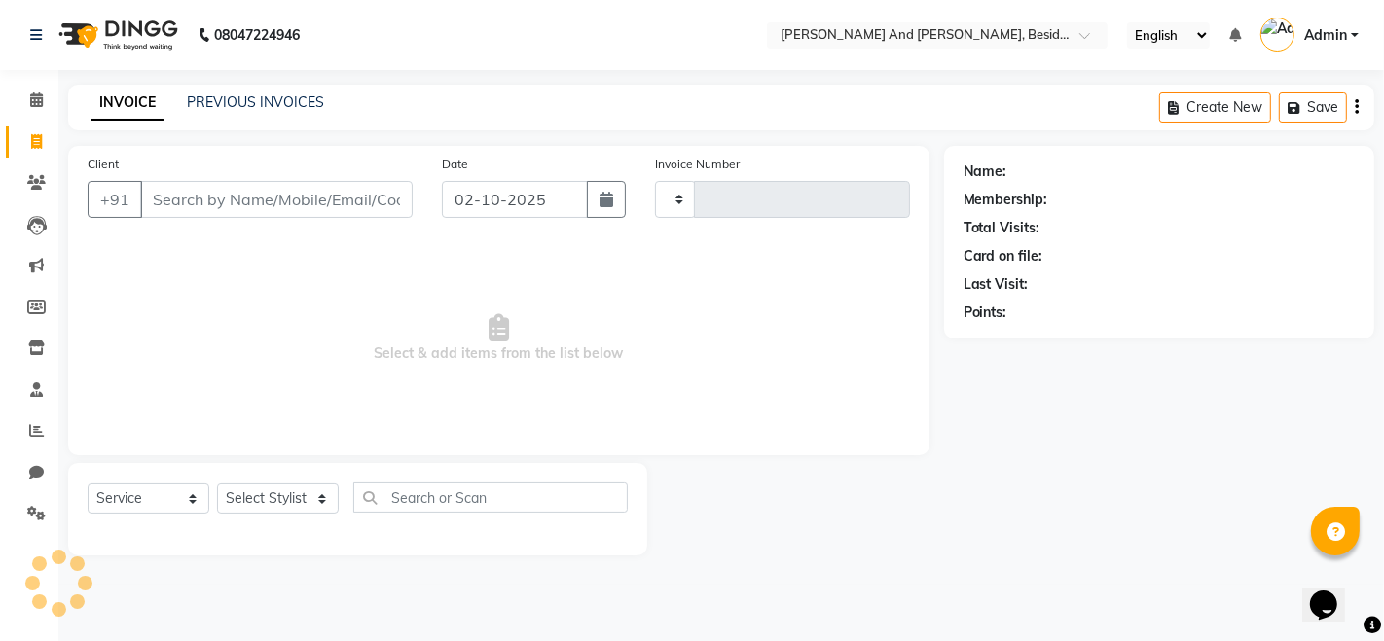
type input "1720"
select select "4907"
